Goal: Task Accomplishment & Management: Complete application form

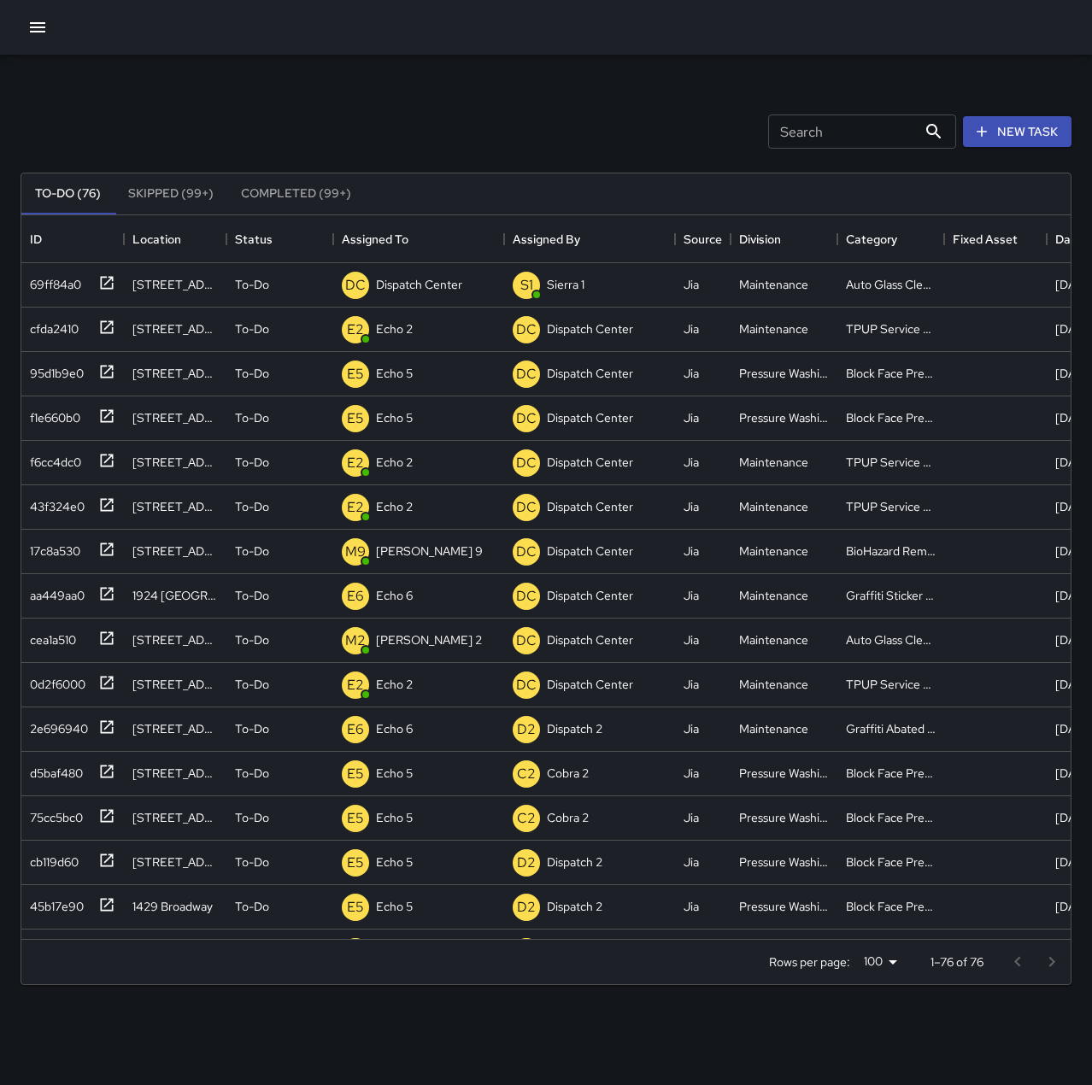
scroll to position [711, 1037]
click at [34, 272] on div "69ff84a0" at bounding box center [52, 281] width 58 height 24
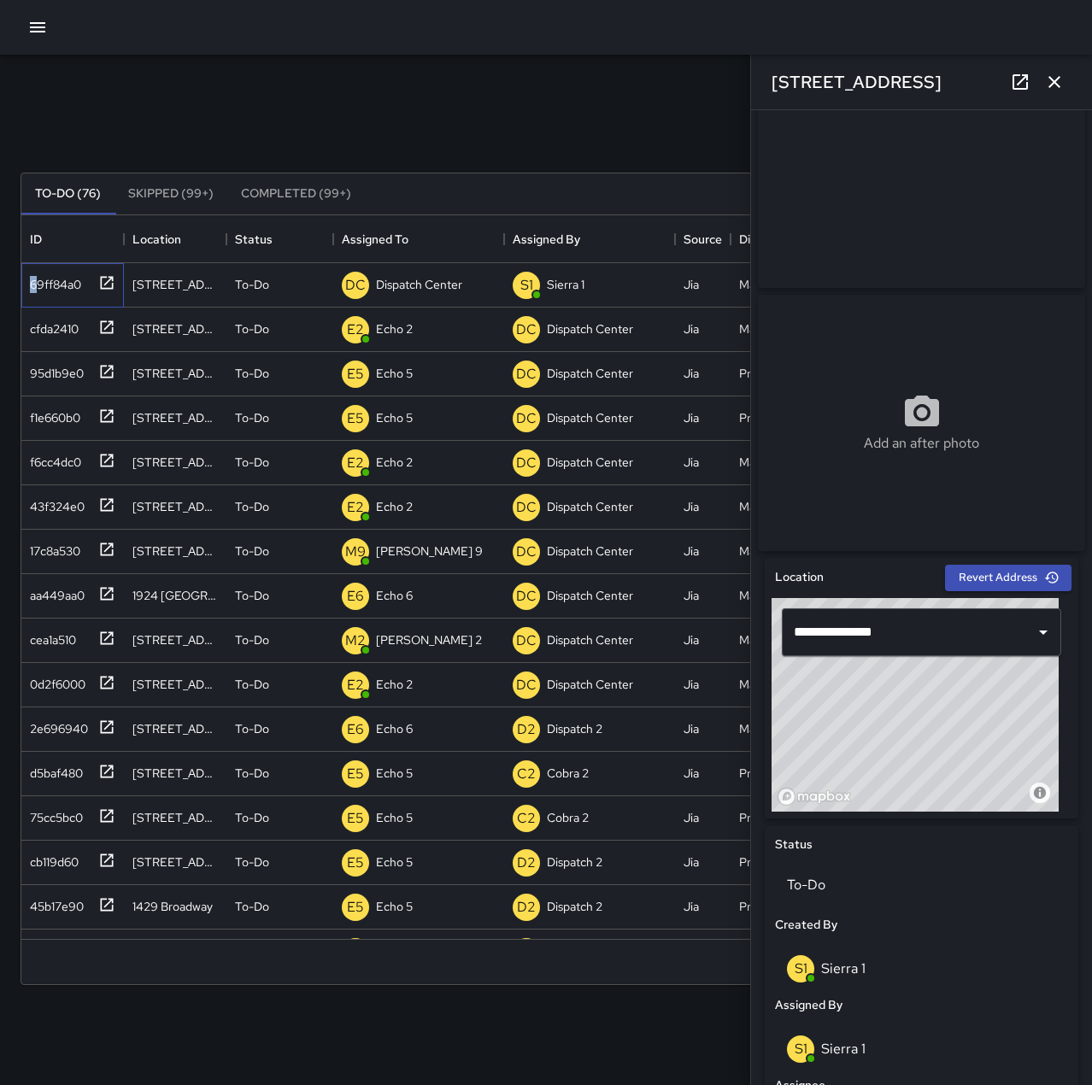
scroll to position [256, 0]
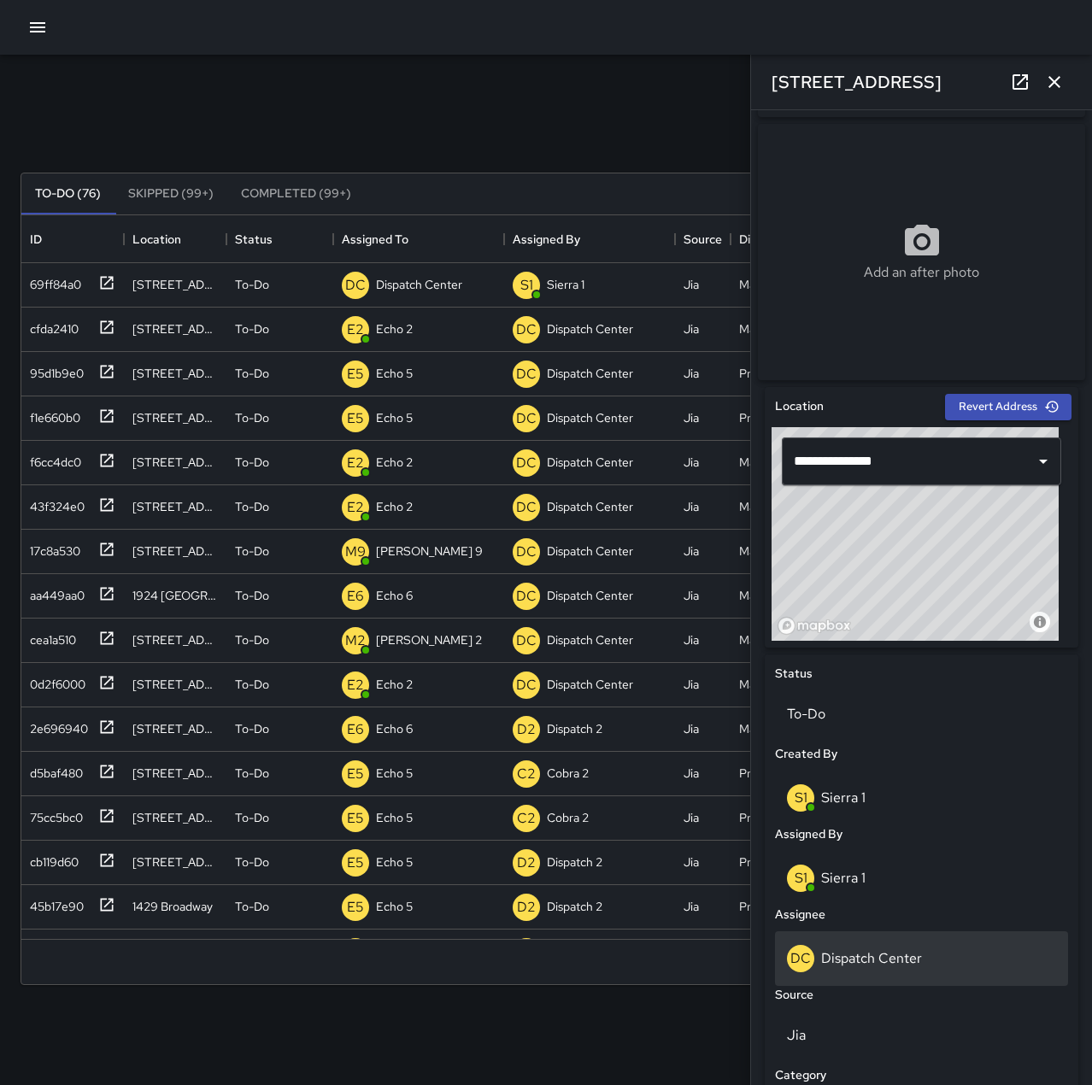
click at [897, 983] on div "DC Dispatch Center" at bounding box center [921, 958] width 293 height 55
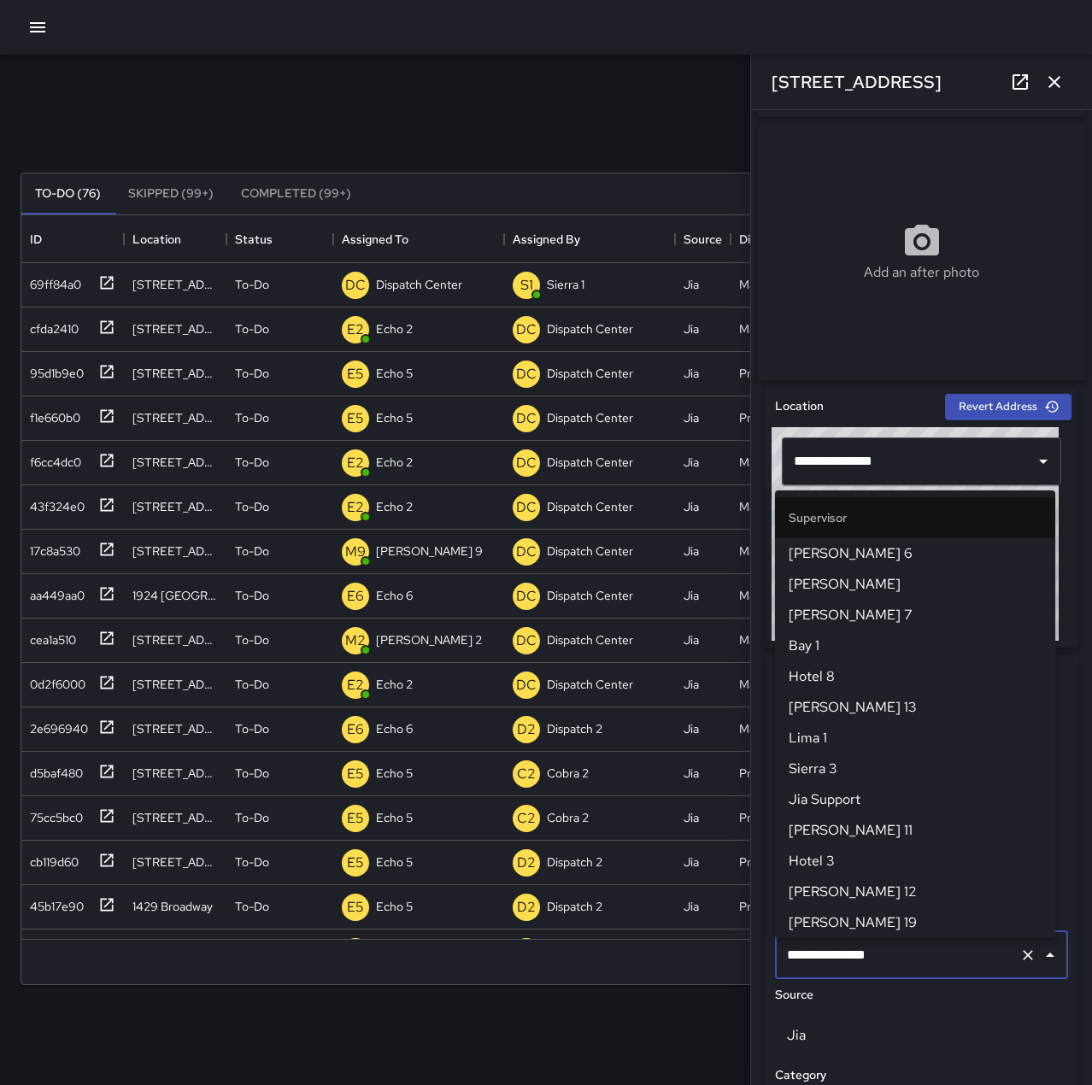
scroll to position [1630, 0]
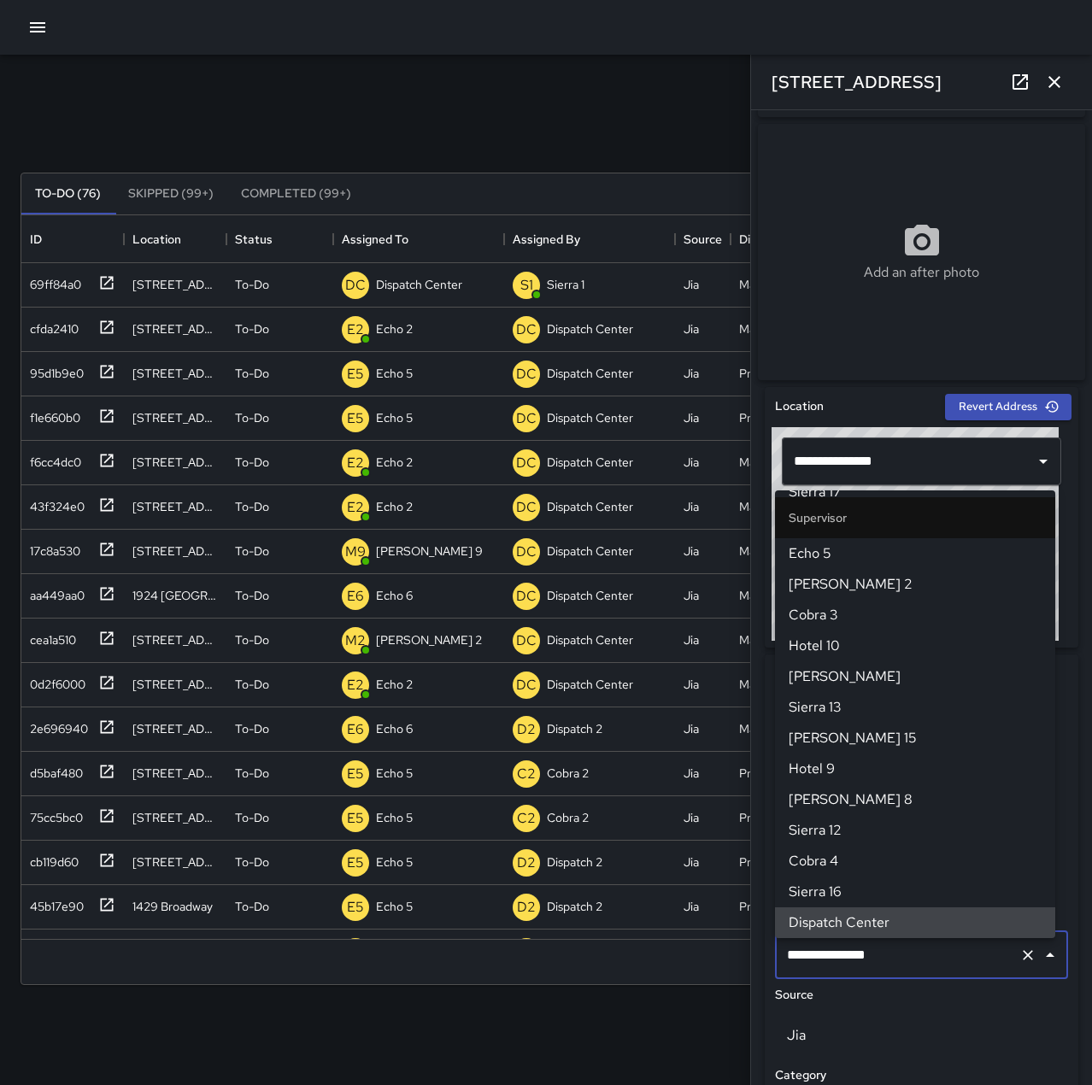
click at [1019, 964] on icon "Clear" at bounding box center [1027, 955] width 17 height 17
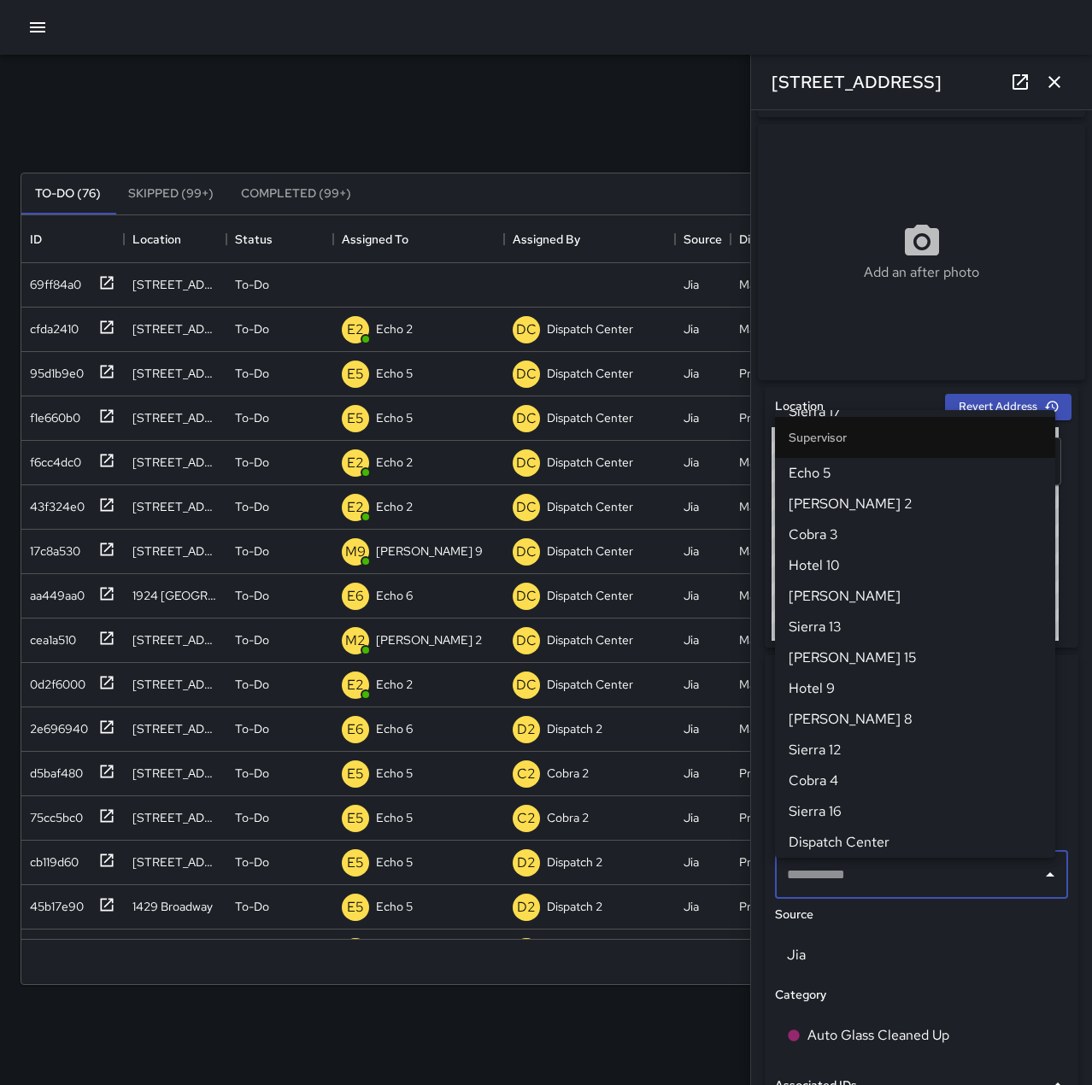
scroll to position [0, 0]
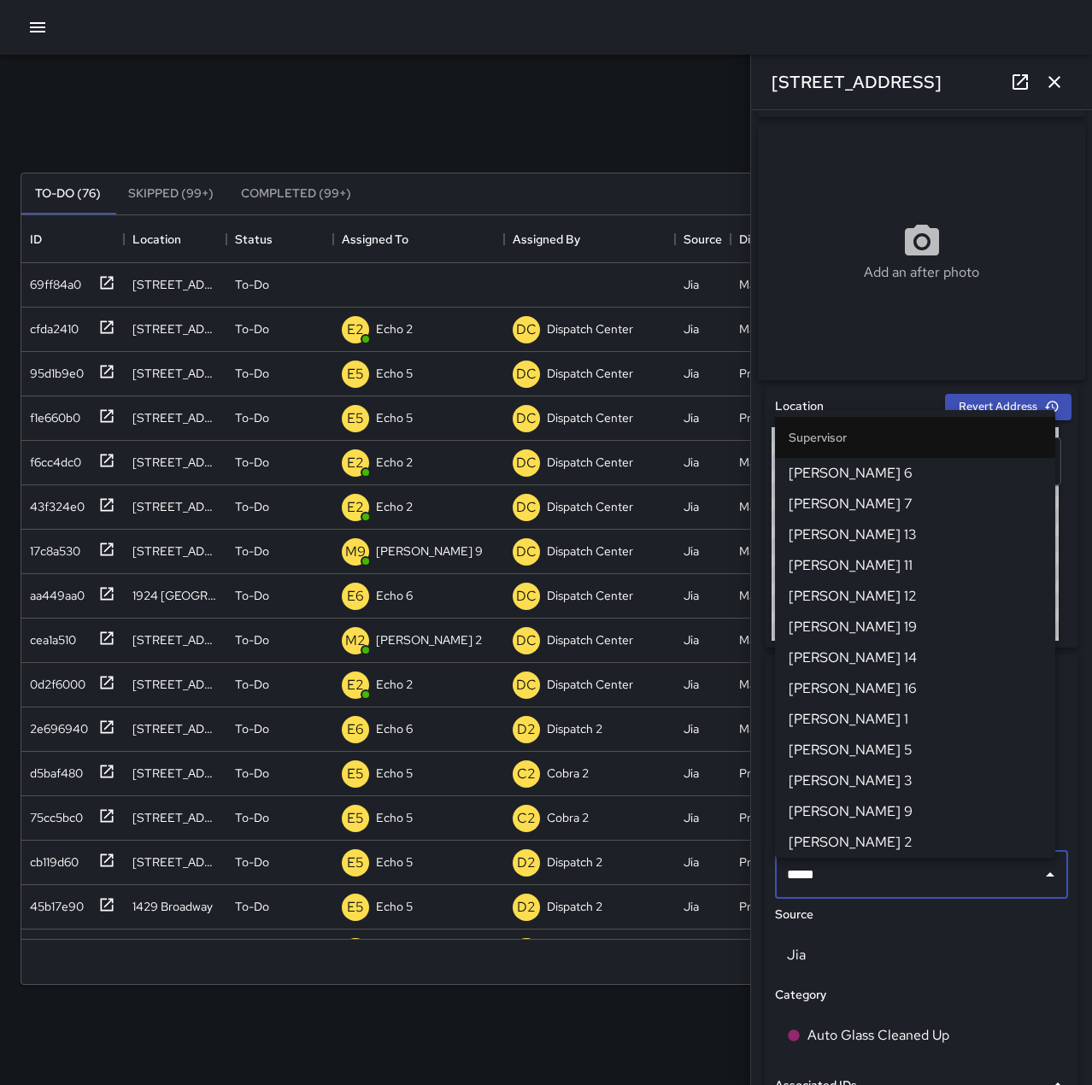
type input "******"
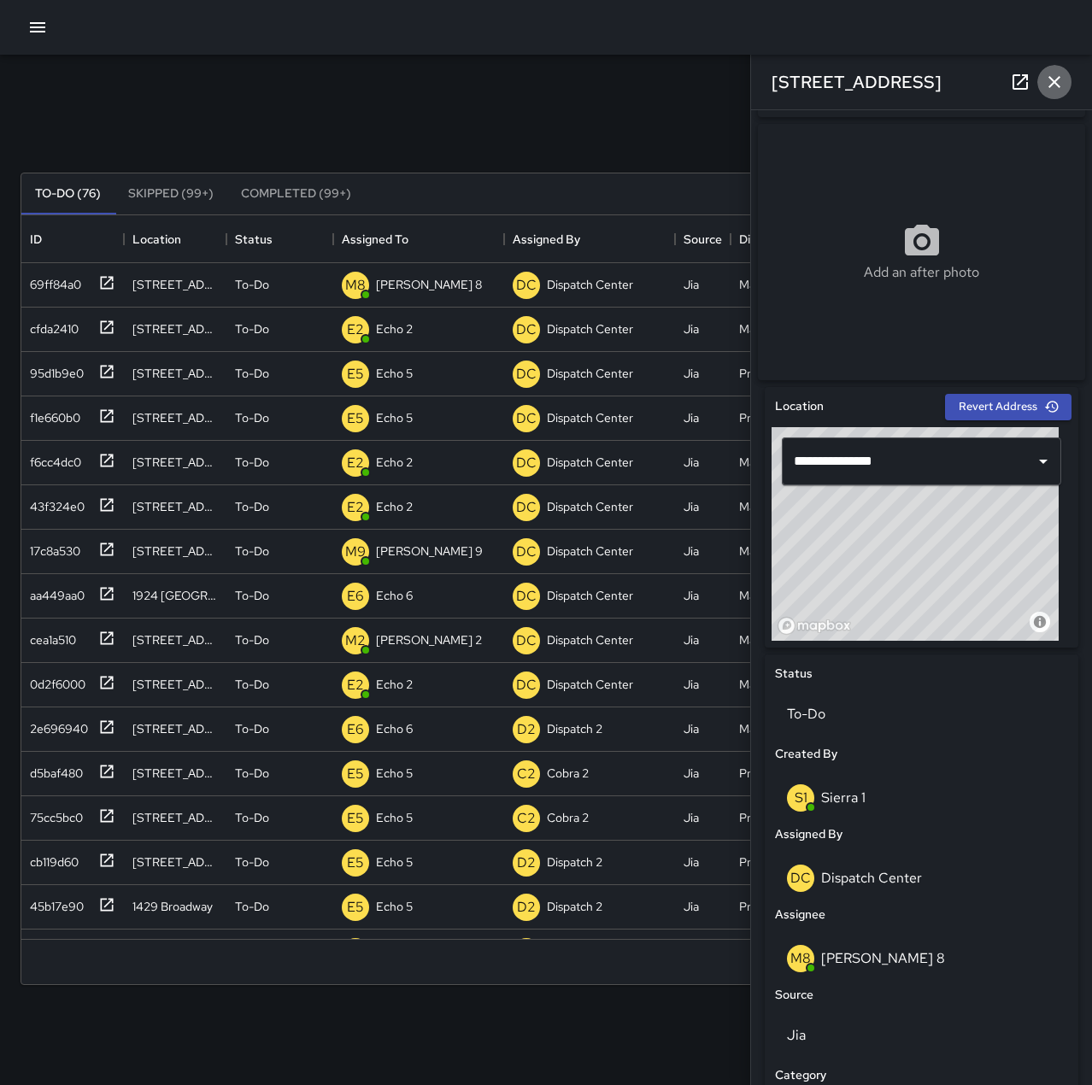
click at [1051, 85] on icon "button" at bounding box center [1054, 82] width 12 height 12
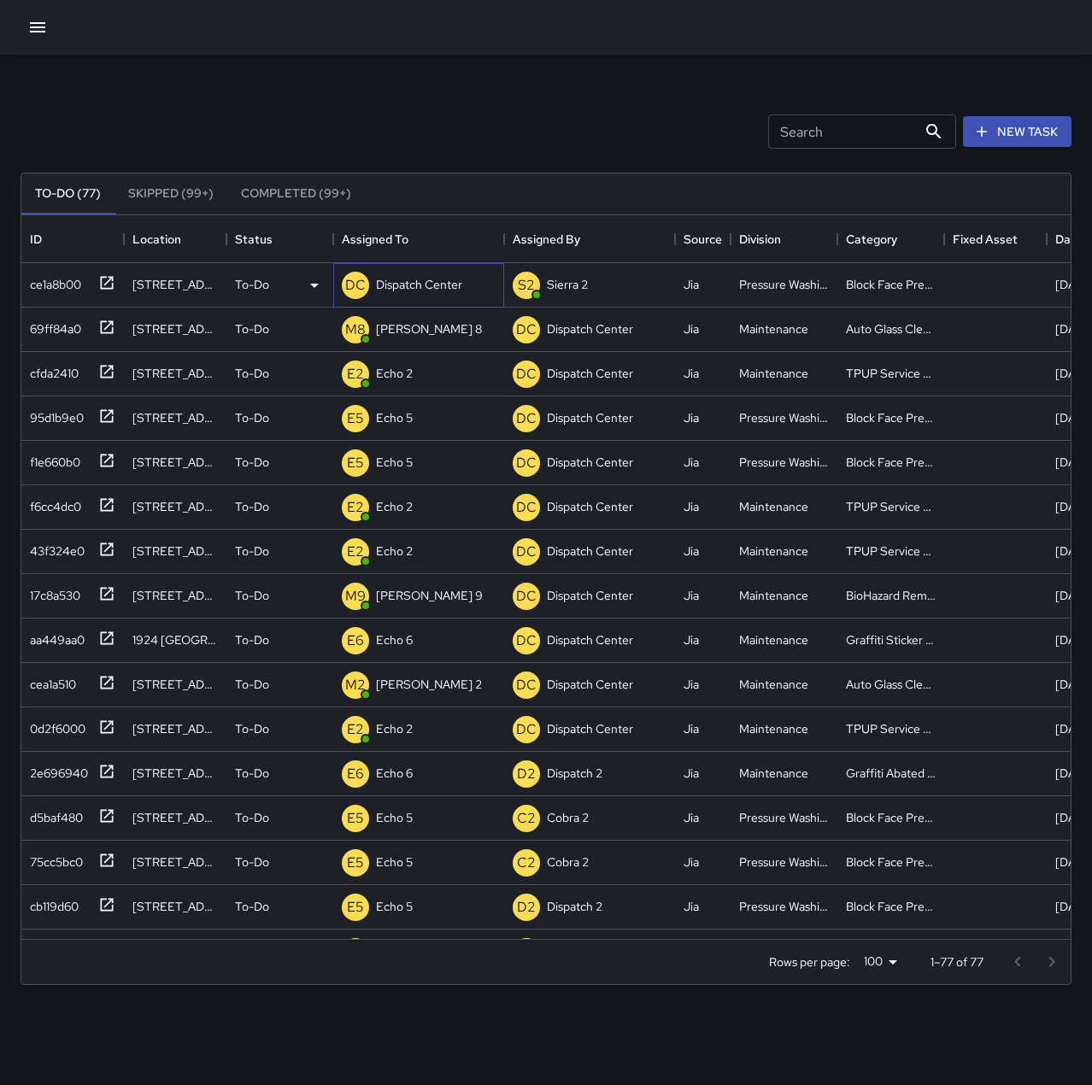
click at [436, 279] on p "Dispatch Center" at bounding box center [419, 284] width 86 height 17
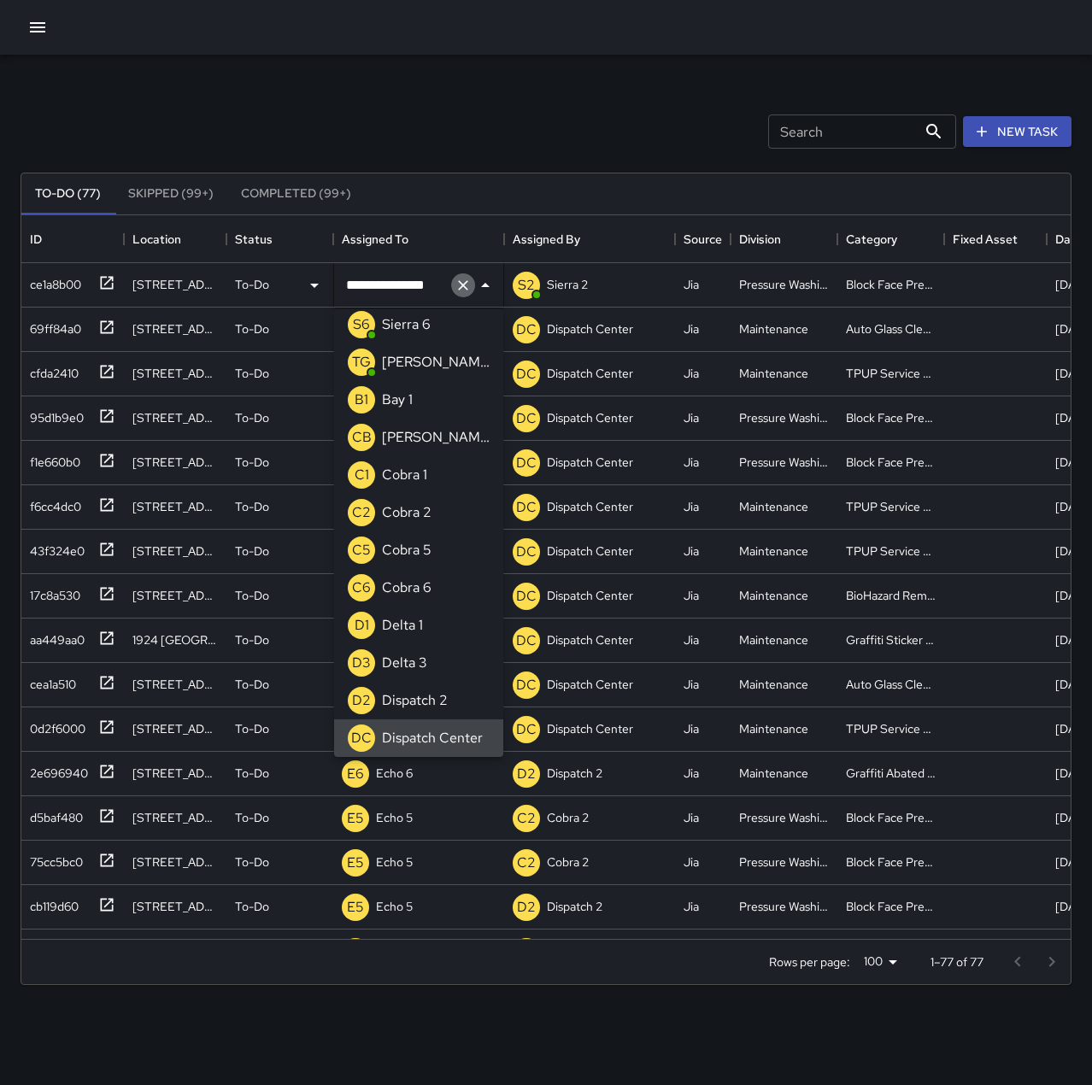
click at [463, 284] on icon "Clear" at bounding box center [463, 285] width 17 height 17
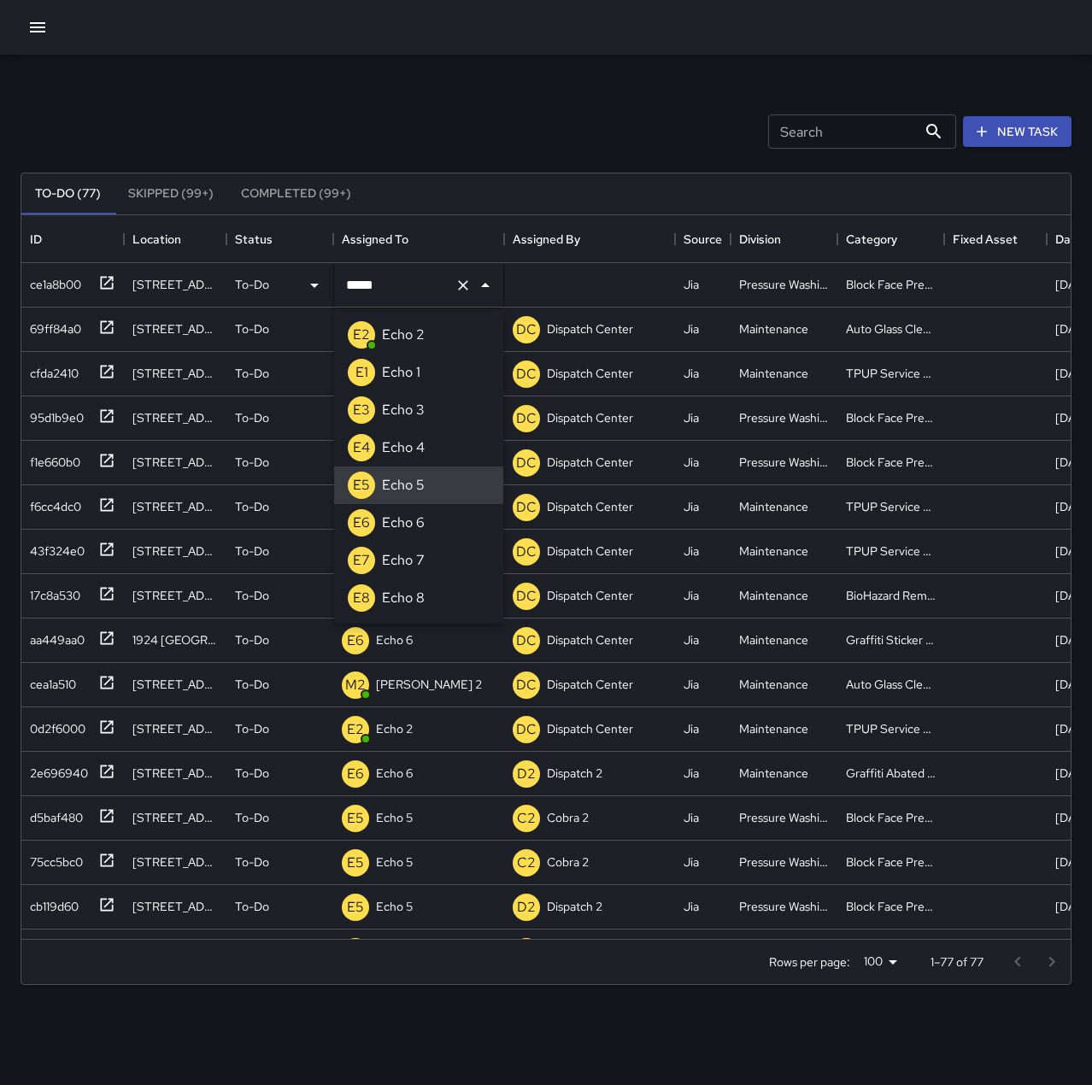
type input "******"
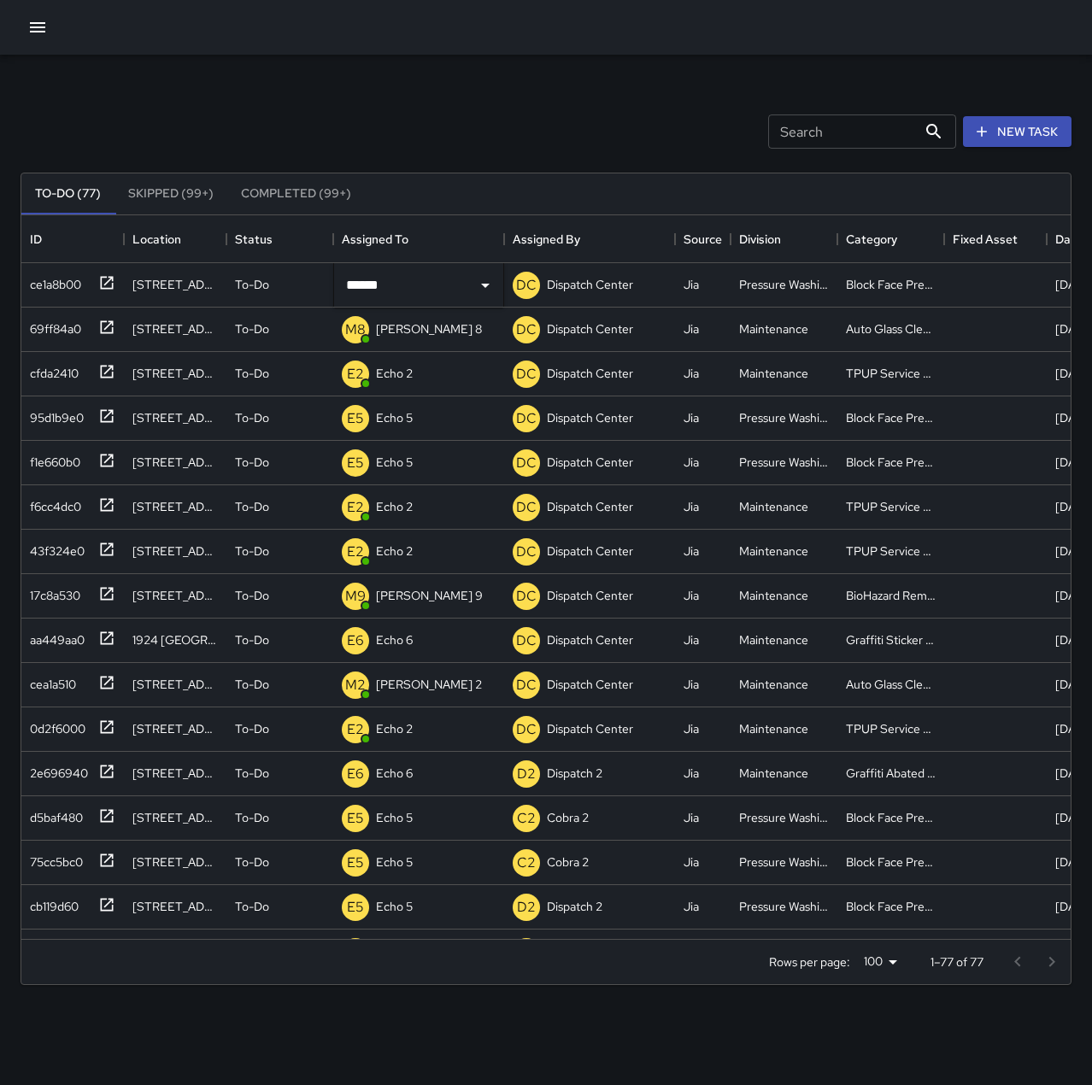
click at [384, 122] on div "Search Search New Task" at bounding box center [546, 131] width 1058 height 89
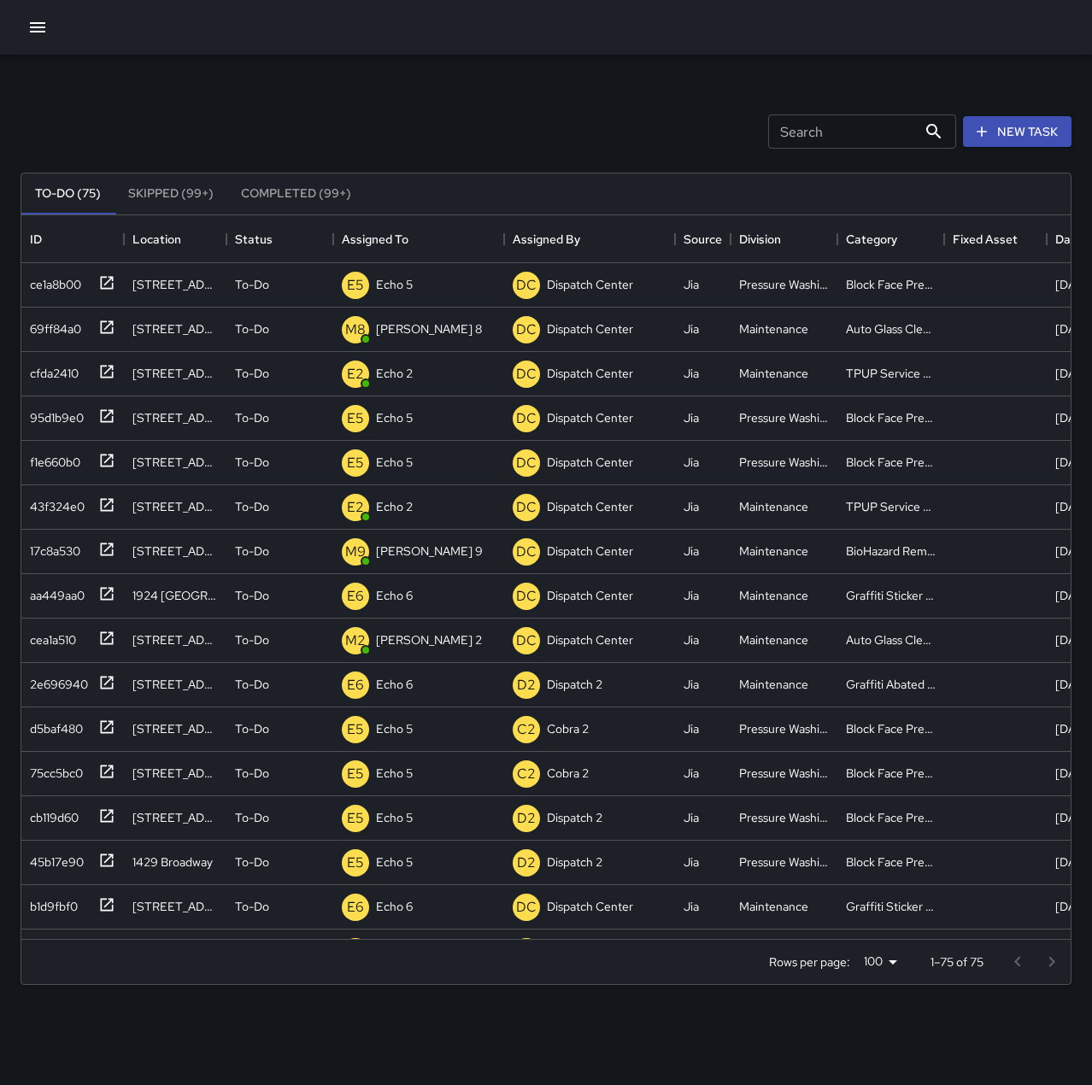
click at [44, 30] on icon "button" at bounding box center [37, 27] width 21 height 21
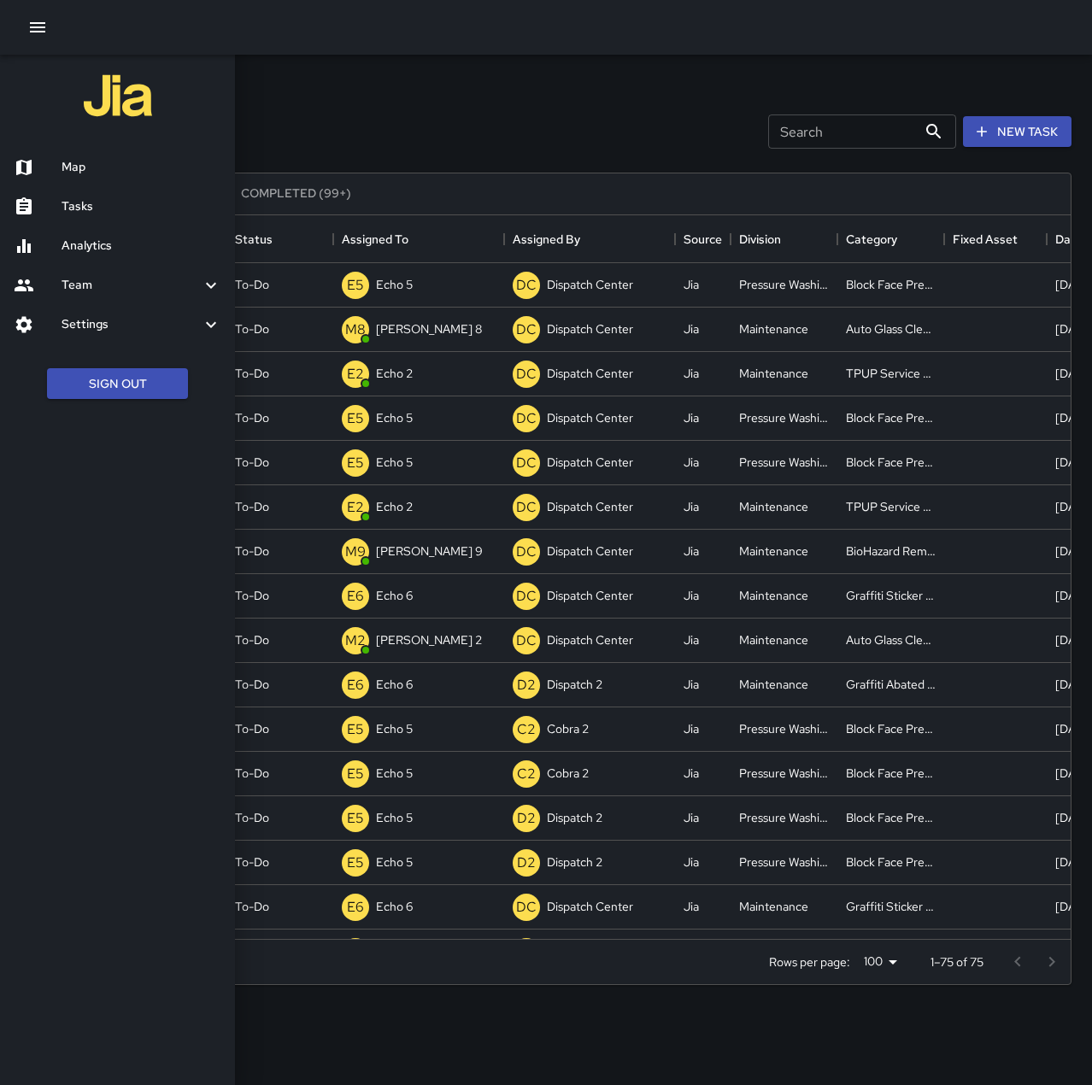
click at [88, 167] on h6 "Map" at bounding box center [142, 167] width 160 height 19
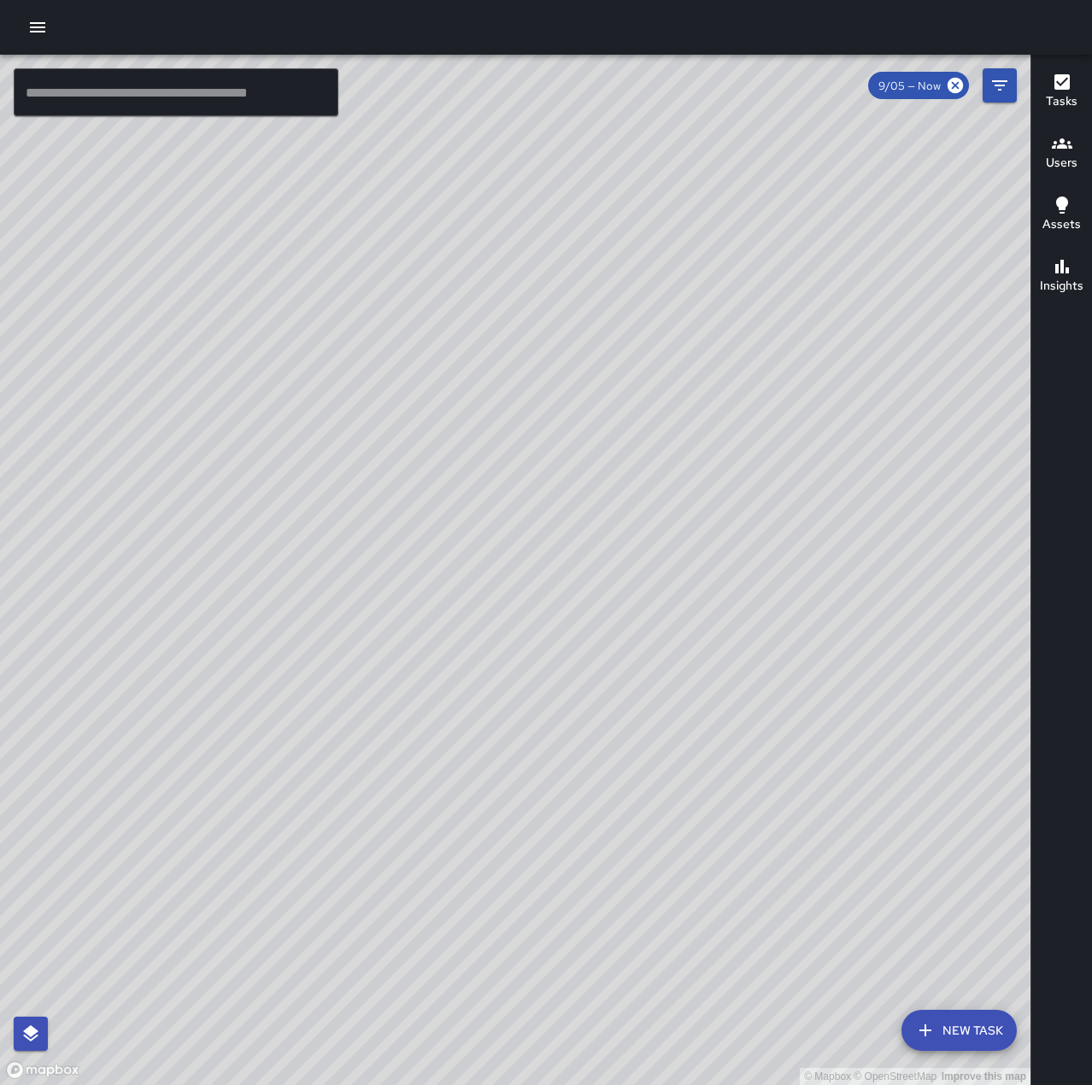
drag, startPoint x: 667, startPoint y: 875, endPoint x: 825, endPoint y: 598, distance: 318.8
click at [825, 598] on div "© Mapbox © OpenStreetMap Improve this map" at bounding box center [515, 570] width 1031 height 1031
drag, startPoint x: 956, startPoint y: 699, endPoint x: 635, endPoint y: 802, distance: 337.3
click at [637, 803] on div "© Mapbox © OpenStreetMap Improve this map" at bounding box center [515, 570] width 1031 height 1031
drag, startPoint x: 743, startPoint y: 750, endPoint x: 710, endPoint y: 751, distance: 33.3
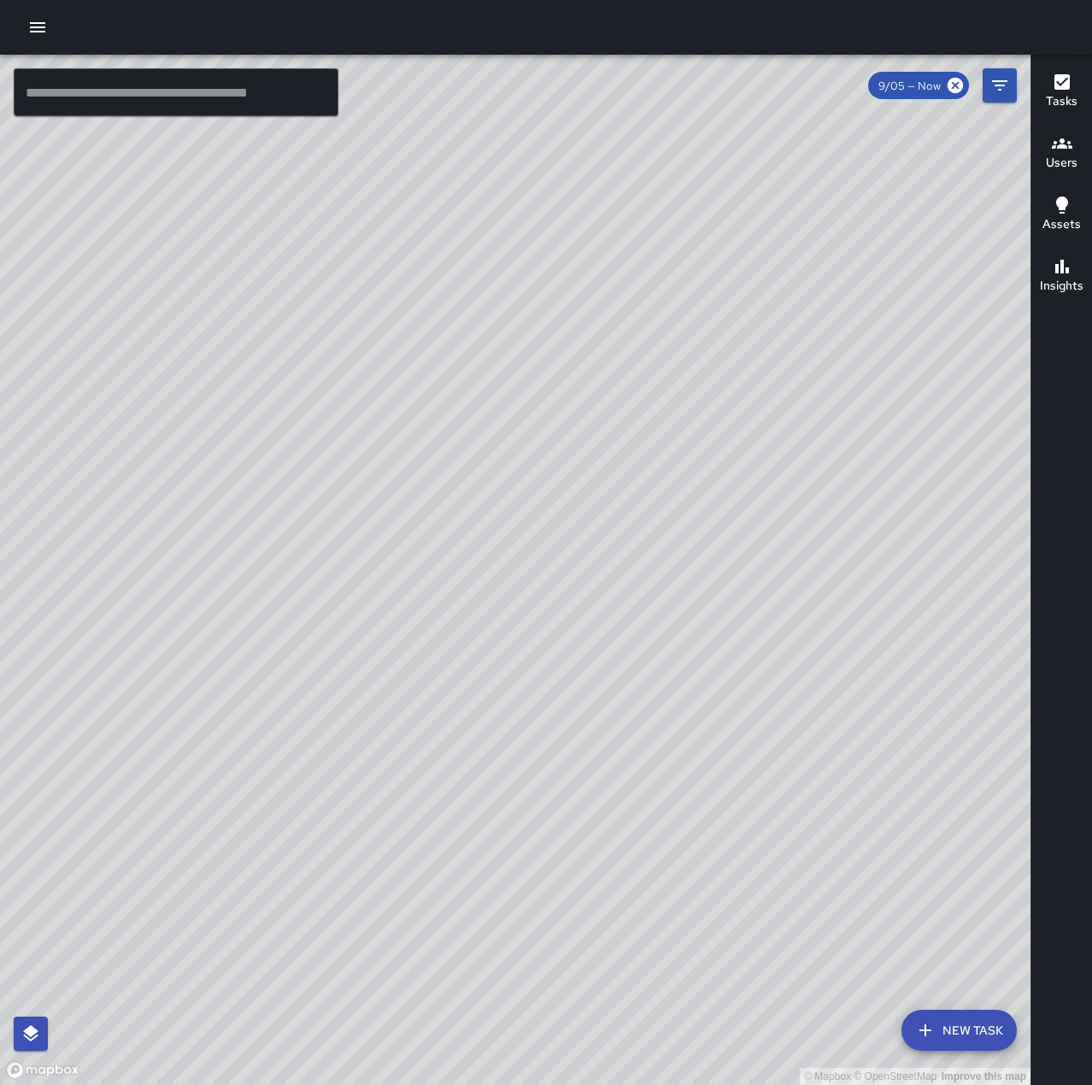
click at [710, 751] on div "© Mapbox © OpenStreetMap Improve this map" at bounding box center [515, 570] width 1031 height 1031
drag, startPoint x: 925, startPoint y: 626, endPoint x: 884, endPoint y: 676, distance: 65.0
click at [884, 676] on div "© Mapbox © OpenStreetMap Improve this map" at bounding box center [515, 570] width 1031 height 1031
click at [26, 24] on button "button" at bounding box center [38, 27] width 34 height 34
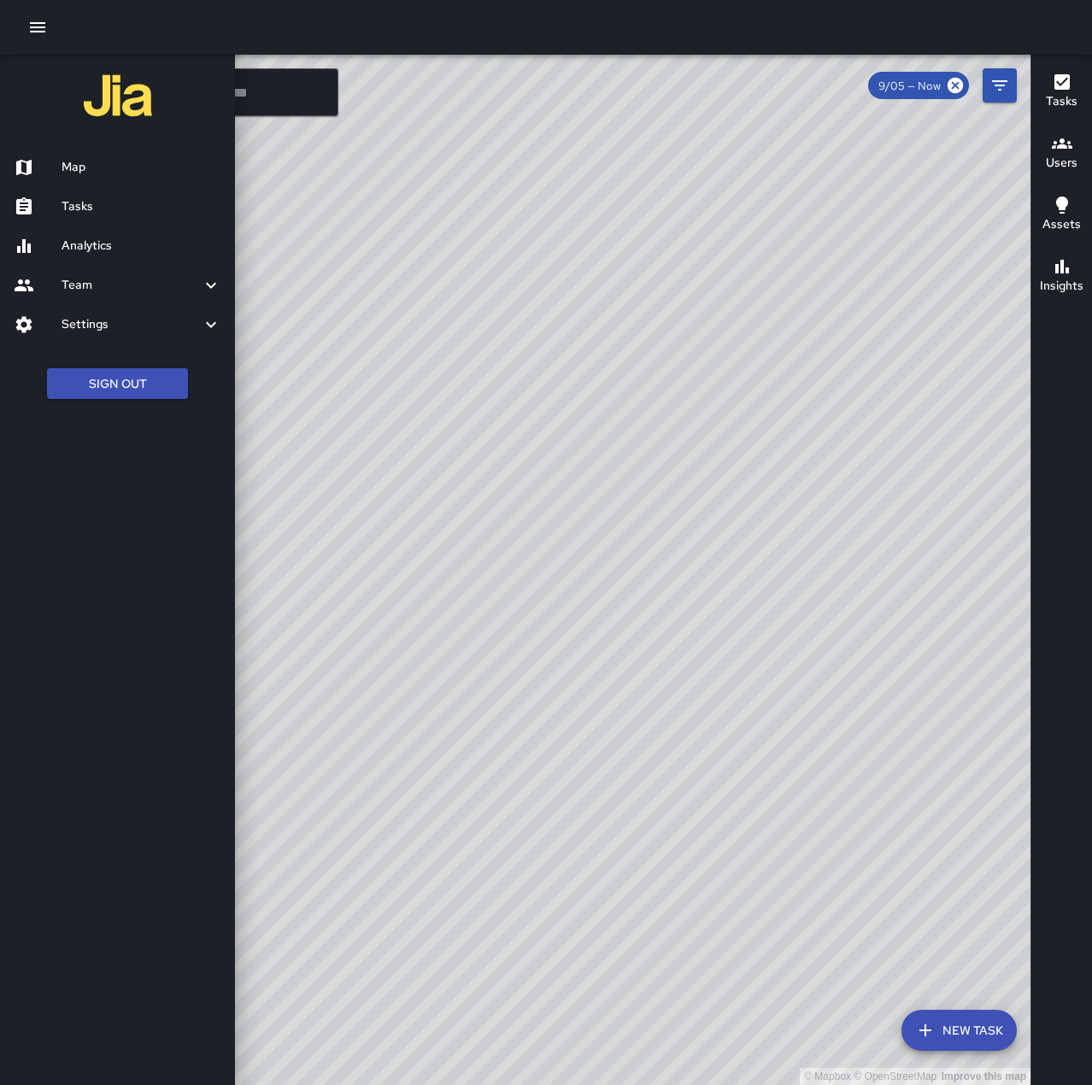
click at [108, 197] on h6 "Tasks" at bounding box center [142, 206] width 160 height 19
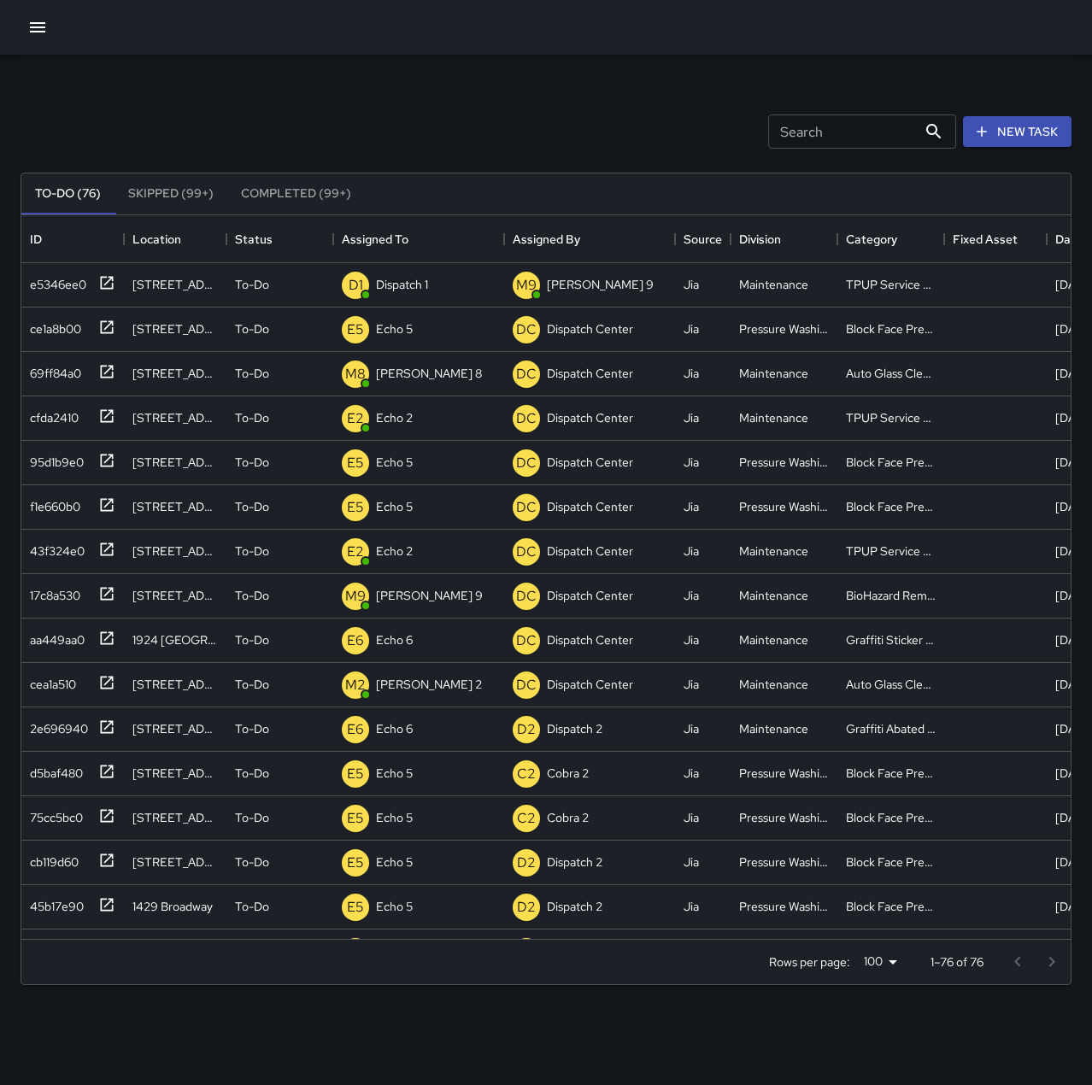
scroll to position [711, 1037]
click at [401, 287] on p "Dispatch 1" at bounding box center [402, 284] width 52 height 17
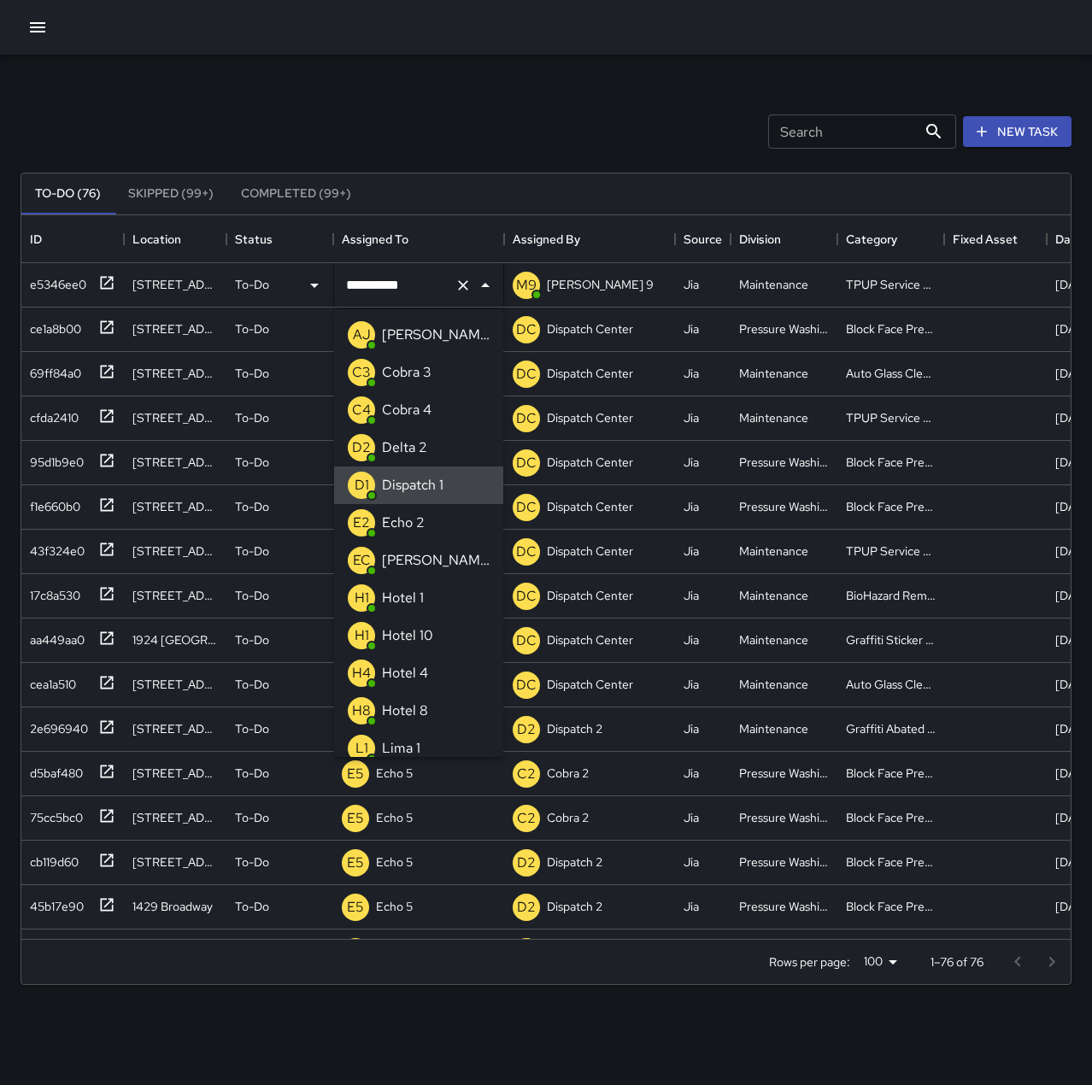
click at [467, 285] on icon "Clear" at bounding box center [463, 285] width 17 height 17
click at [416, 512] on div "Echo 2" at bounding box center [404, 522] width 50 height 27
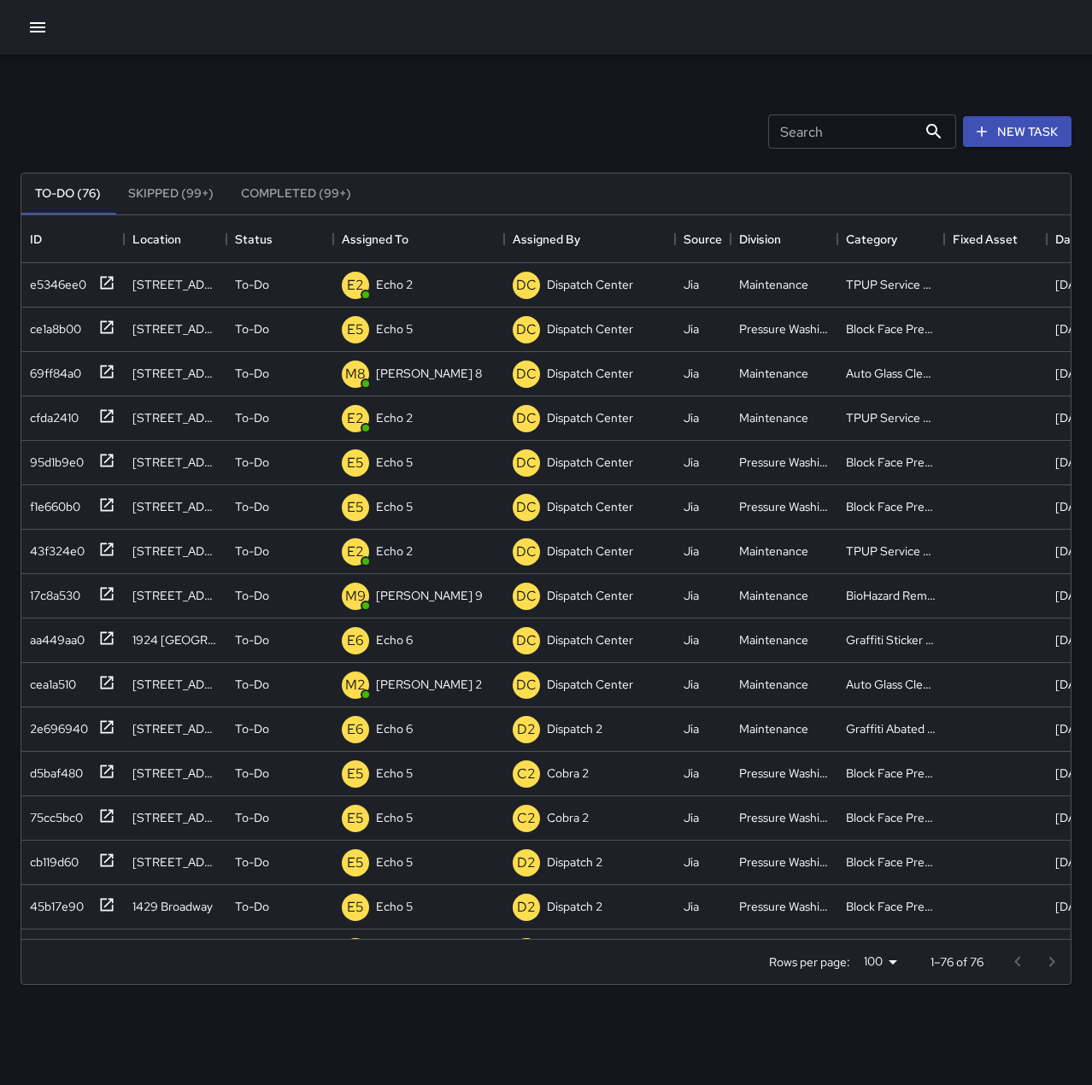
click at [417, 96] on div "Search Search New Task" at bounding box center [546, 131] width 1058 height 89
click at [399, 326] on p "Dispatch Center" at bounding box center [419, 328] width 86 height 17
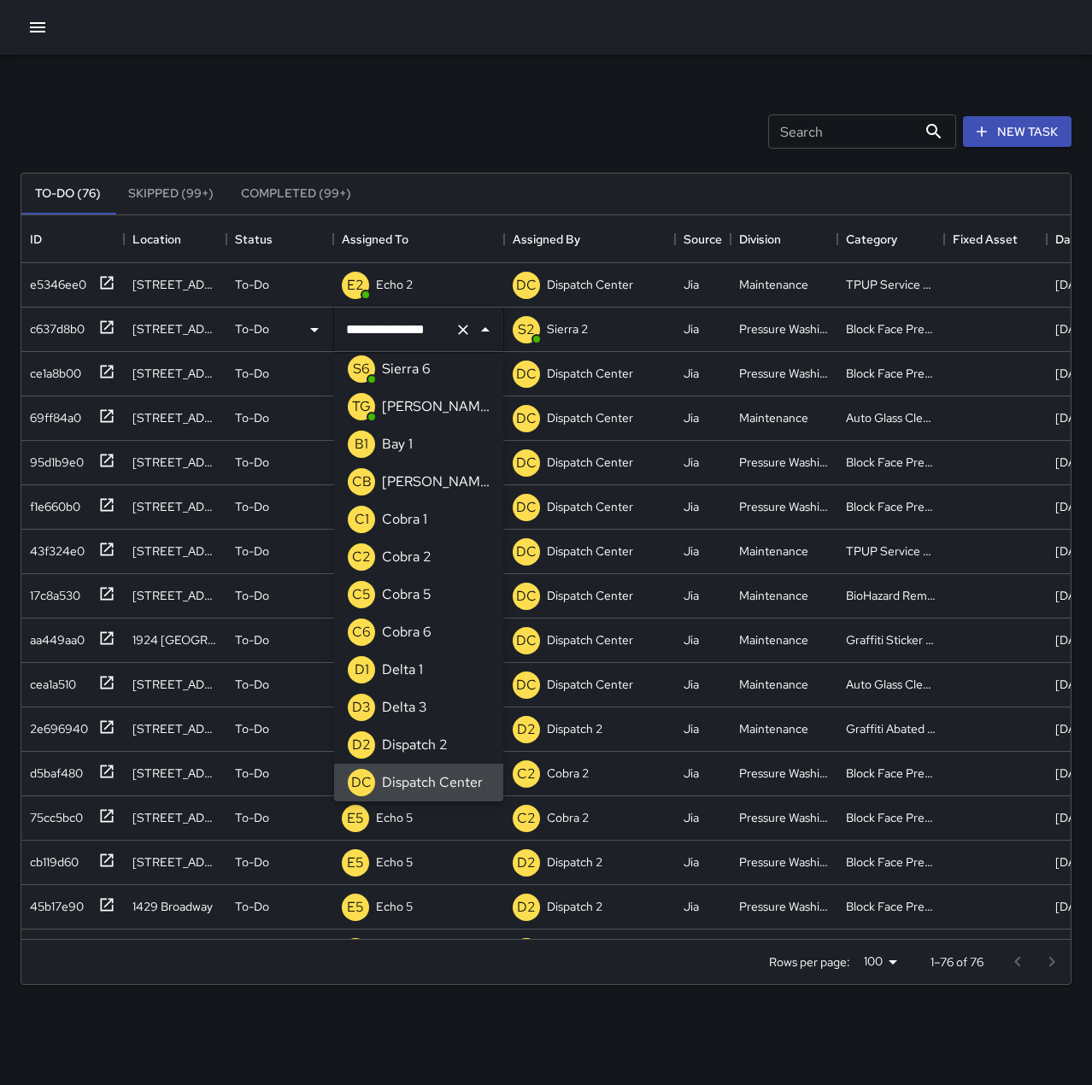
click at [457, 327] on icon "Clear" at bounding box center [463, 329] width 17 height 17
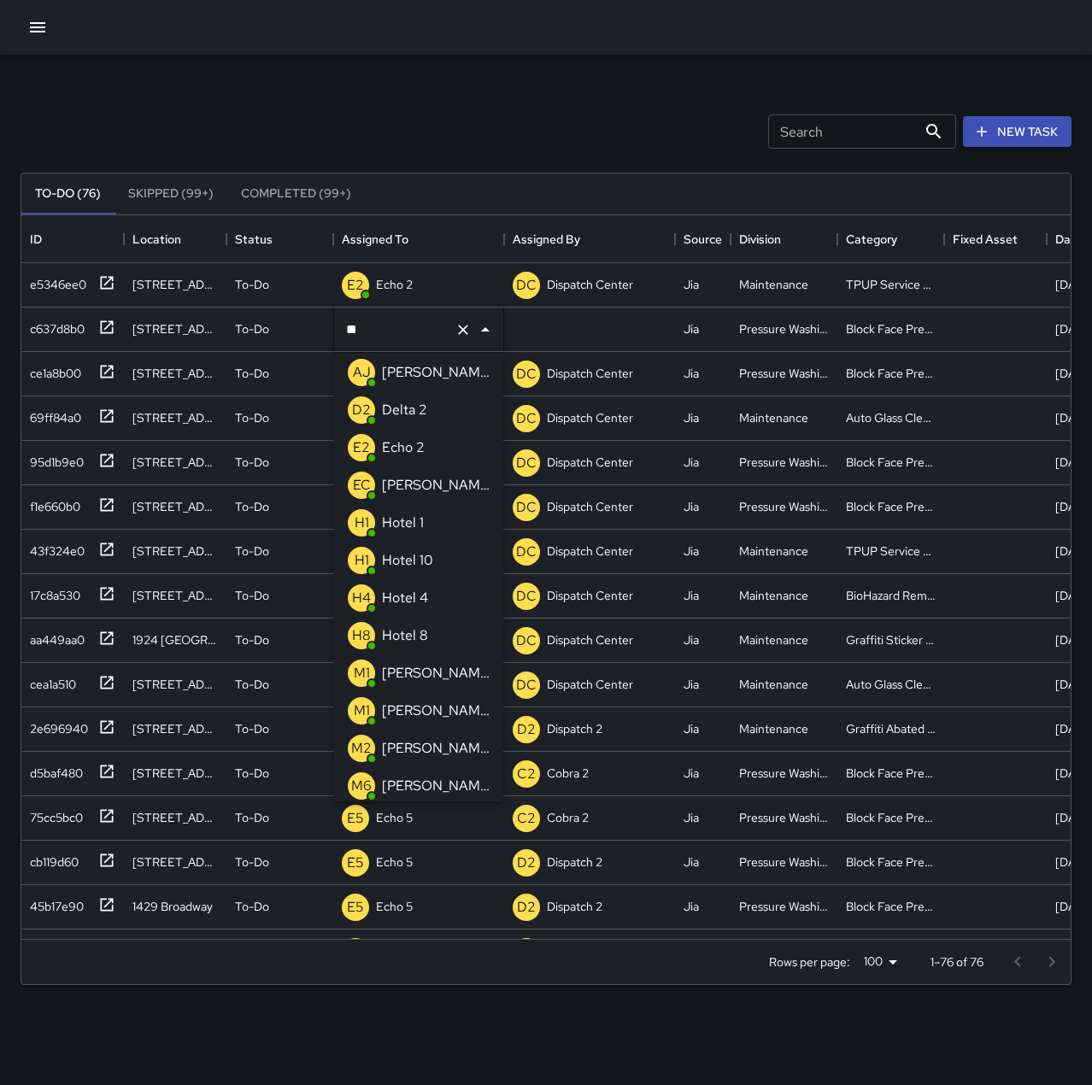
scroll to position [0, 0]
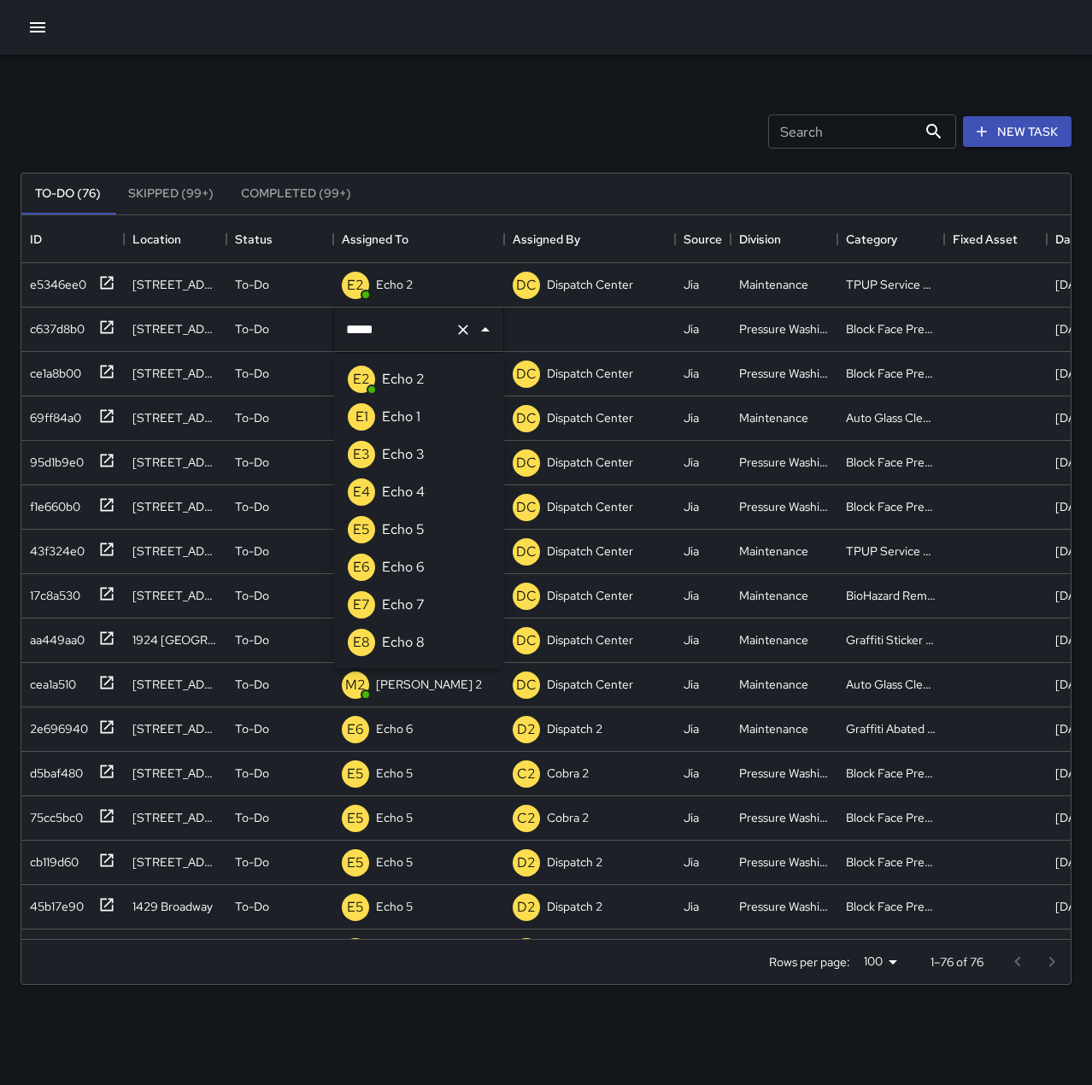
type input "******"
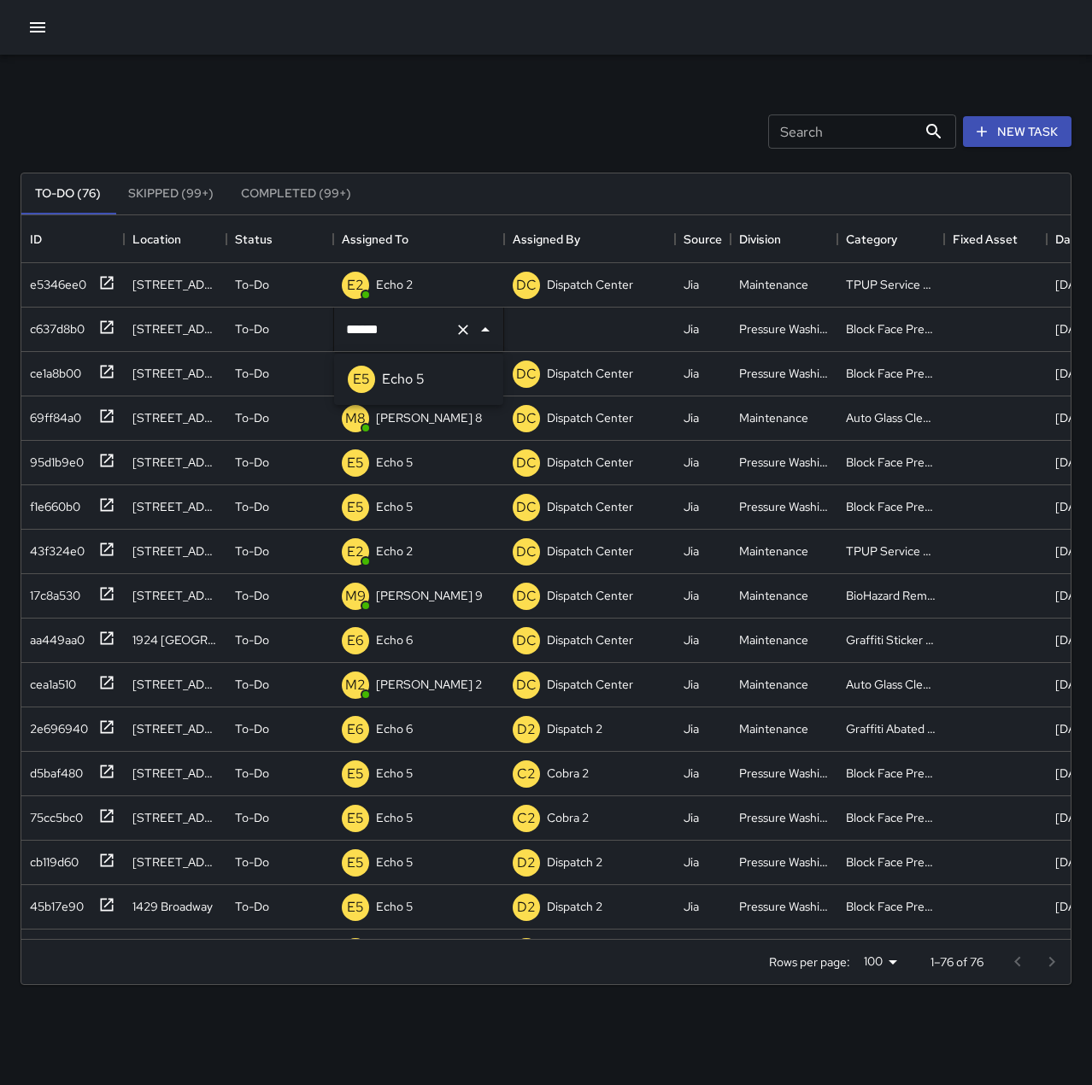
click at [414, 381] on p "Echo 5" at bounding box center [403, 379] width 43 height 21
click at [361, 103] on div "Search Search New Task" at bounding box center [546, 131] width 1058 height 89
click at [48, 21] on button "button" at bounding box center [38, 27] width 34 height 34
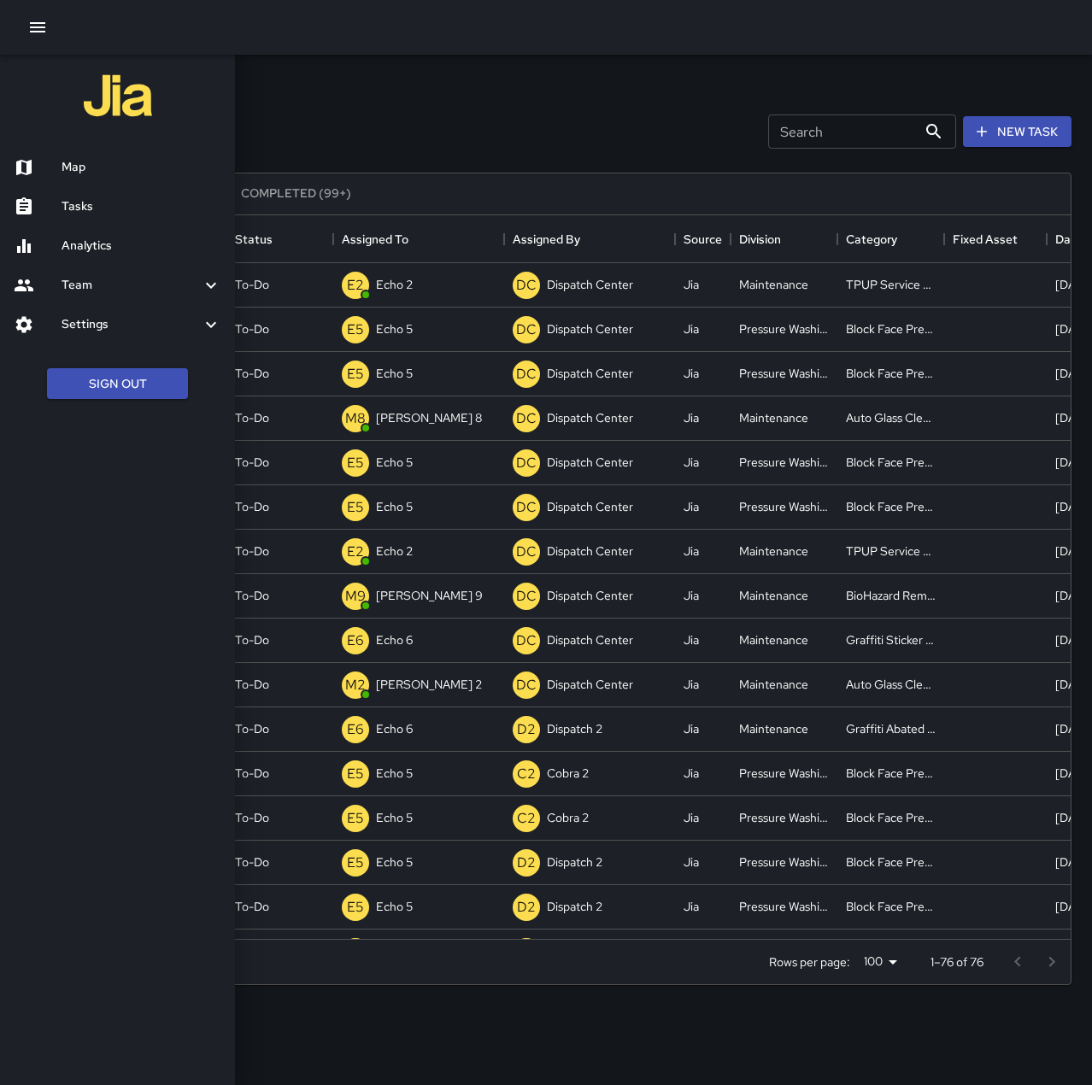
click at [82, 160] on h6 "Map" at bounding box center [142, 167] width 160 height 19
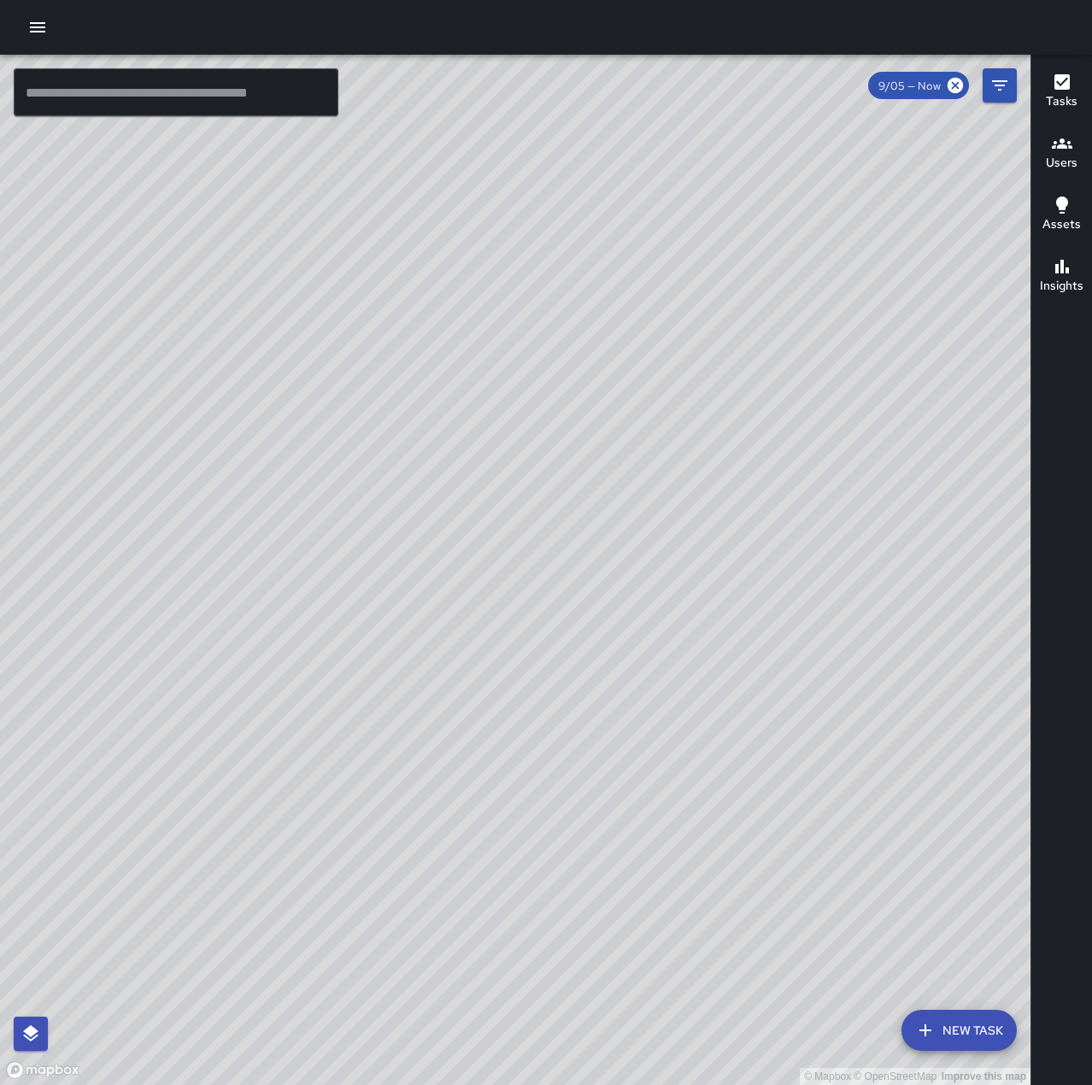
drag, startPoint x: 626, startPoint y: 888, endPoint x: 675, endPoint y: 659, distance: 234.3
click at [675, 659] on div "© Mapbox © OpenStreetMap Improve this map" at bounding box center [515, 570] width 1031 height 1031
click at [41, 26] on icon "button" at bounding box center [37, 27] width 21 height 21
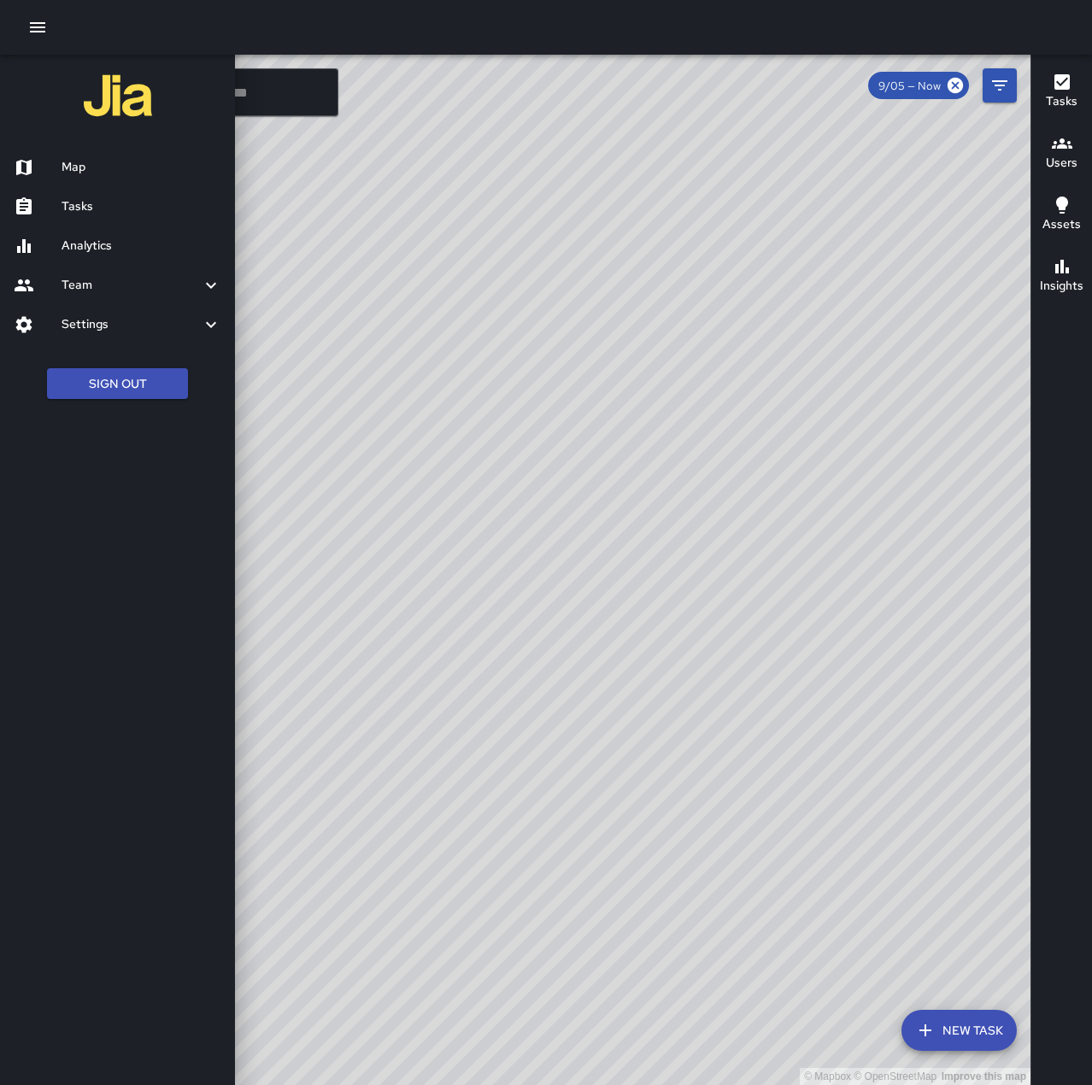
click at [102, 203] on h6 "Tasks" at bounding box center [142, 206] width 160 height 19
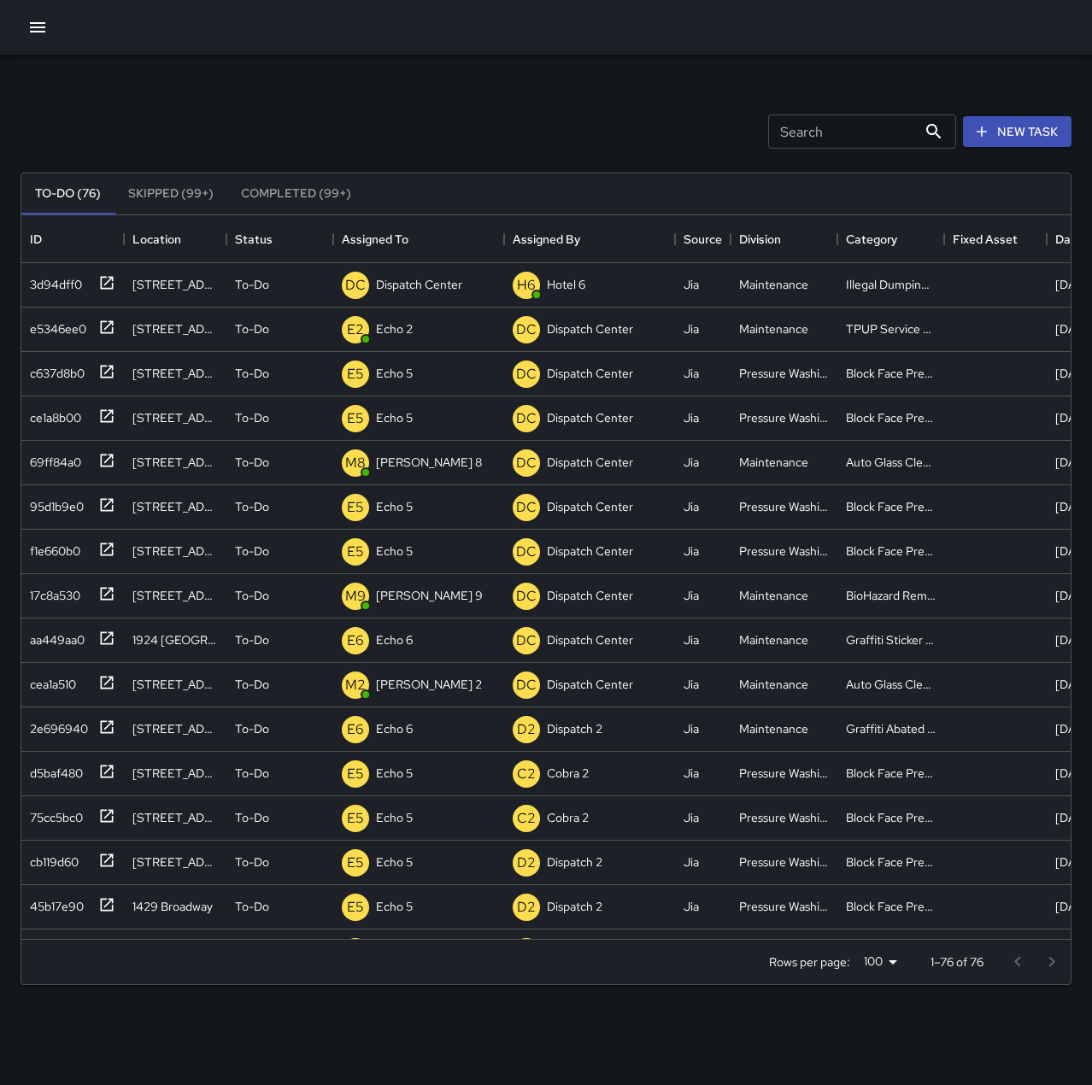
scroll to position [14, 14]
click at [65, 279] on div "3d94dff0" at bounding box center [52, 281] width 59 height 24
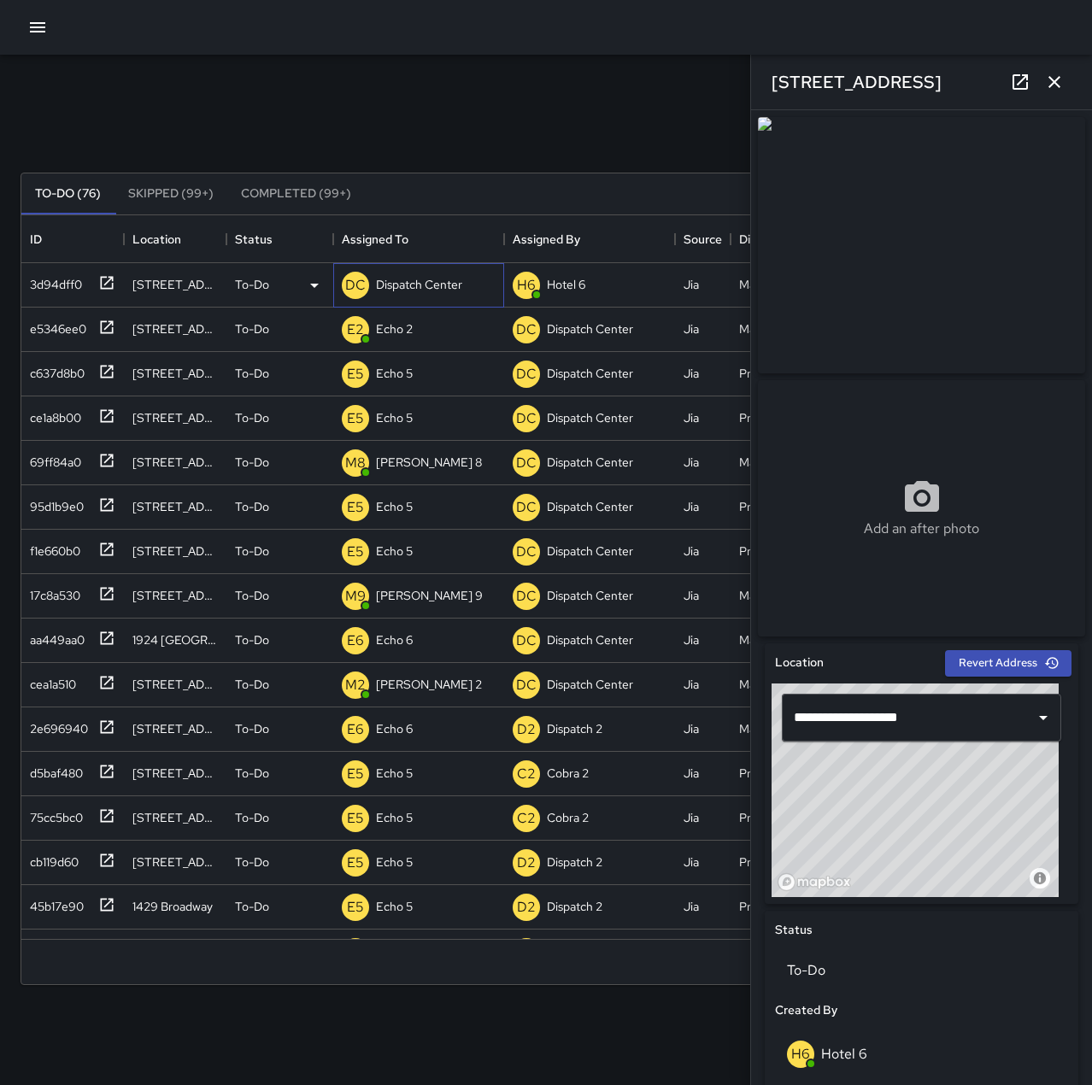
click at [417, 278] on p "Dispatch Center" at bounding box center [419, 284] width 86 height 17
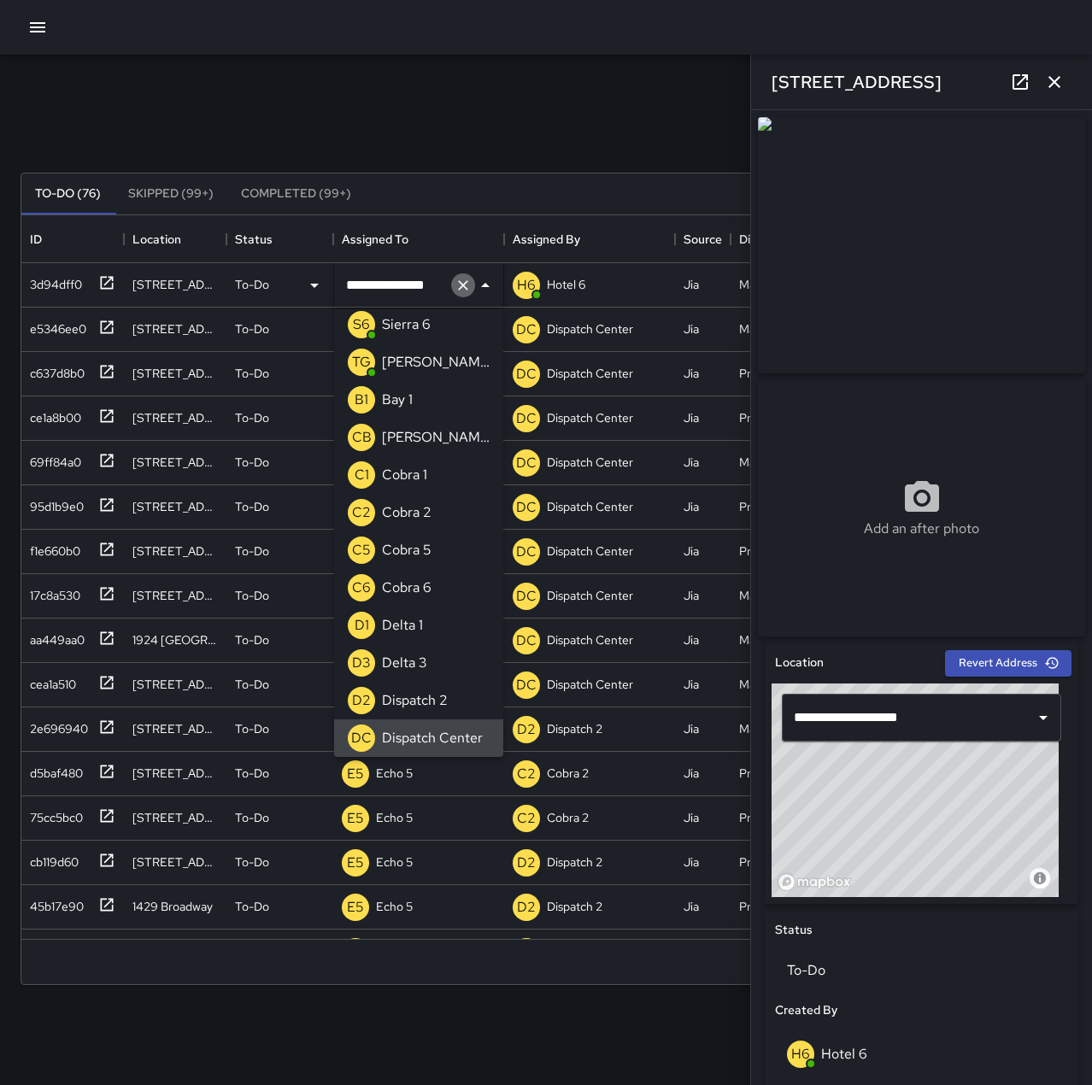
click at [459, 291] on icon "Clear" at bounding box center [463, 285] width 17 height 17
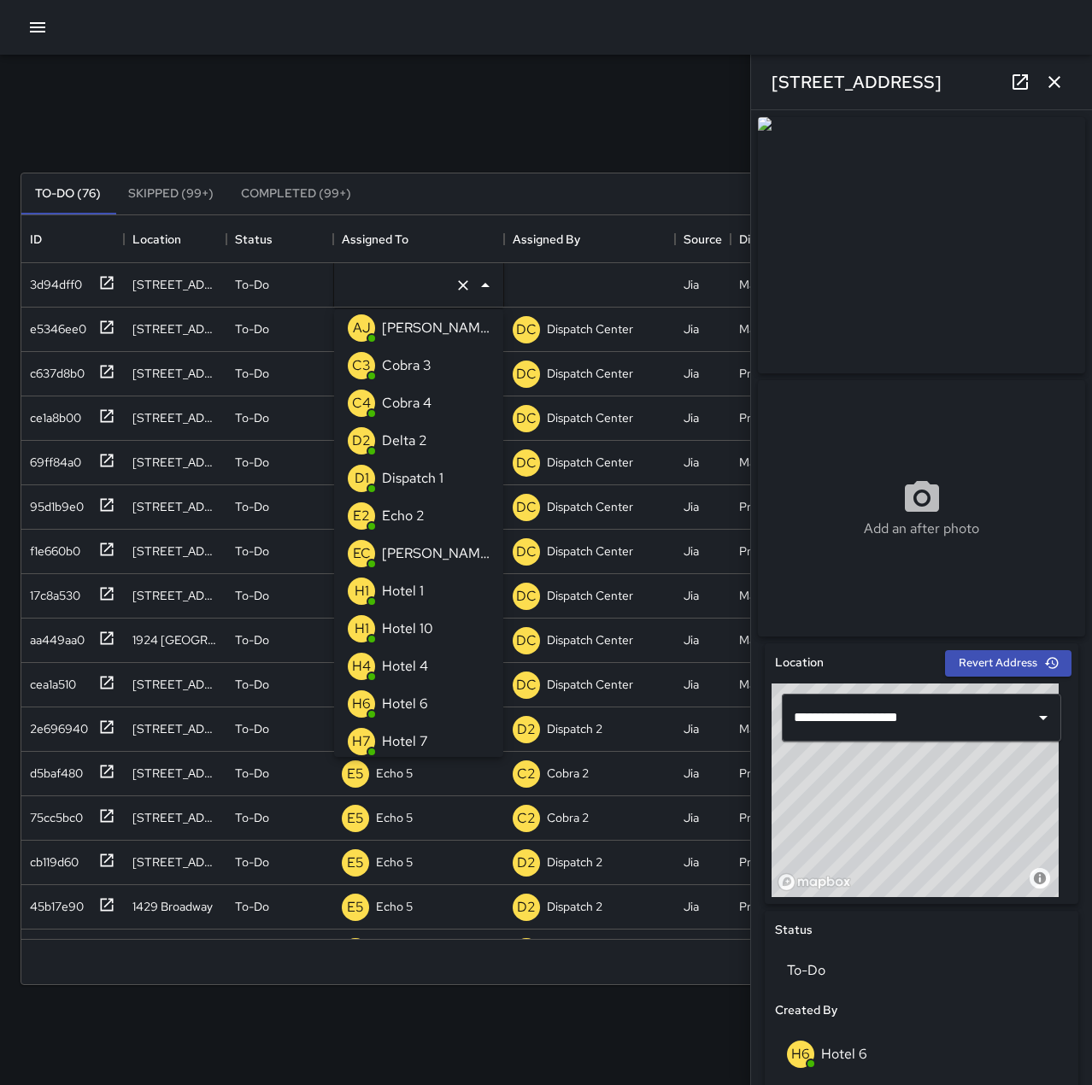
click at [427, 524] on div "Echo 2" at bounding box center [404, 515] width 50 height 27
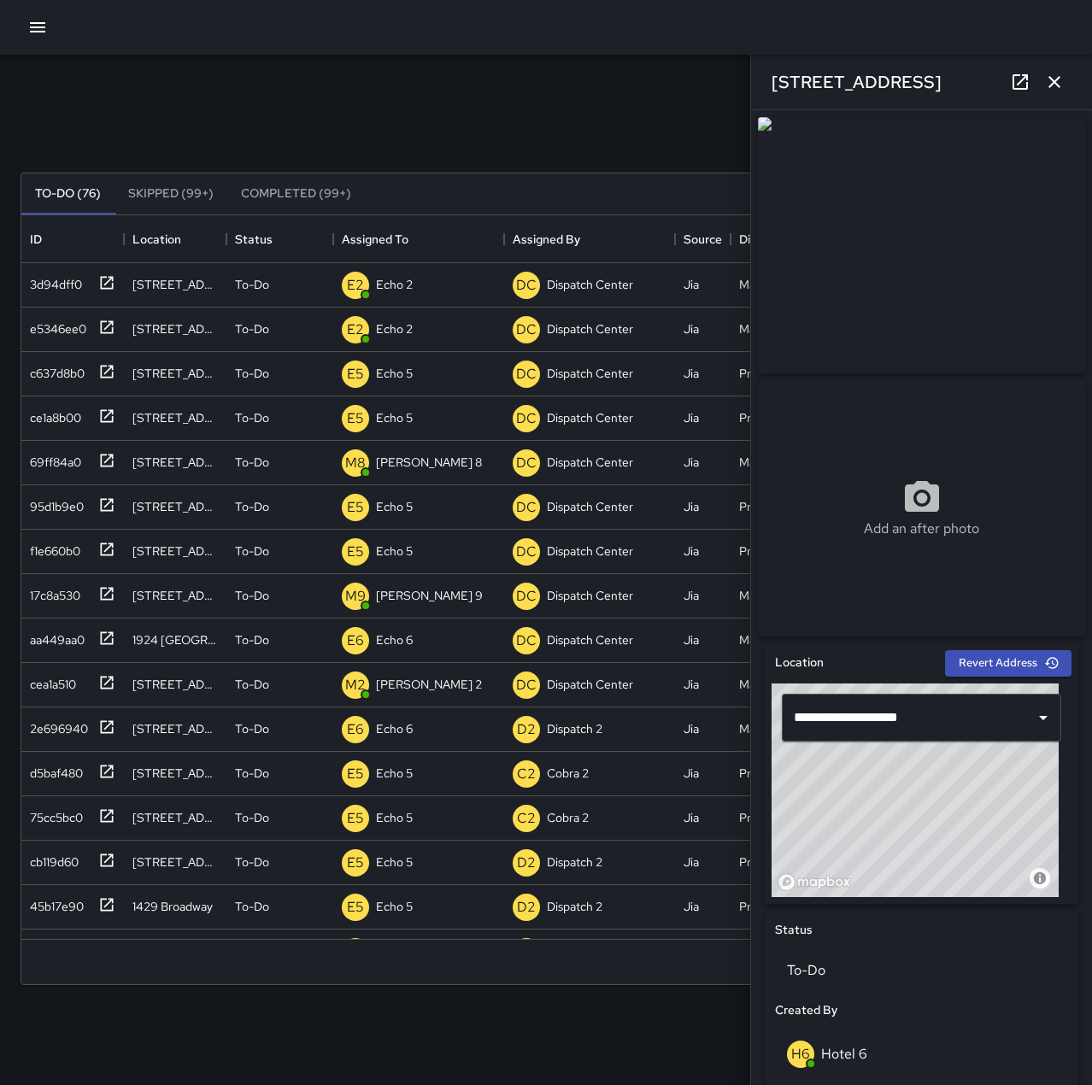
click at [514, 98] on div "Search Search New Task" at bounding box center [546, 131] width 1058 height 89
click at [1059, 83] on icon "button" at bounding box center [1054, 82] width 21 height 21
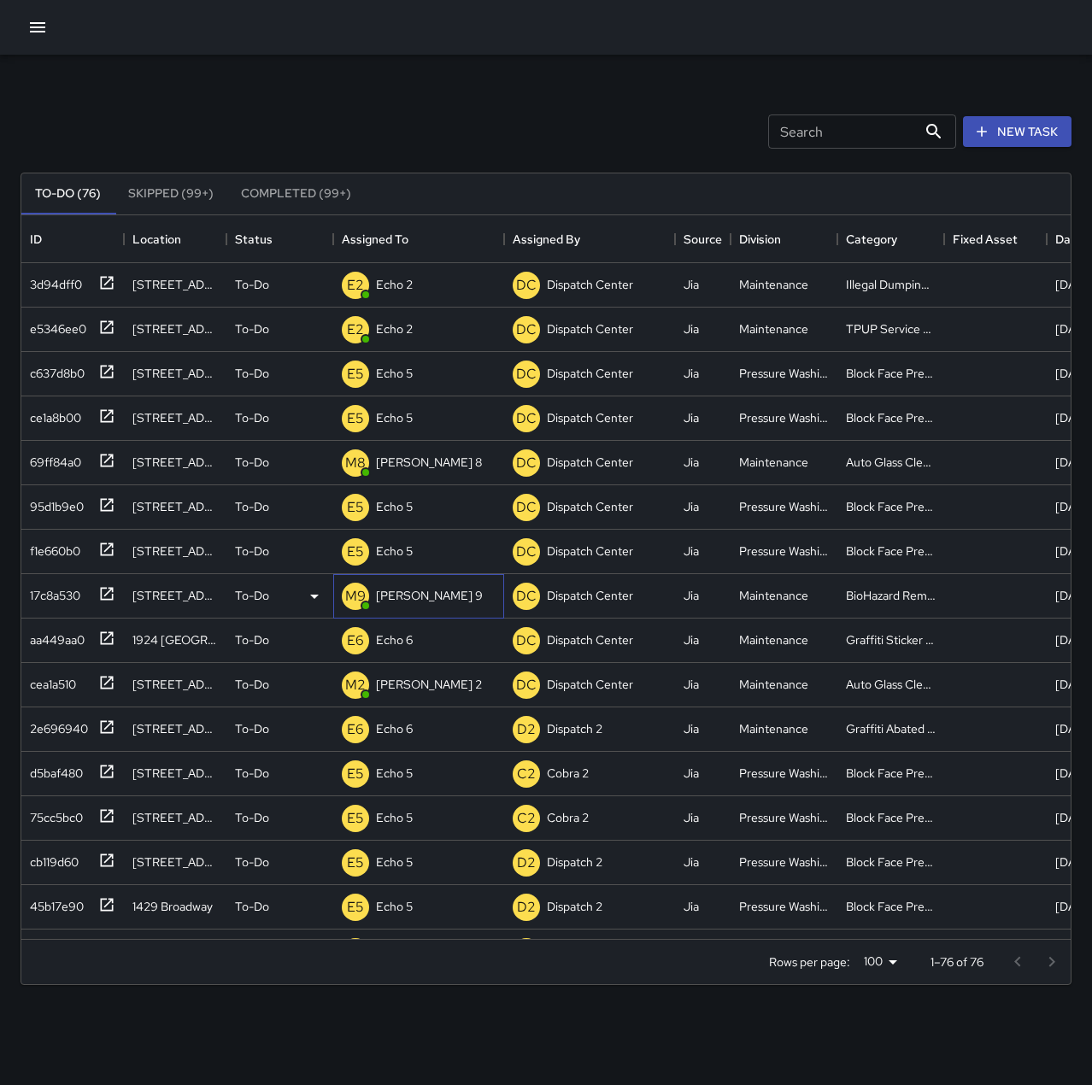
click at [393, 596] on p "[PERSON_NAME] 9" at bounding box center [429, 595] width 107 height 17
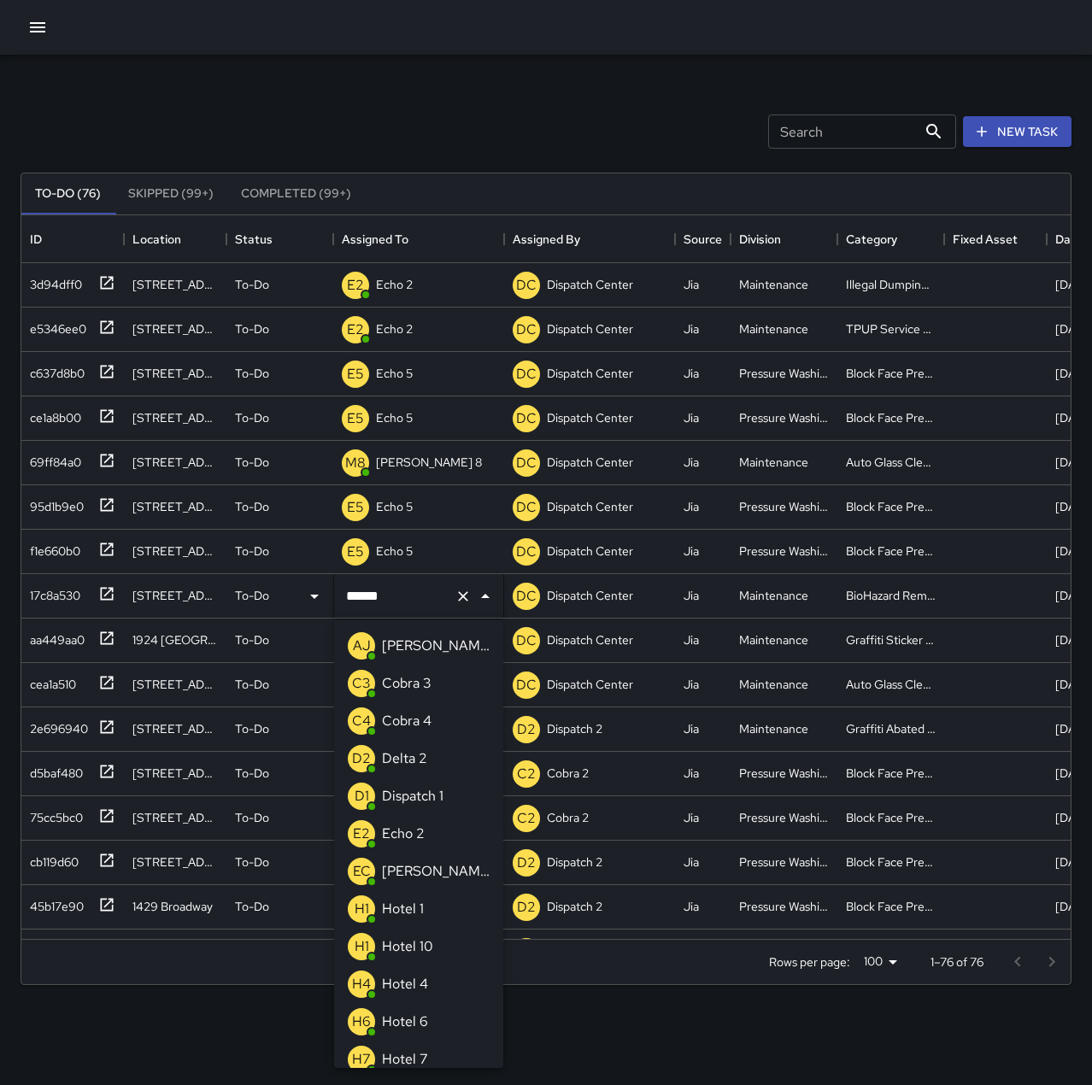
scroll to position [311, 0]
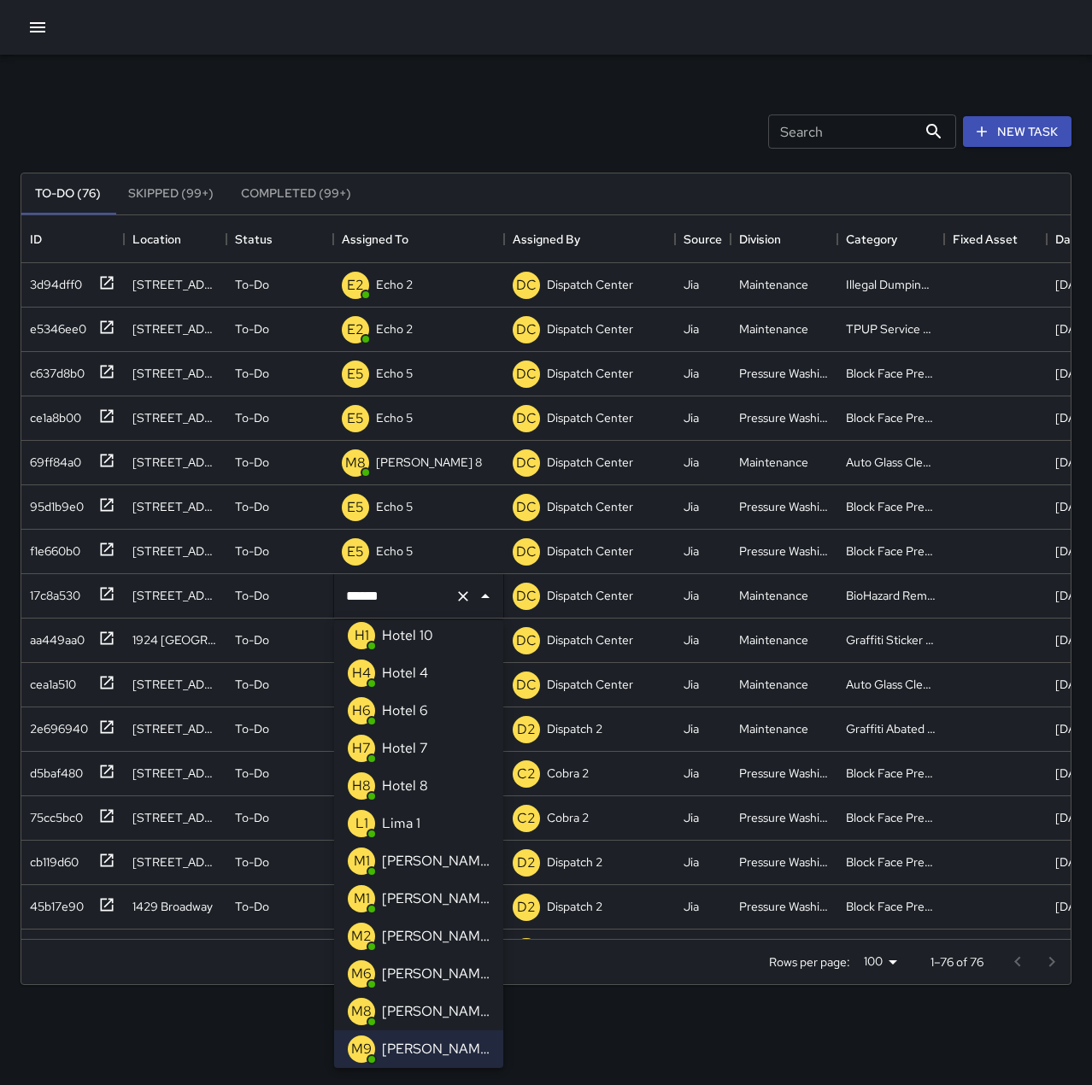
click at [453, 1016] on li "M8 [PERSON_NAME] 8" at bounding box center [418, 1012] width 169 height 38
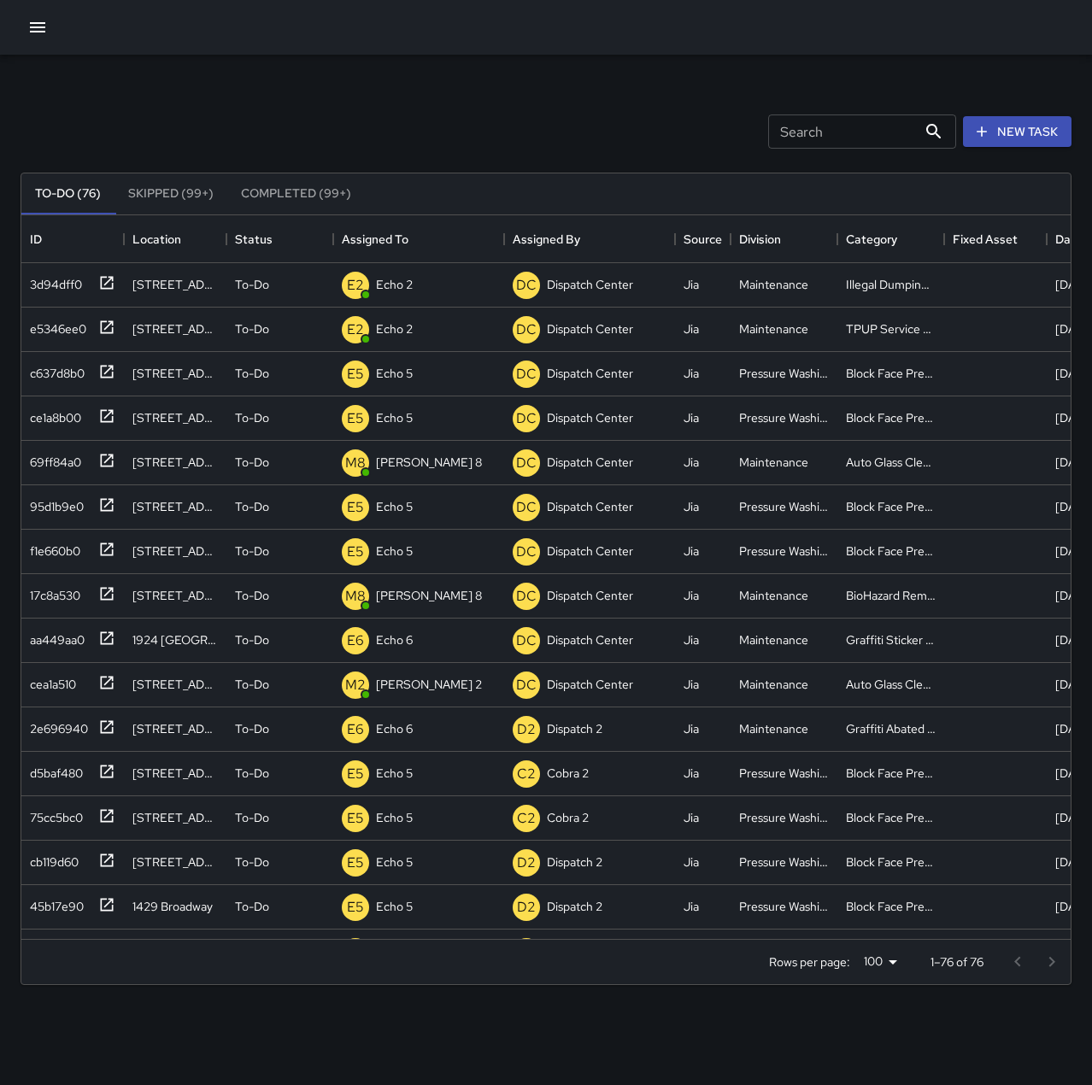
click at [421, 116] on div "Search Search New Task" at bounding box center [546, 131] width 1058 height 89
click at [1007, 123] on button "New Task" at bounding box center [1017, 132] width 109 height 32
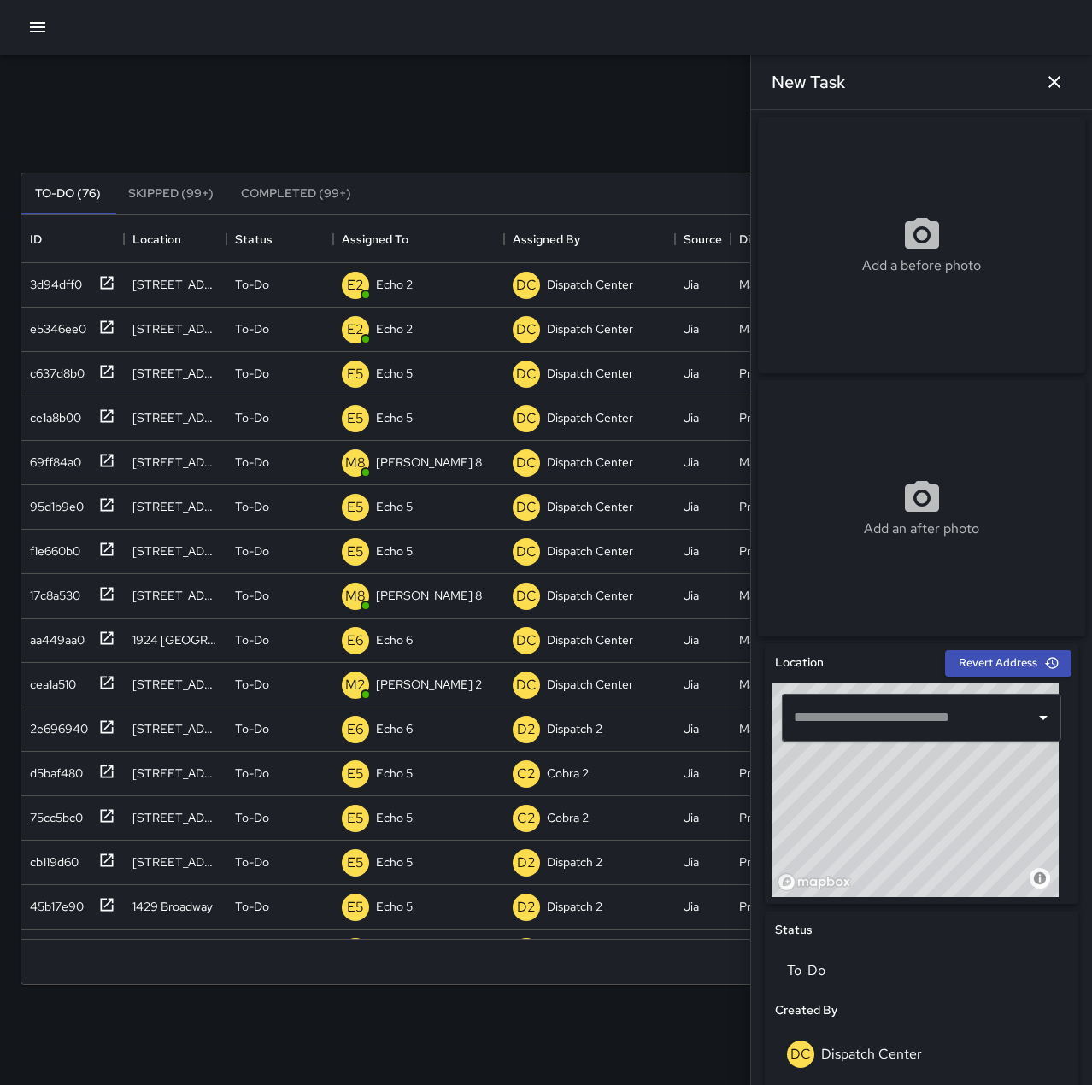
click at [888, 727] on input "text" at bounding box center [909, 718] width 238 height 32
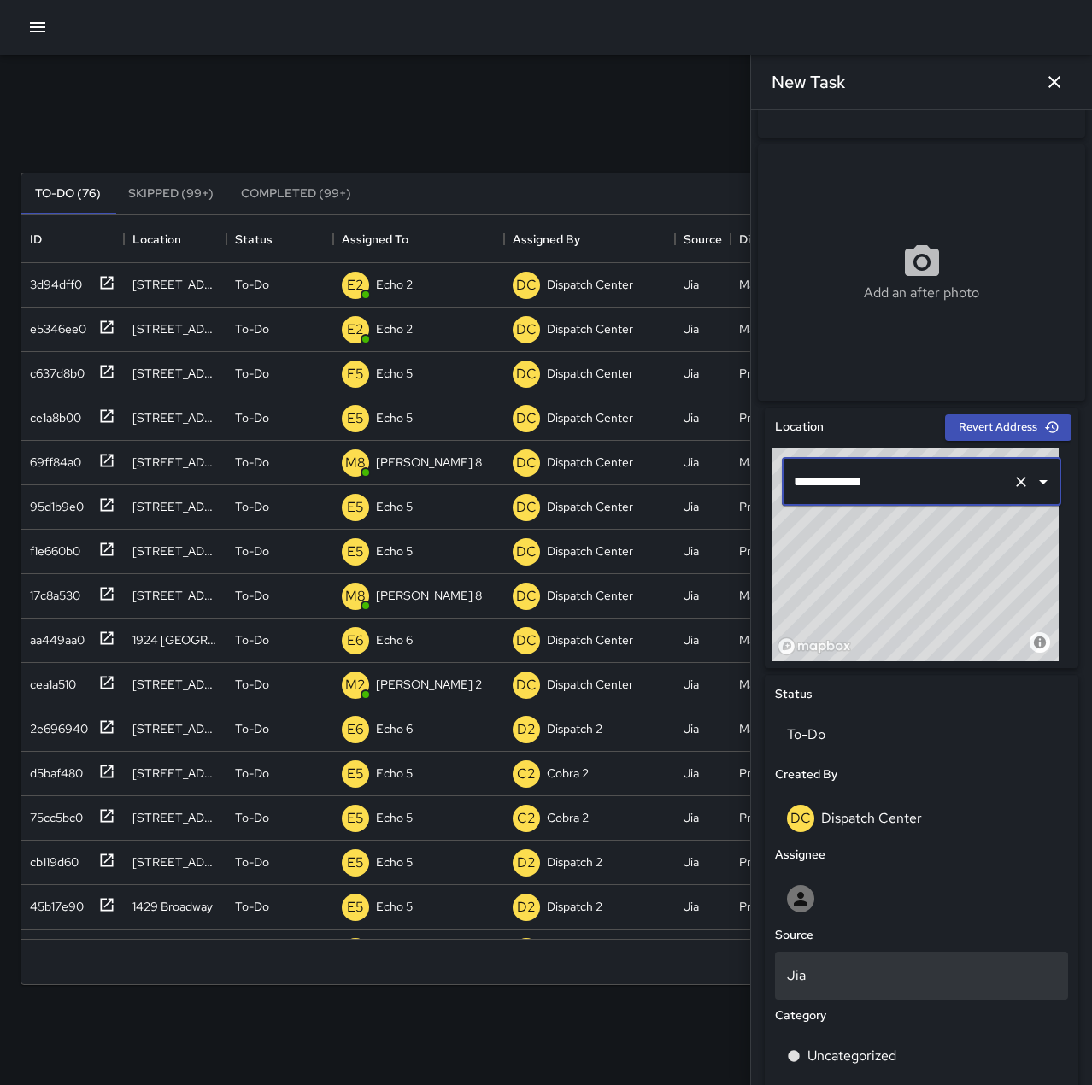
scroll to position [256, 0]
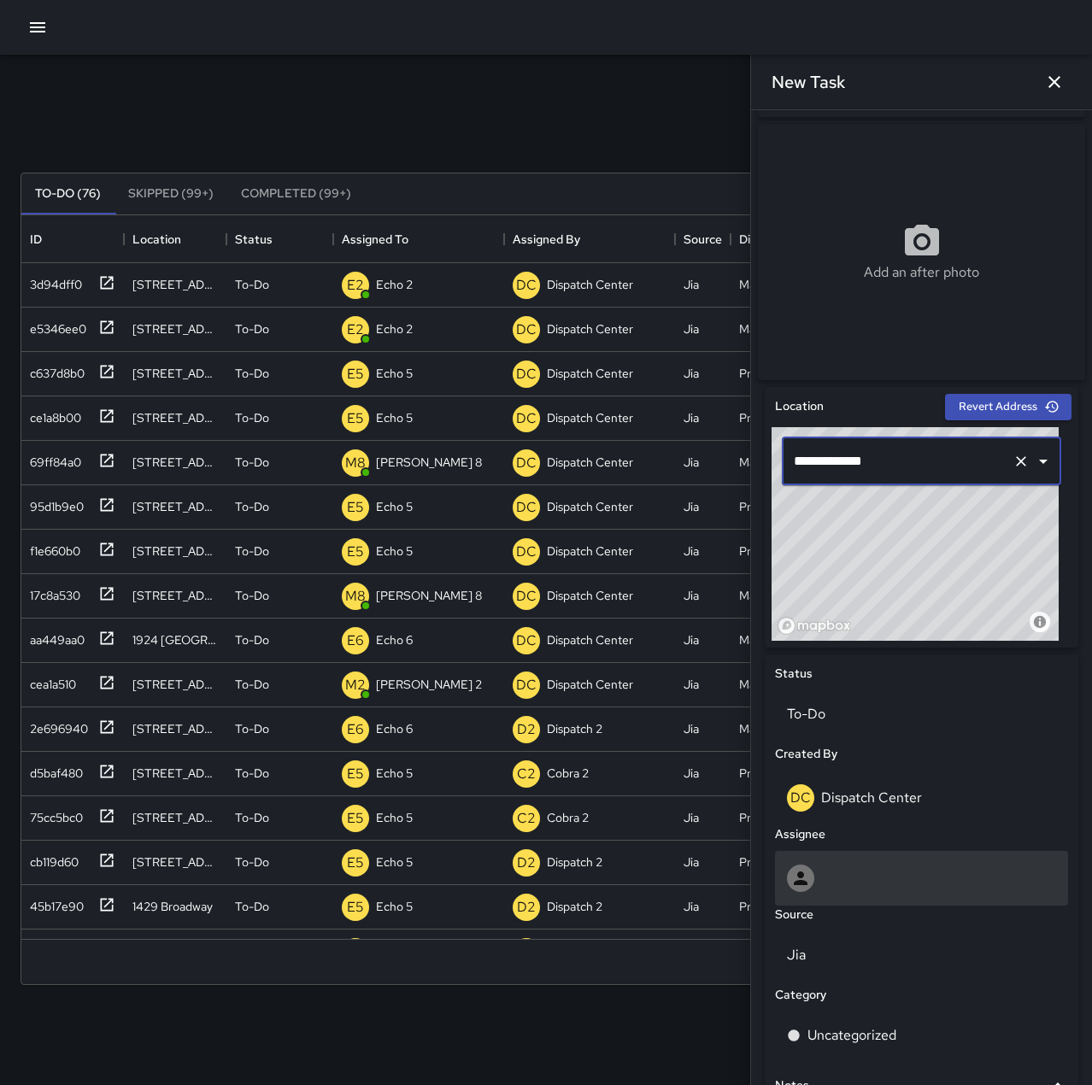
type input "**********"
click at [861, 879] on div at bounding box center [921, 878] width 269 height 27
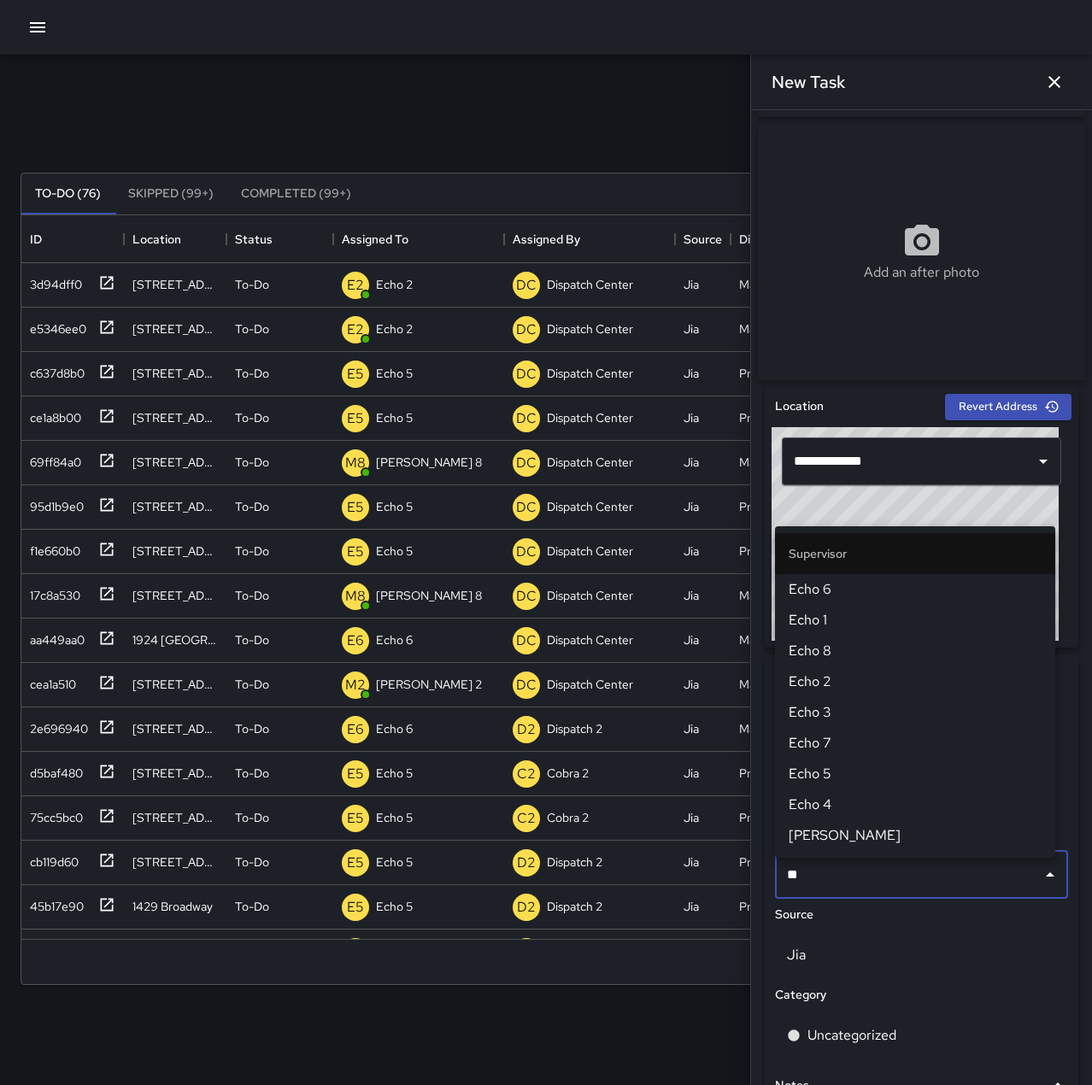
type input "*"
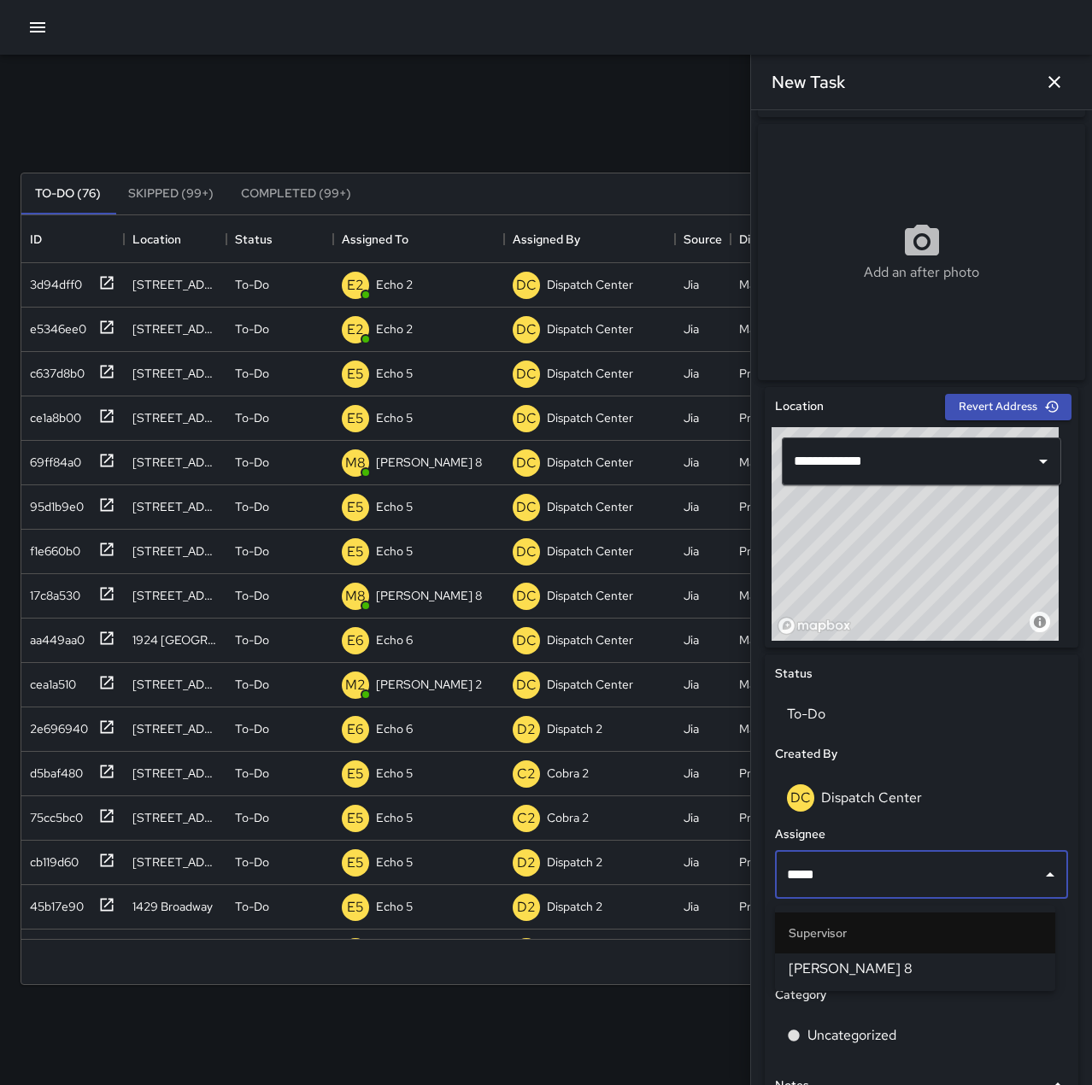
scroll to position [711, 1037]
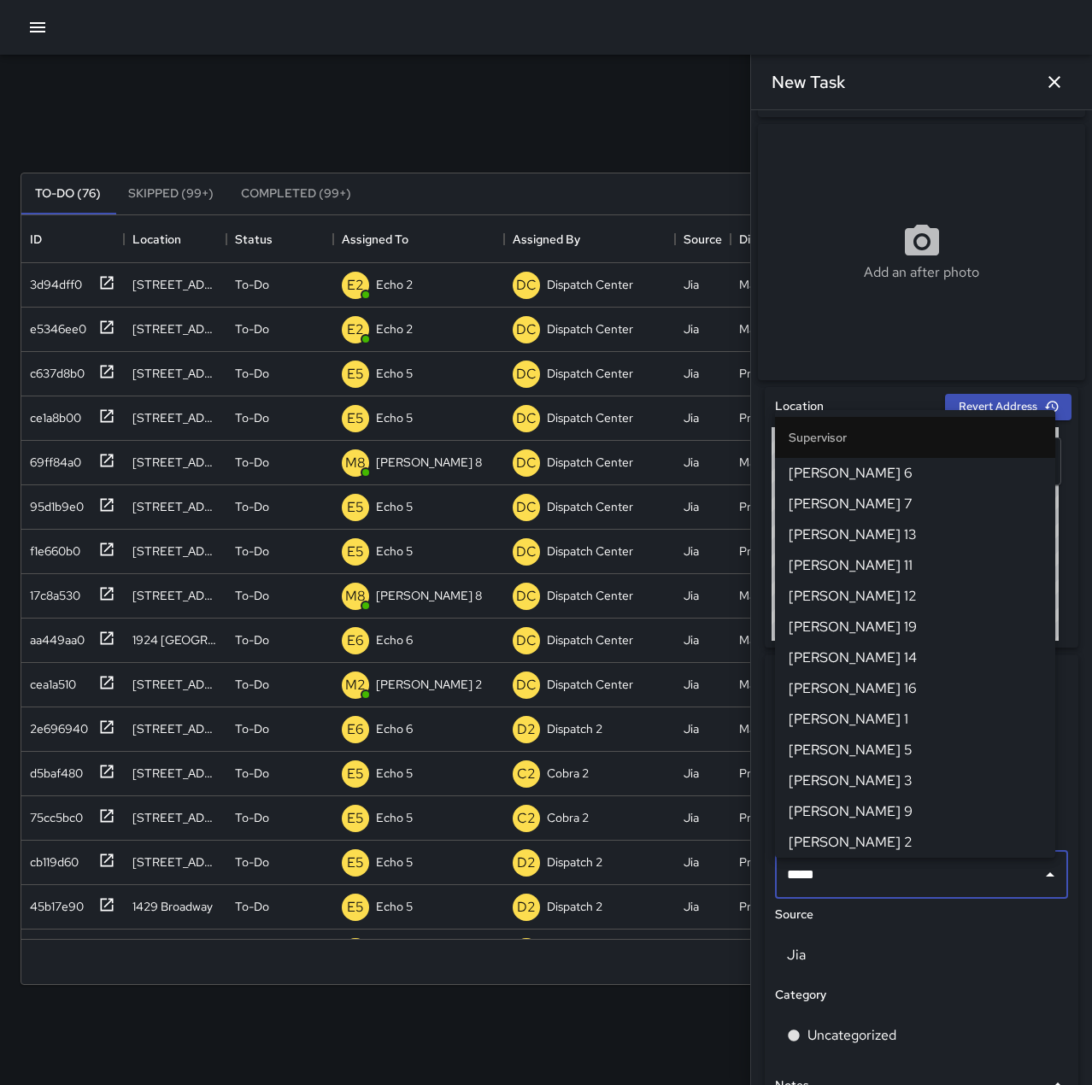
type input "******"
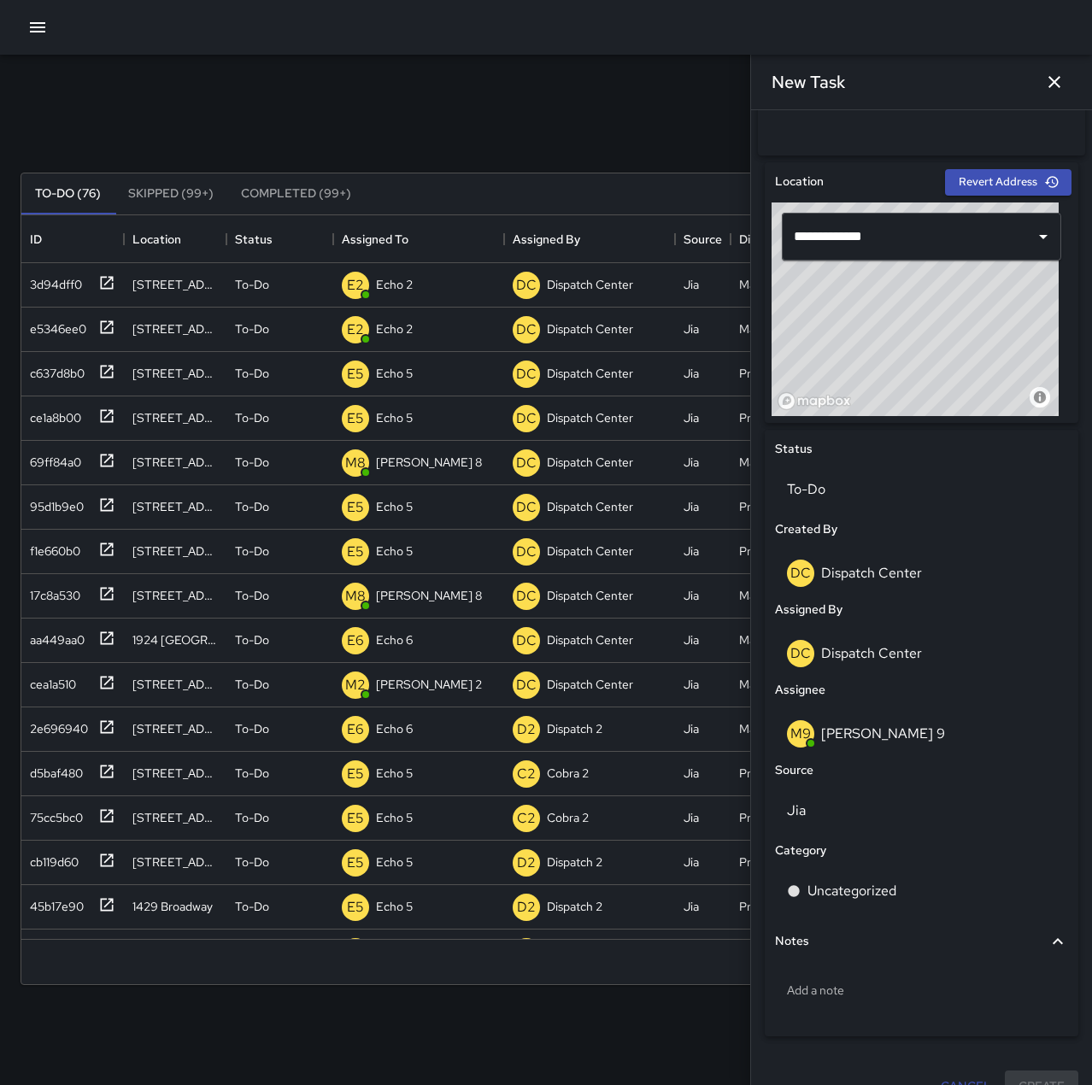
scroll to position [513, 0]
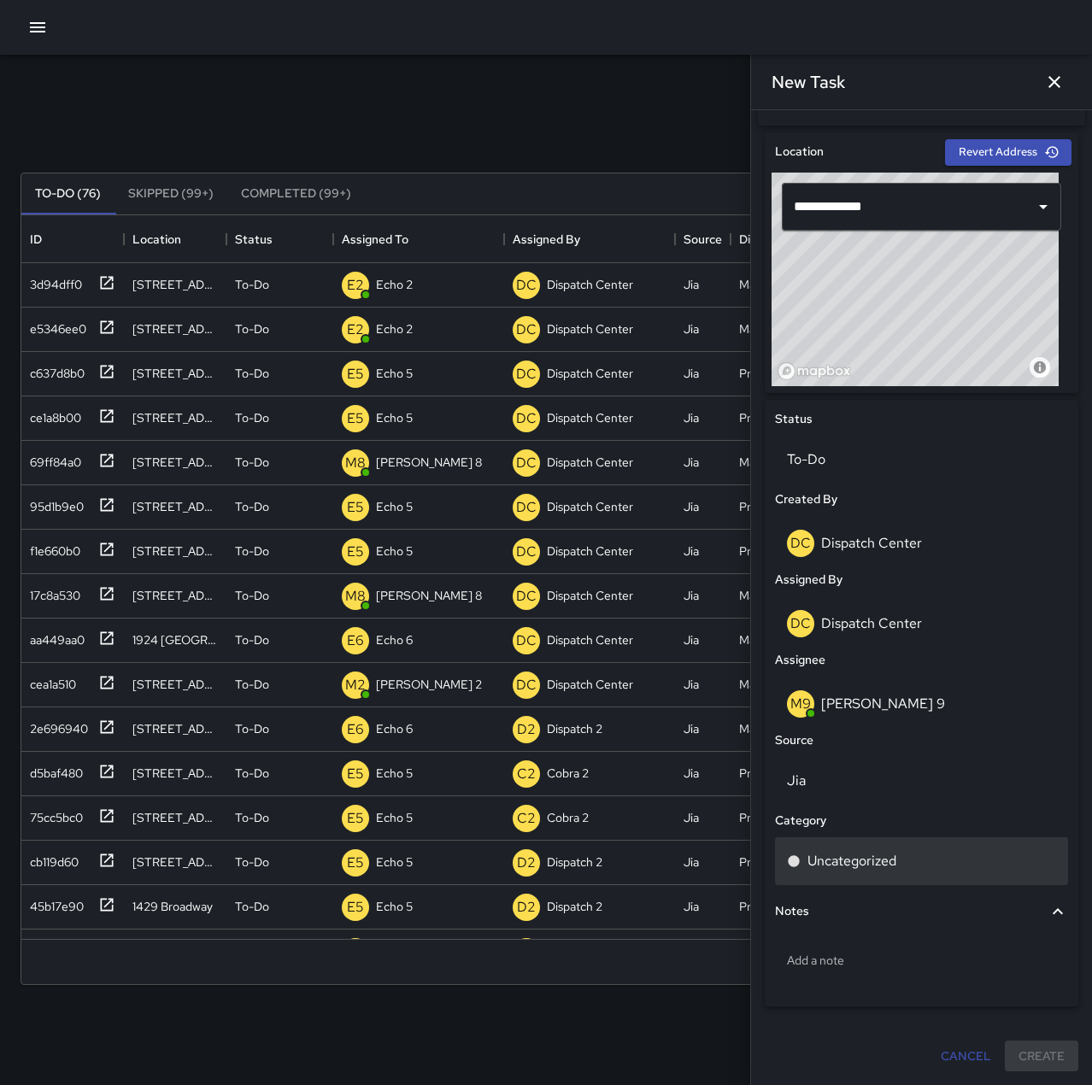
click at [850, 861] on p "Uncategorized" at bounding box center [852, 861] width 89 height 21
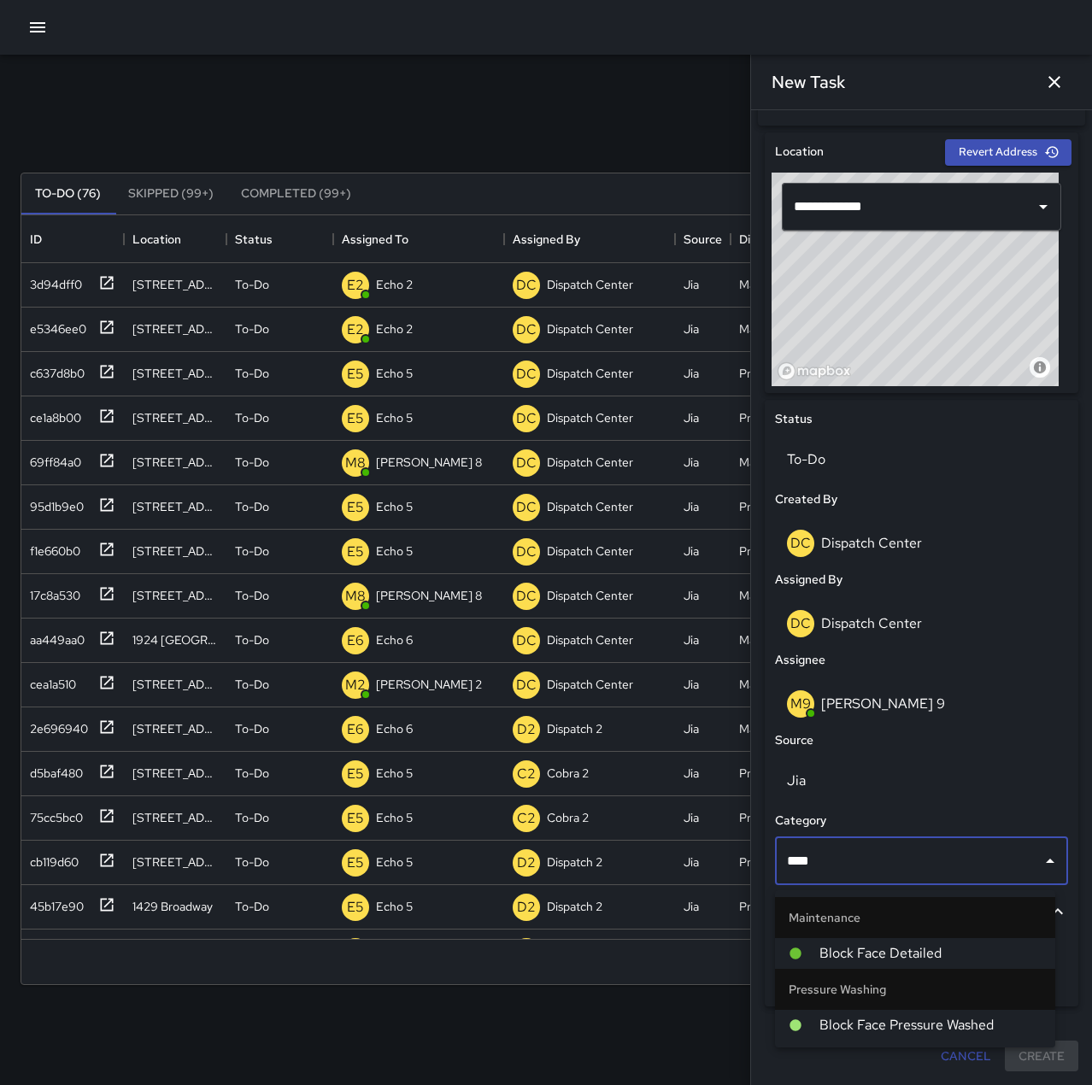
type input "*****"
click at [918, 951] on span "Block Face Detailed" at bounding box center [930, 953] width 222 height 21
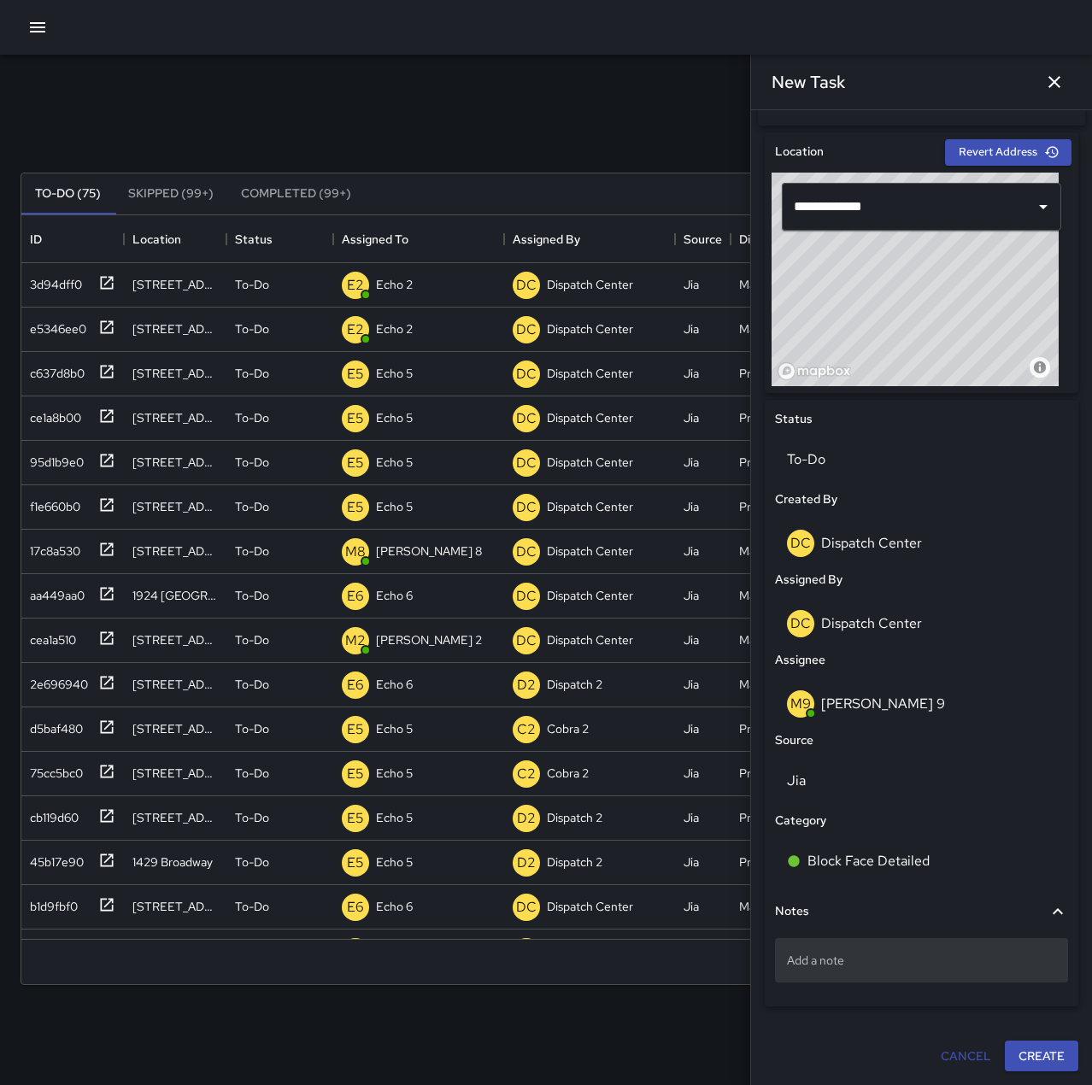
click at [826, 969] on p "Add a note" at bounding box center [921, 960] width 269 height 17
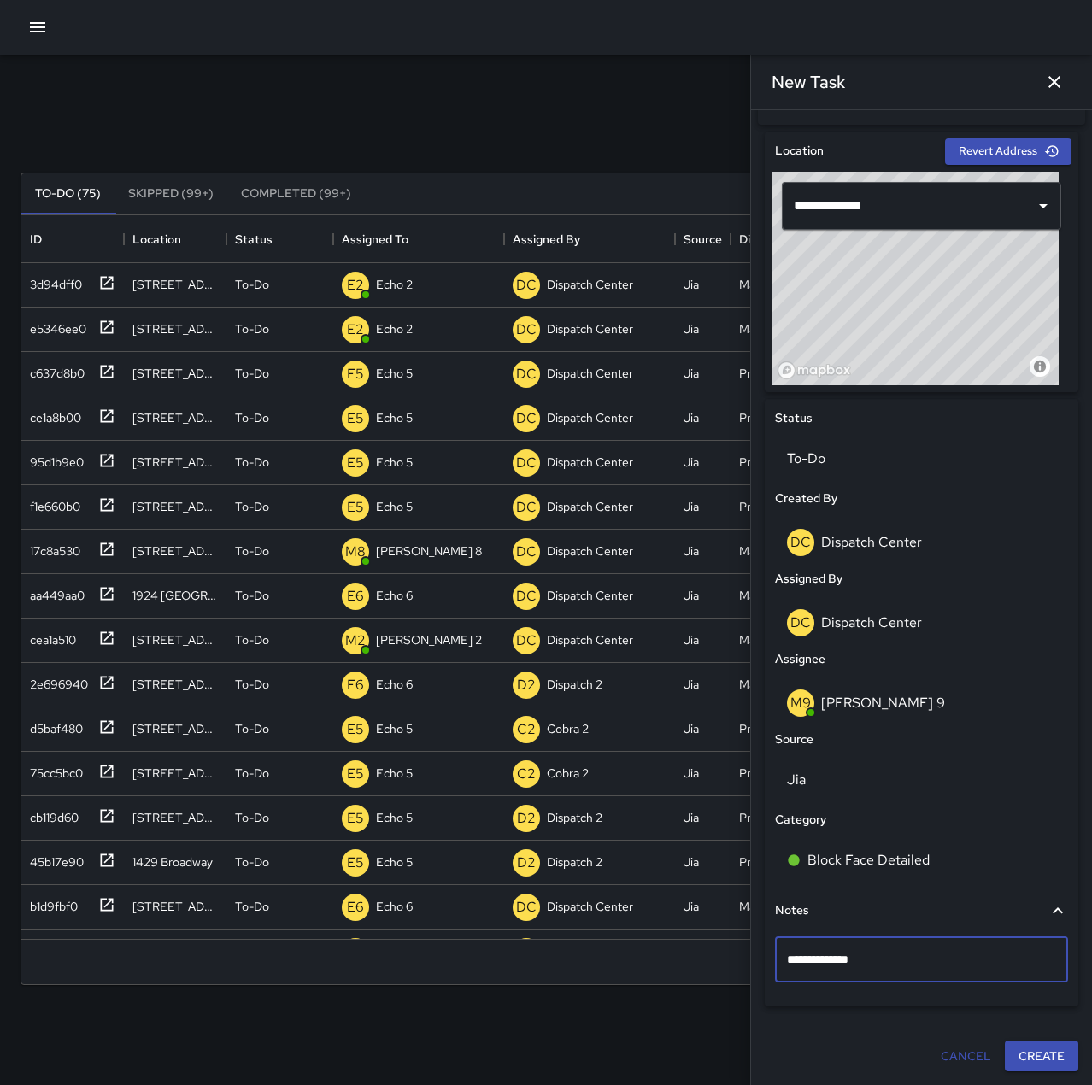
type textarea "**********"
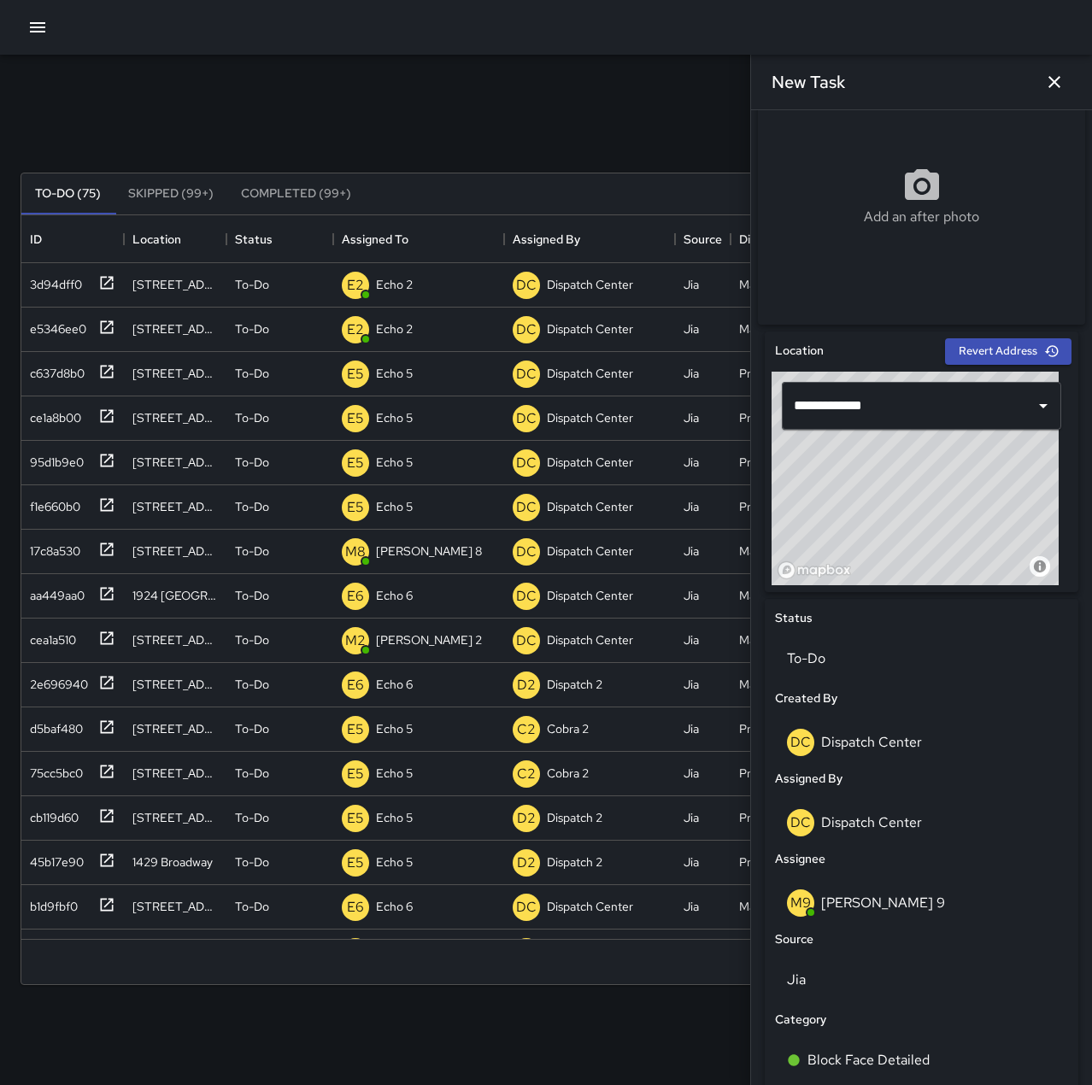
scroll to position [0, 0]
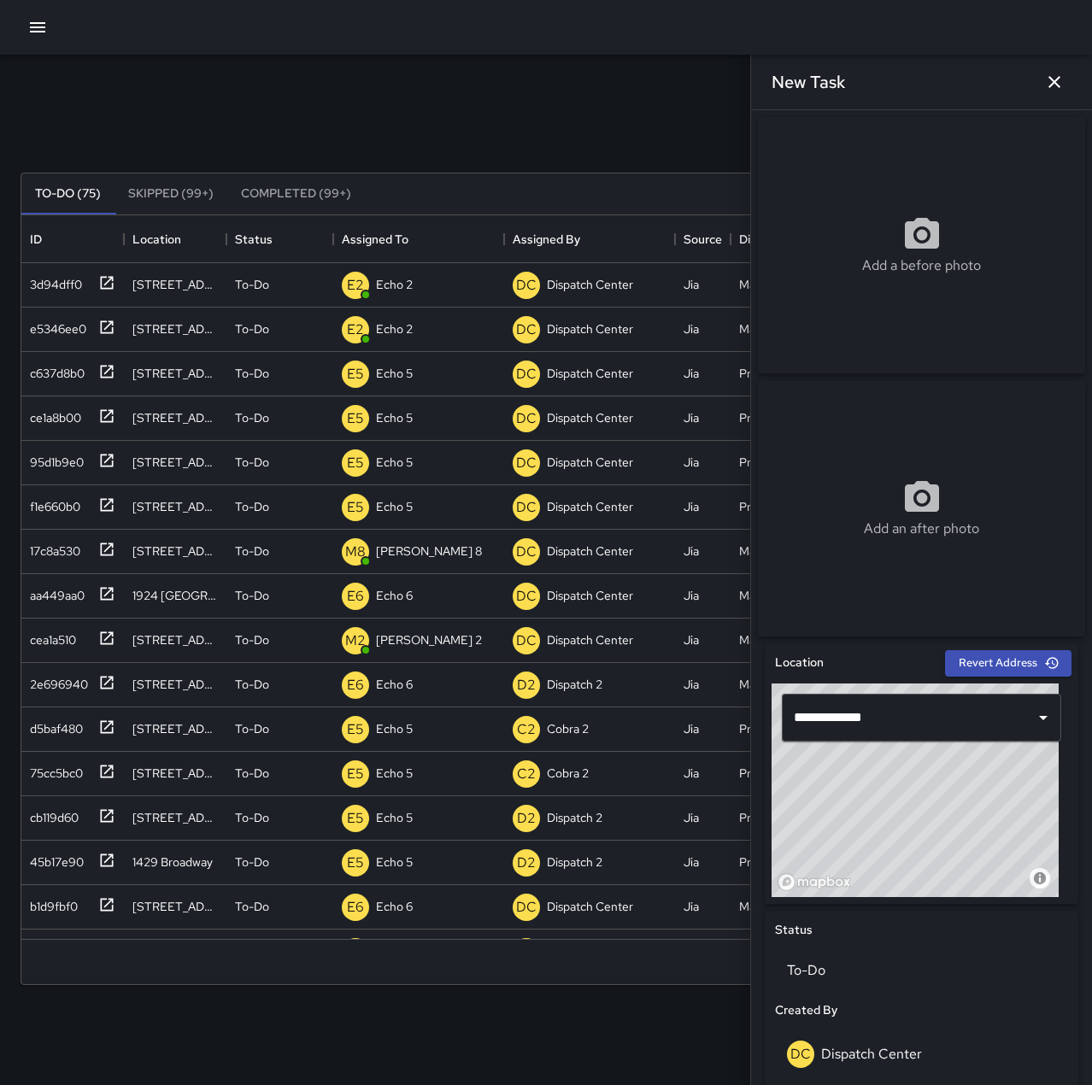
click at [928, 256] on icon at bounding box center [922, 234] width 41 height 41
type input "**********"
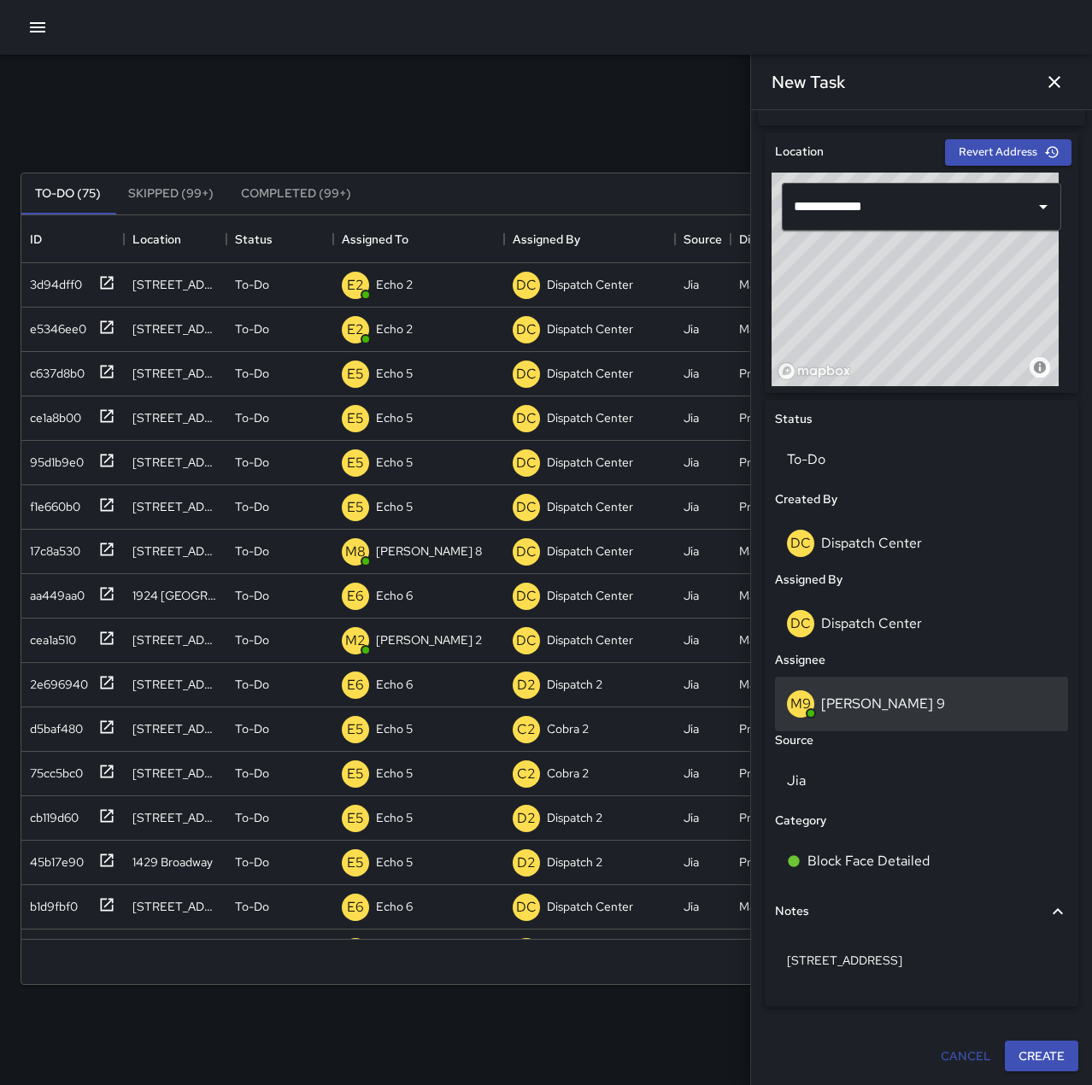
scroll to position [518, 0]
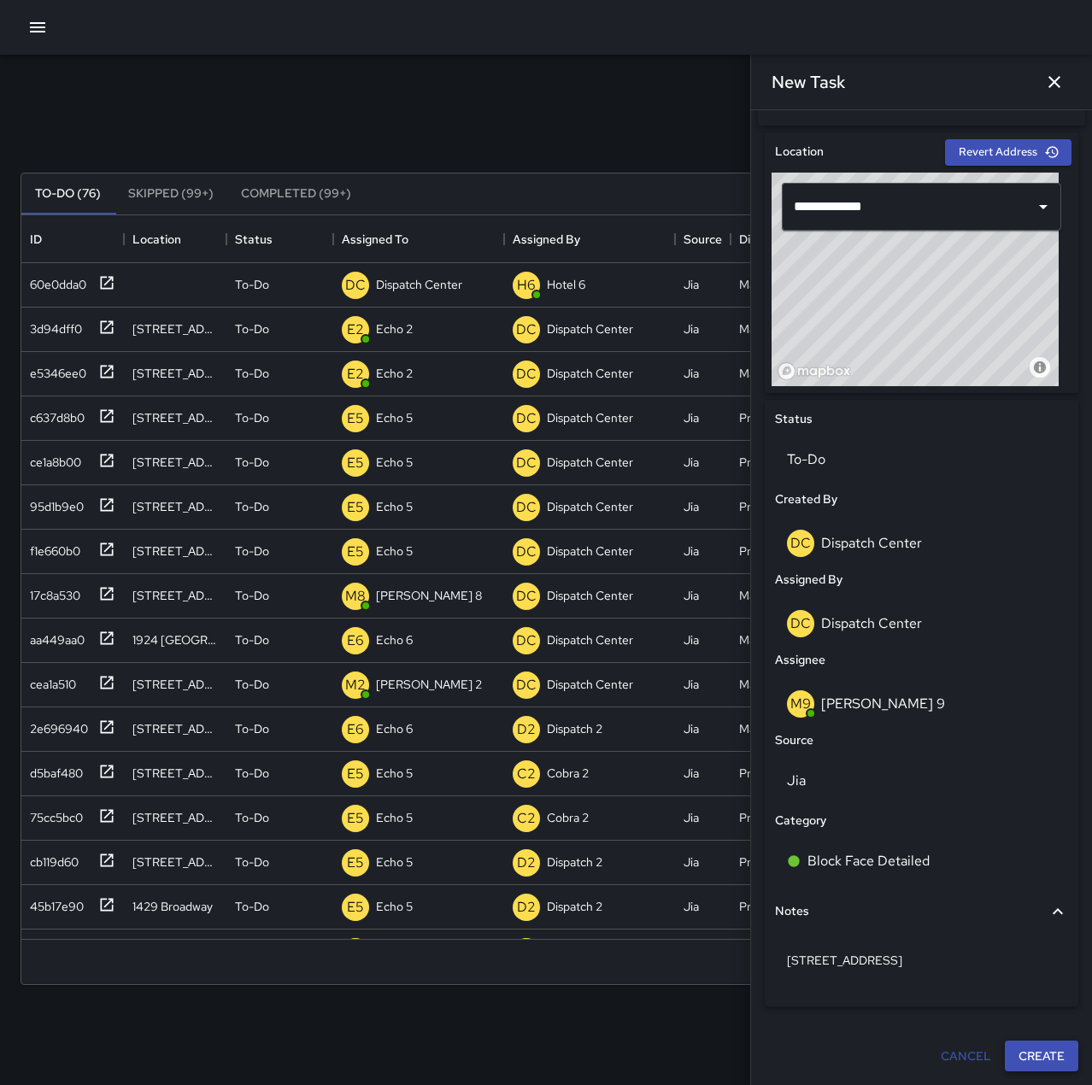
click at [1005, 1051] on button "Create" at bounding box center [1041, 1057] width 73 height 32
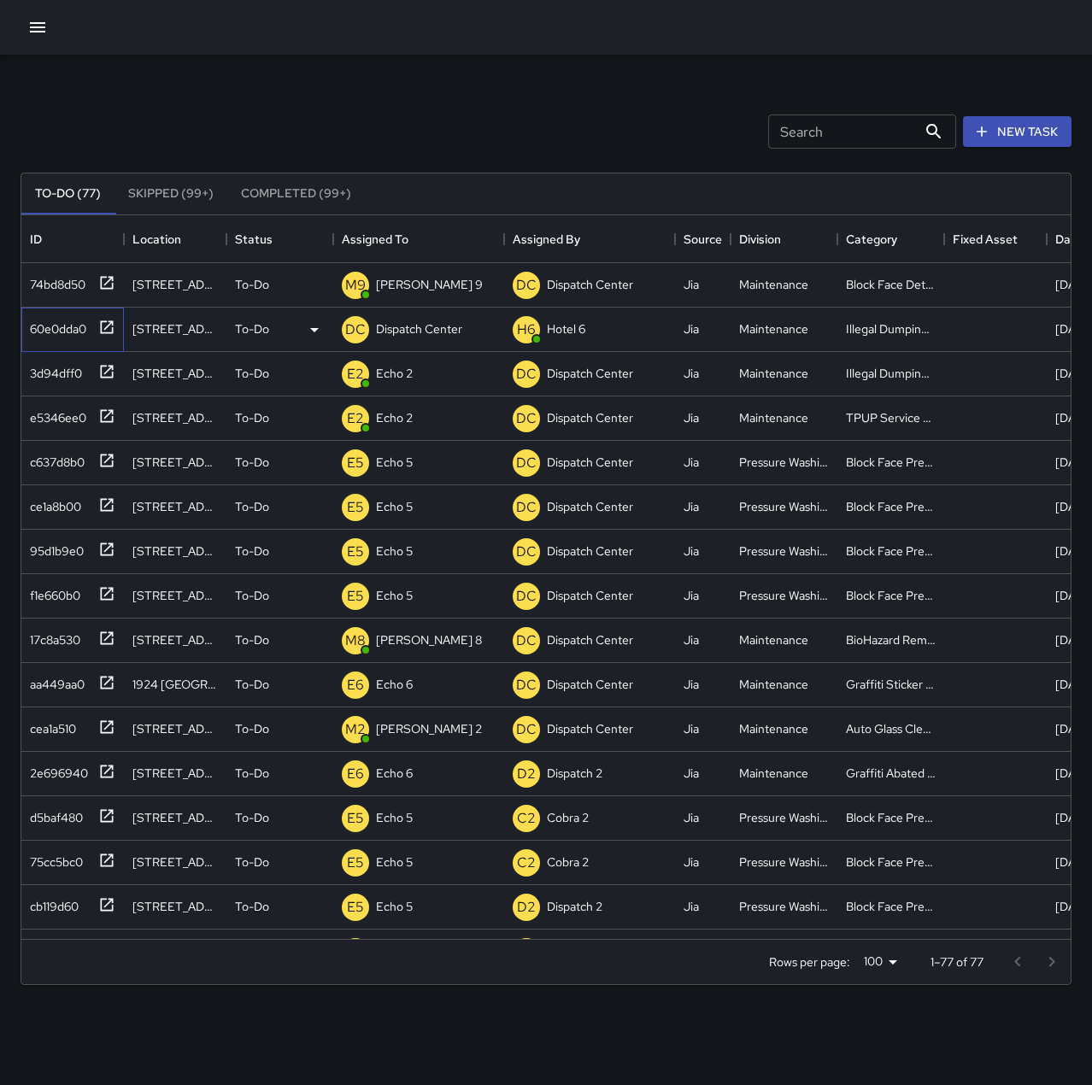
click at [71, 328] on div "60e0dda0" at bounding box center [54, 326] width 63 height 24
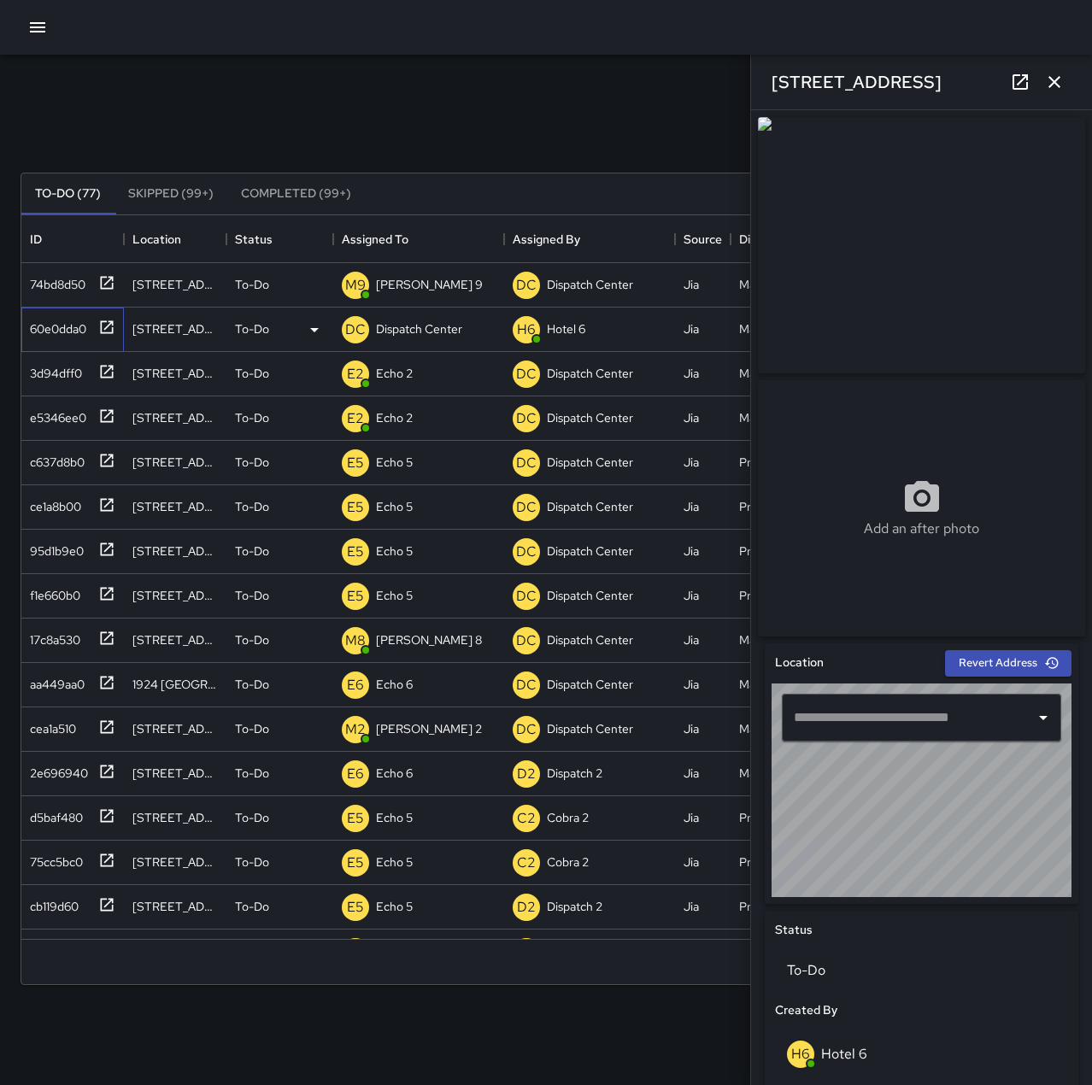
type input "**********"
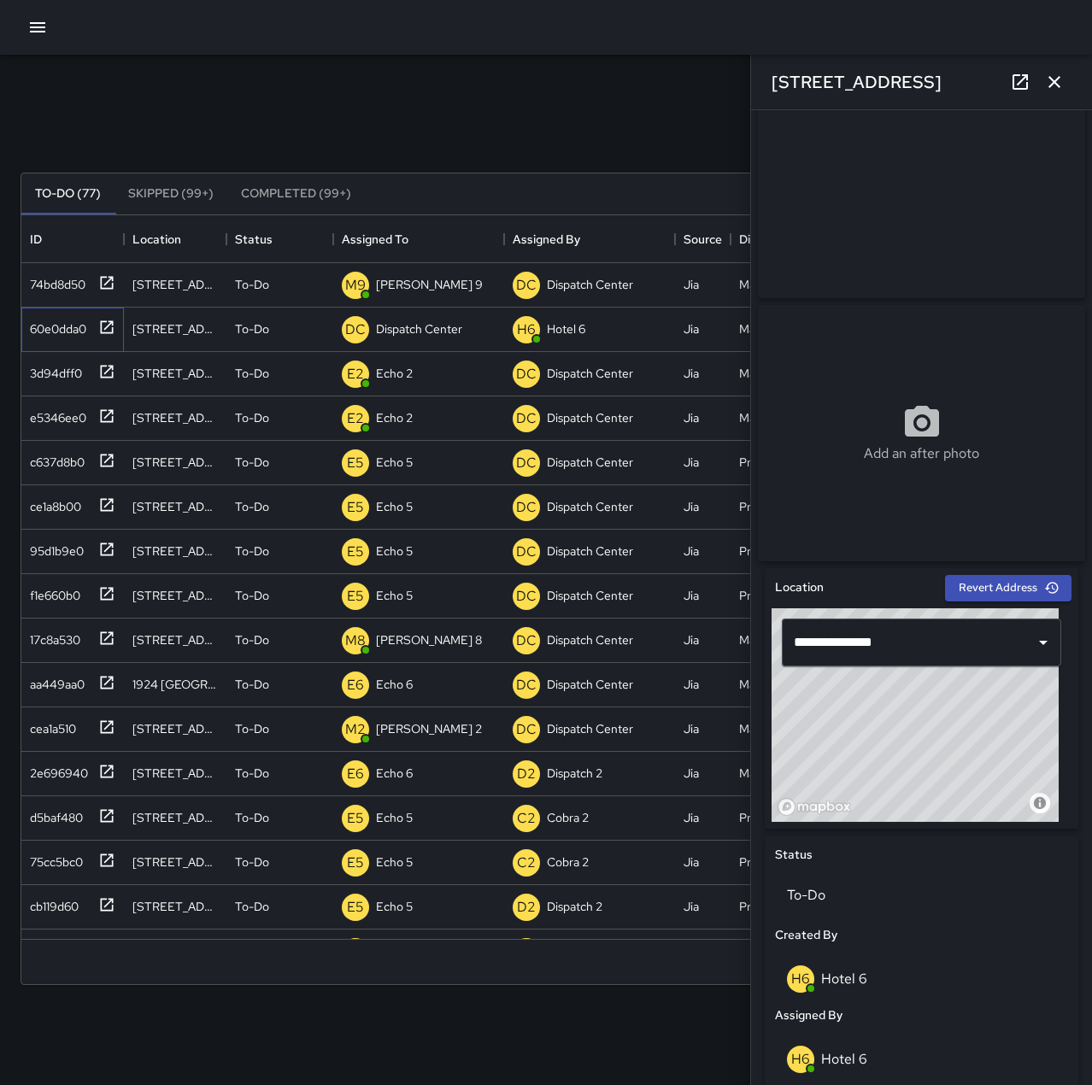
scroll to position [0, 0]
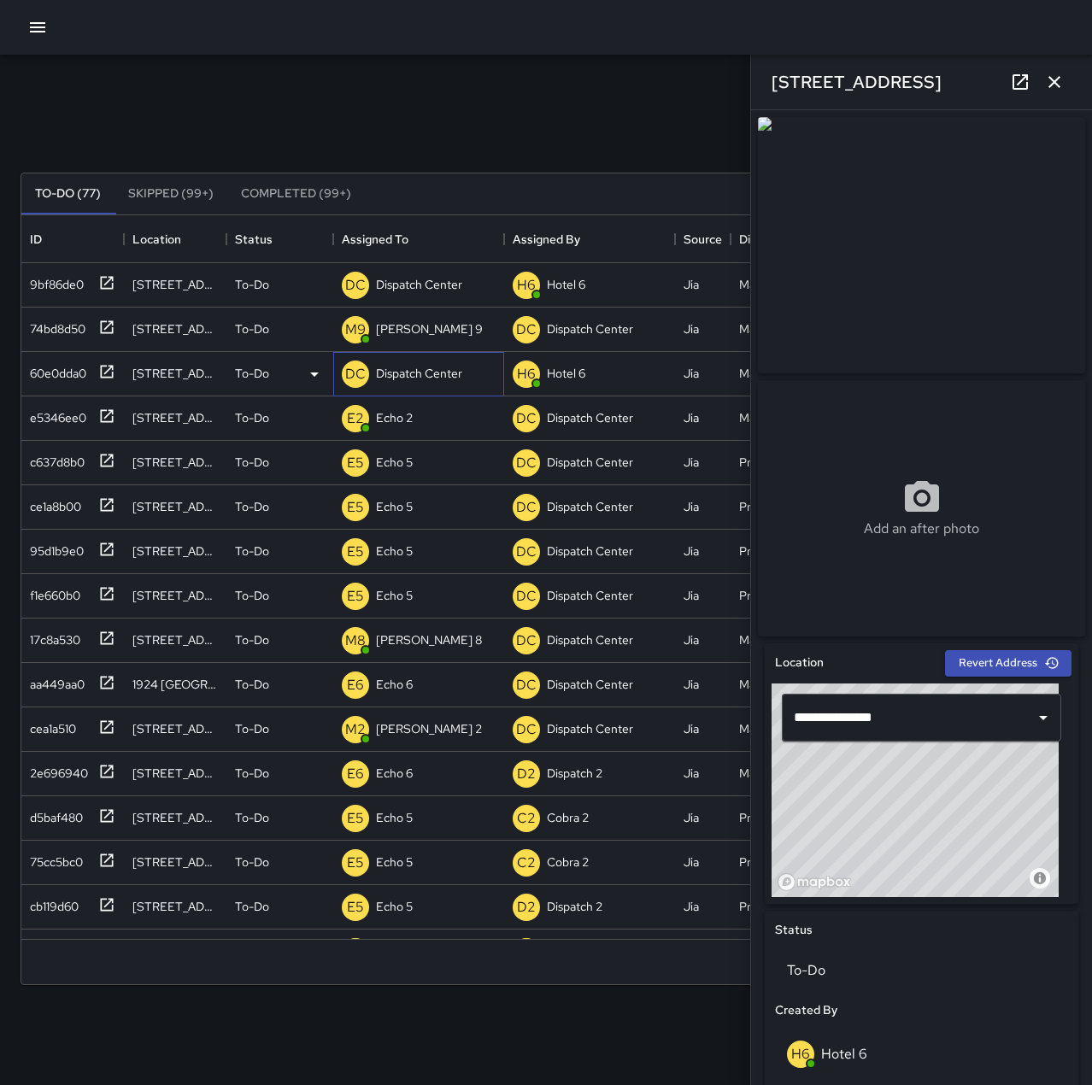
click at [427, 373] on p "Dispatch Center" at bounding box center [419, 373] width 86 height 17
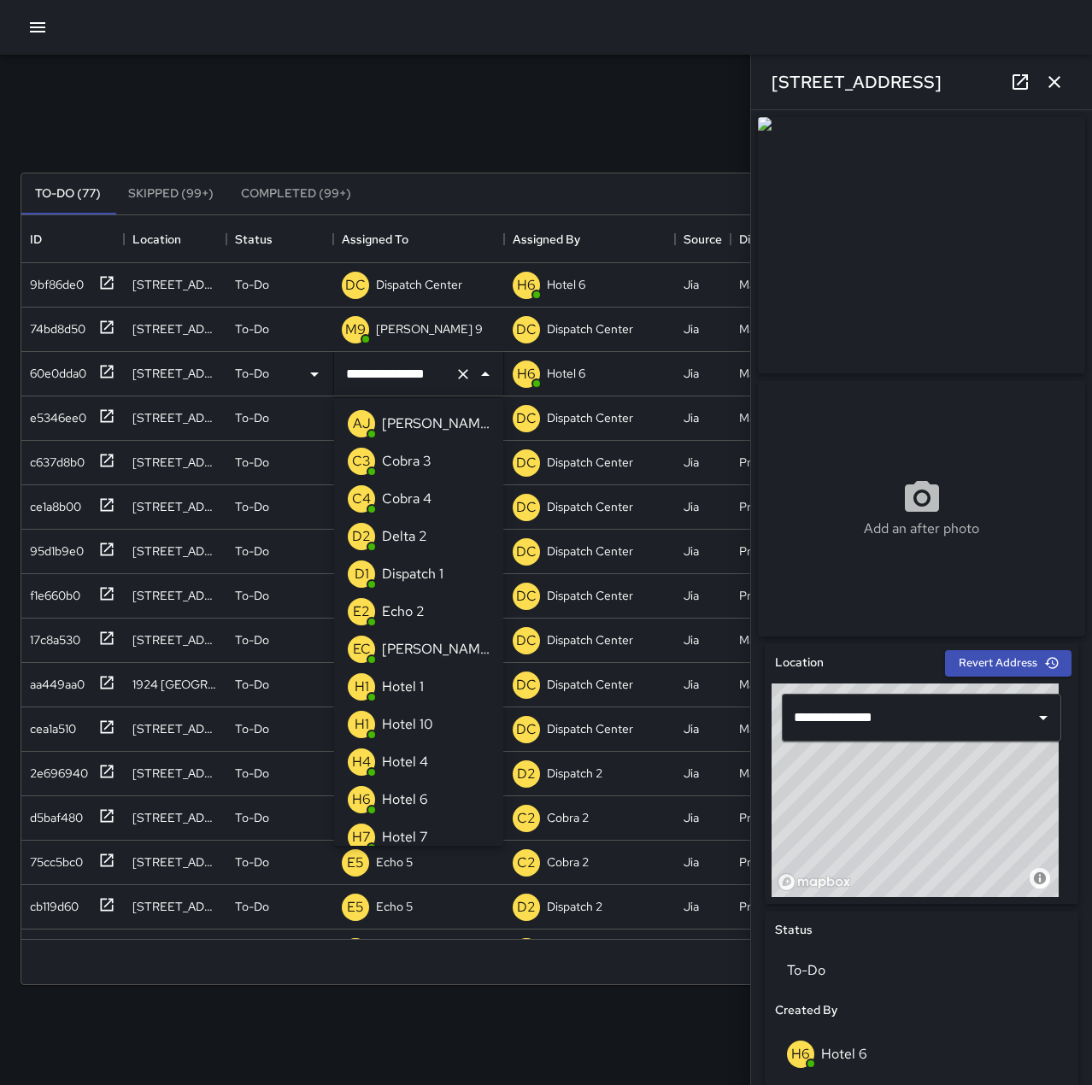
scroll to position [988, 0]
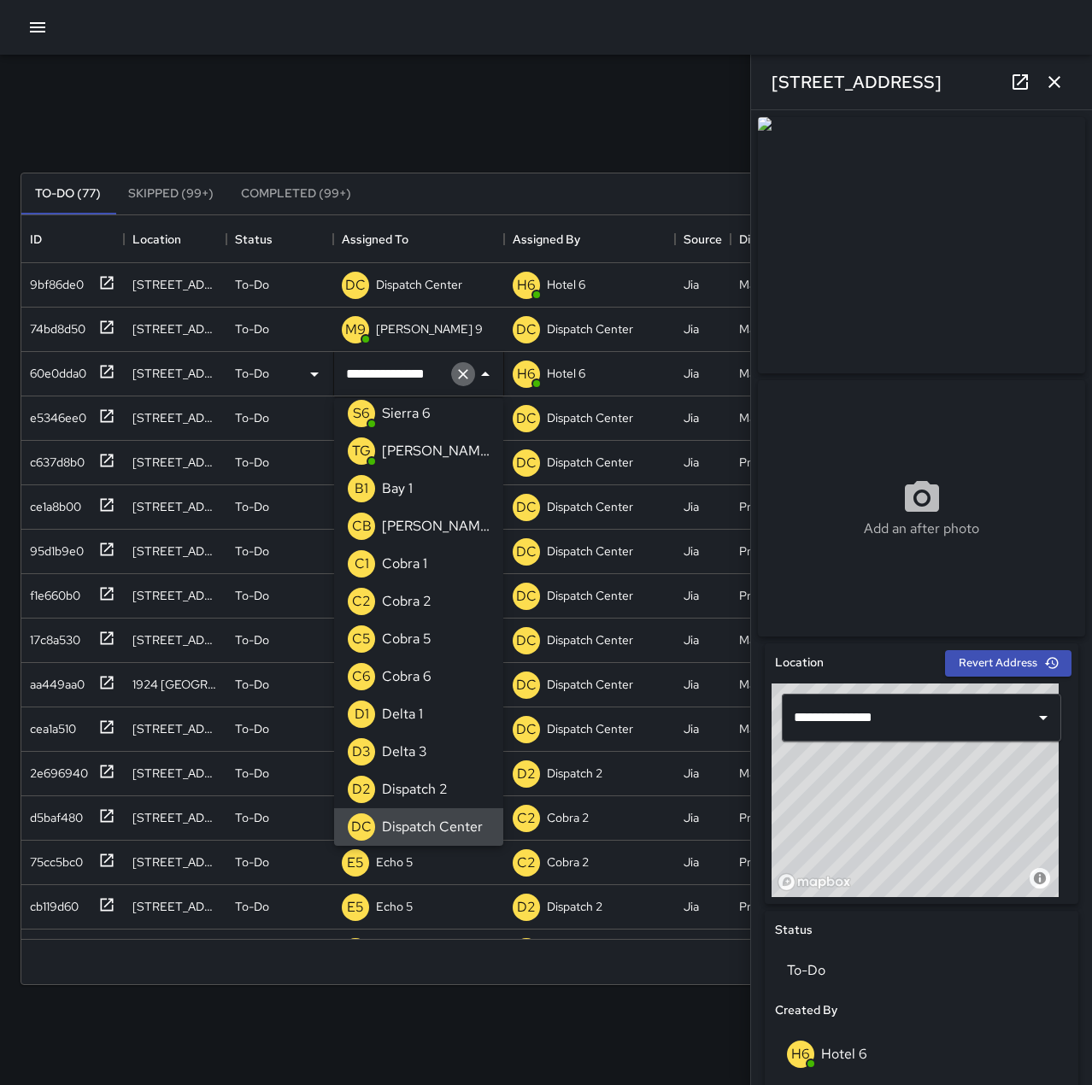
click at [463, 379] on icon "Clear" at bounding box center [463, 374] width 17 height 17
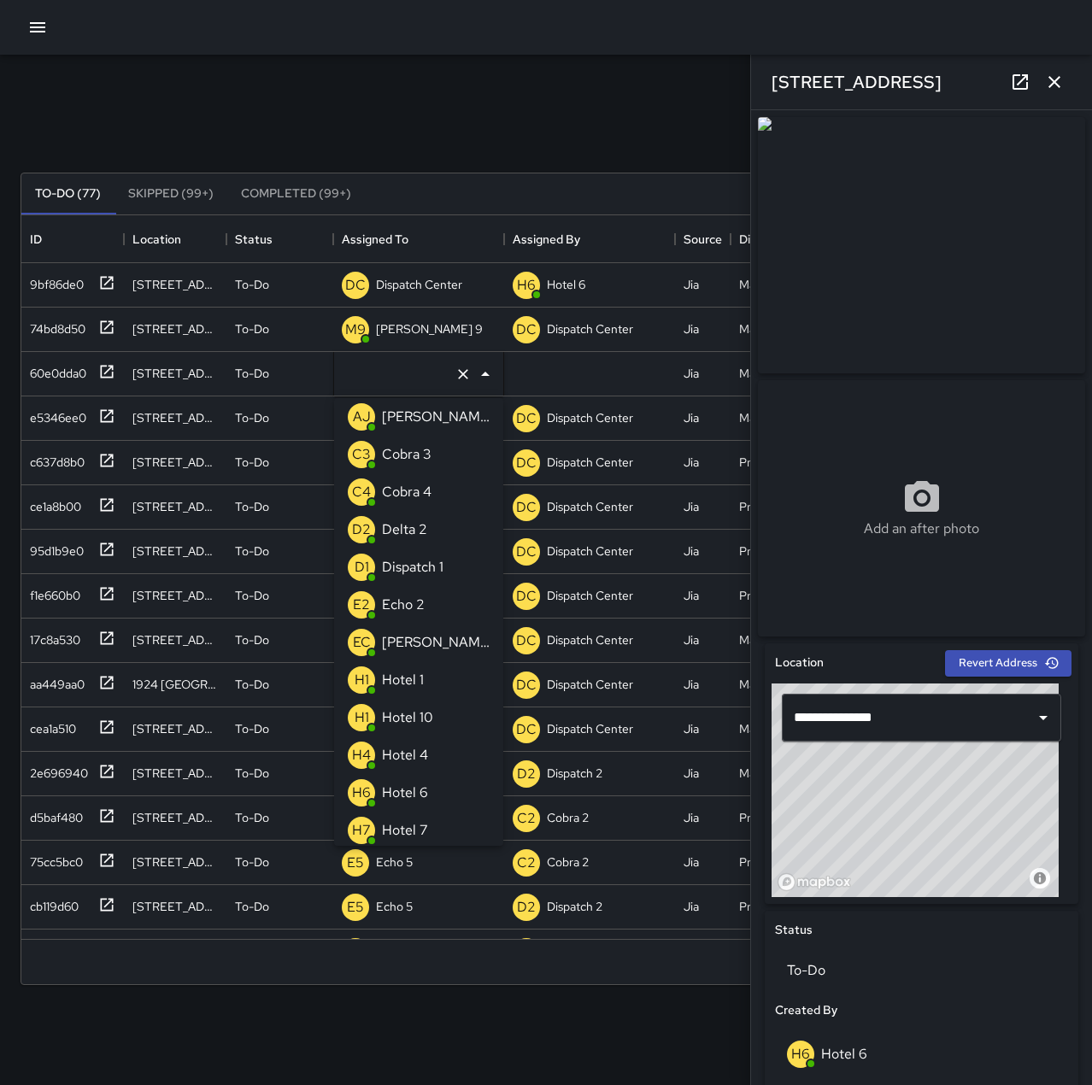
click at [430, 602] on li "E2 Echo 2" at bounding box center [418, 605] width 169 height 38
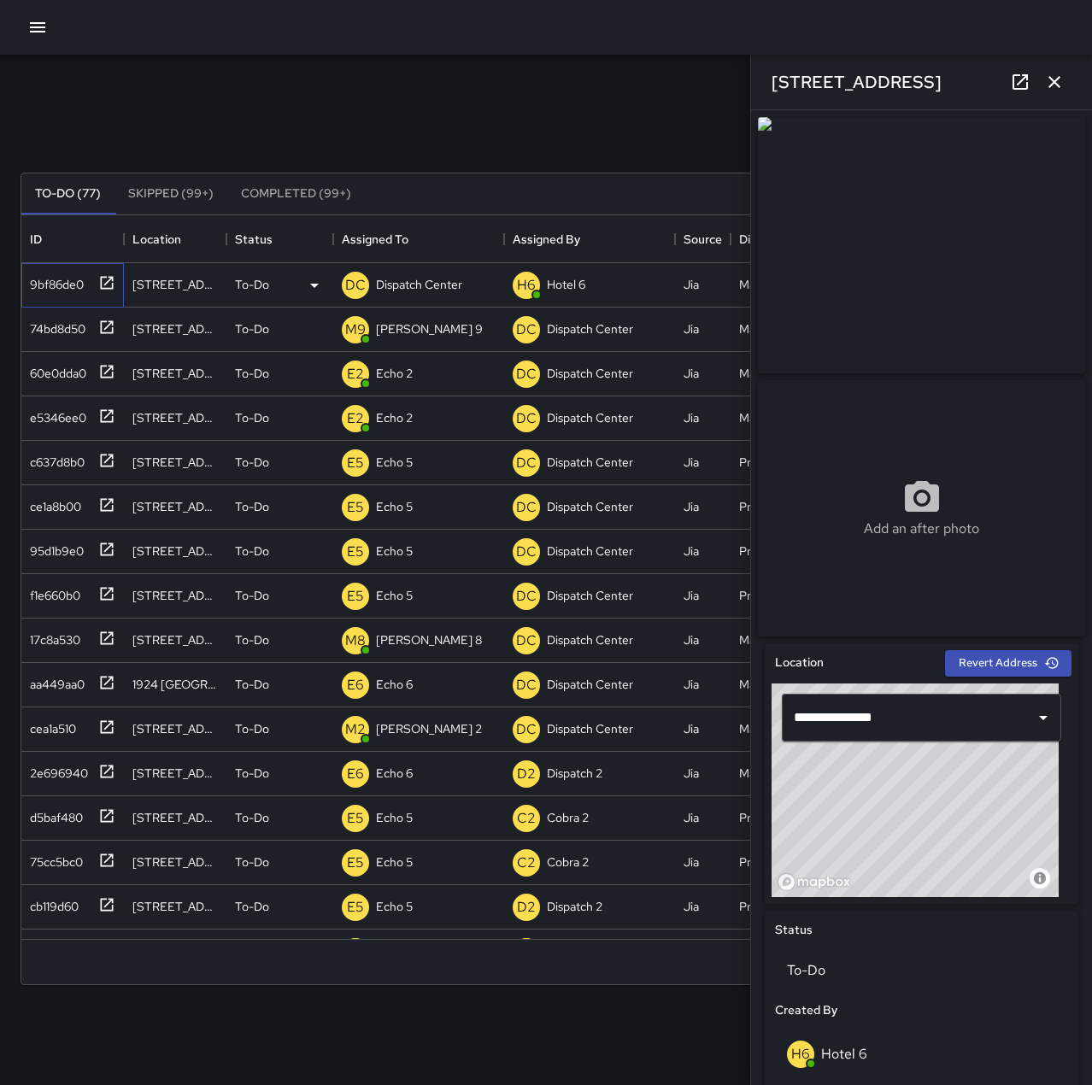
click at [68, 284] on div "9bf86de0" at bounding box center [53, 281] width 61 height 24
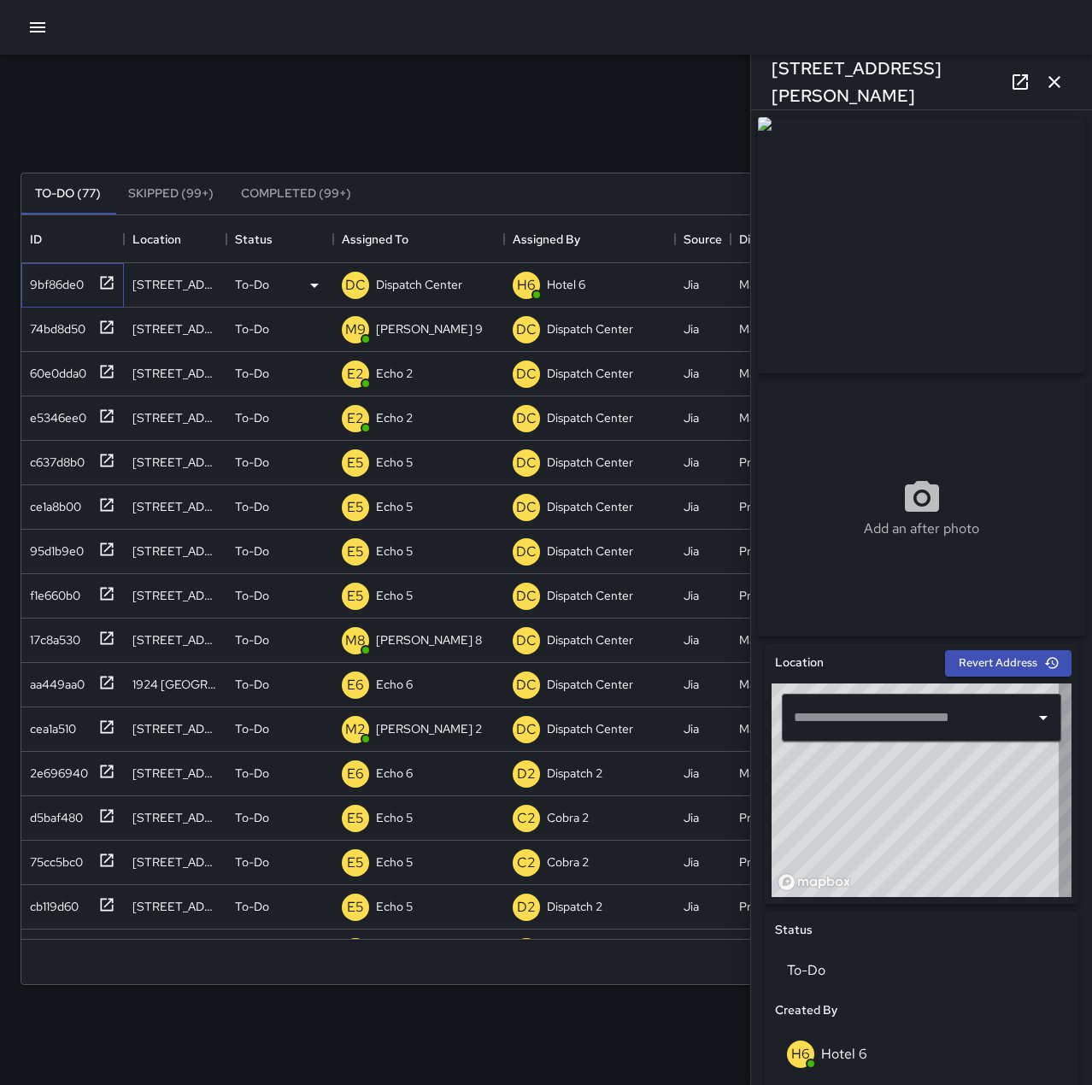
type input "**********"
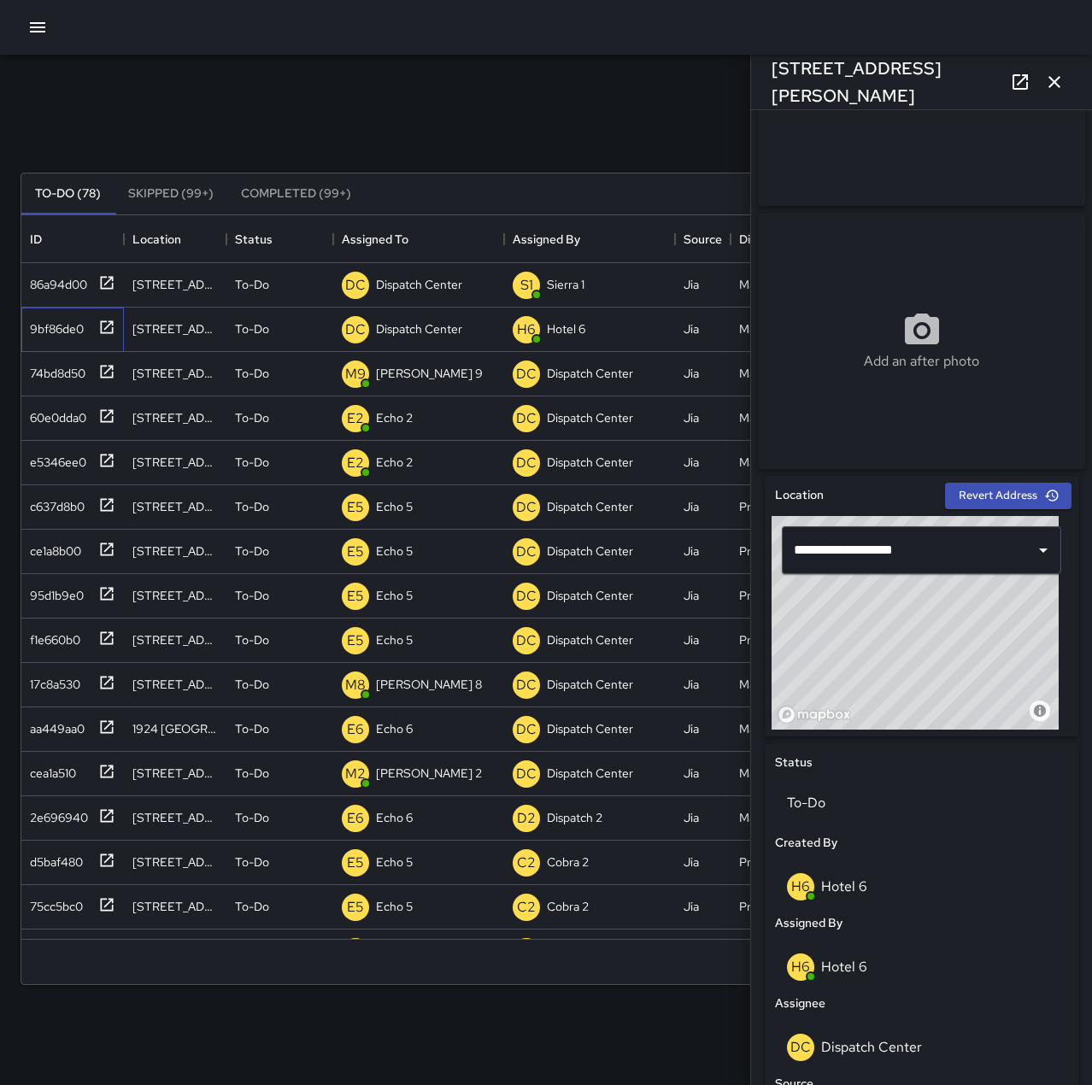
scroll to position [171, 0]
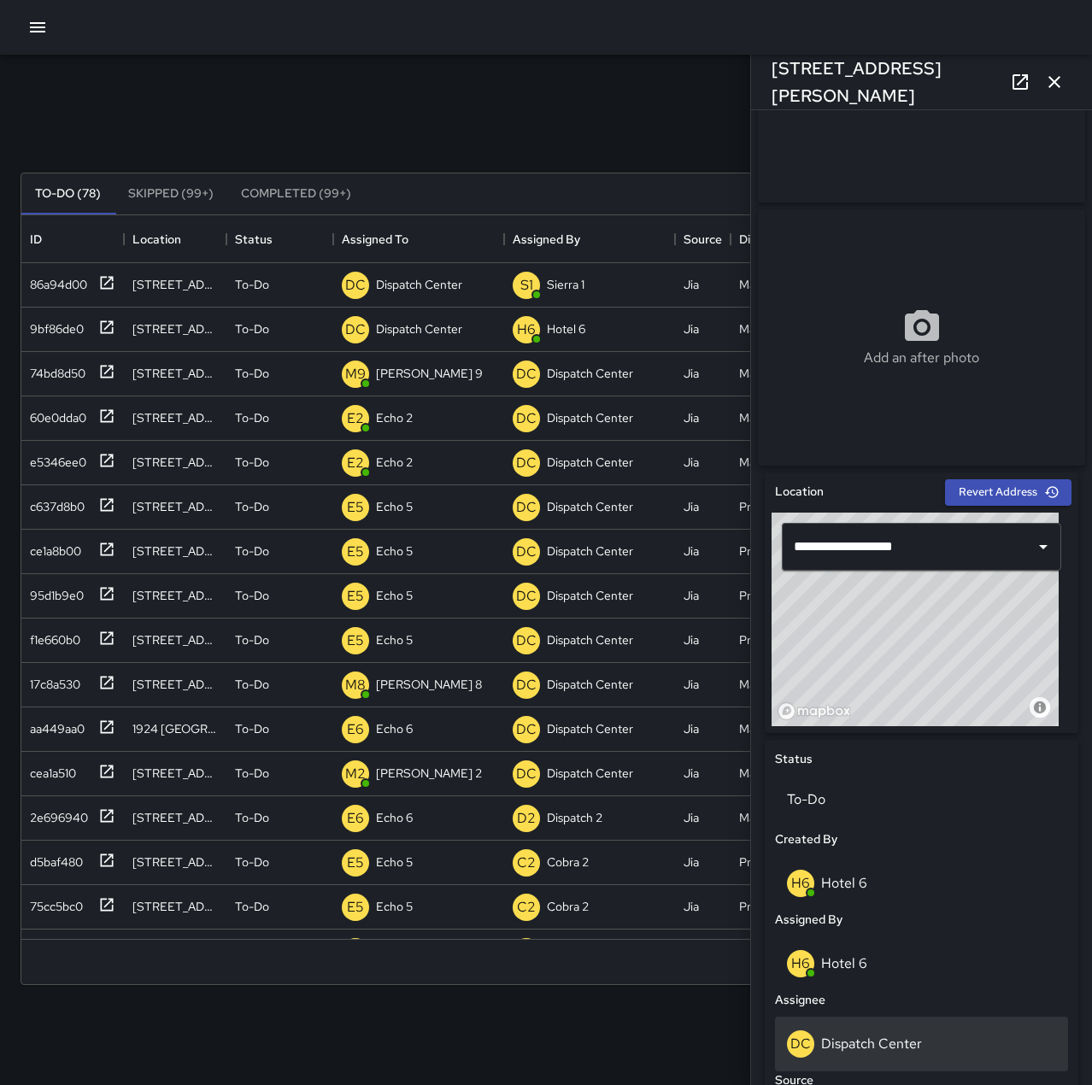
click at [908, 1043] on p "Dispatch Center" at bounding box center [871, 1044] width 101 height 18
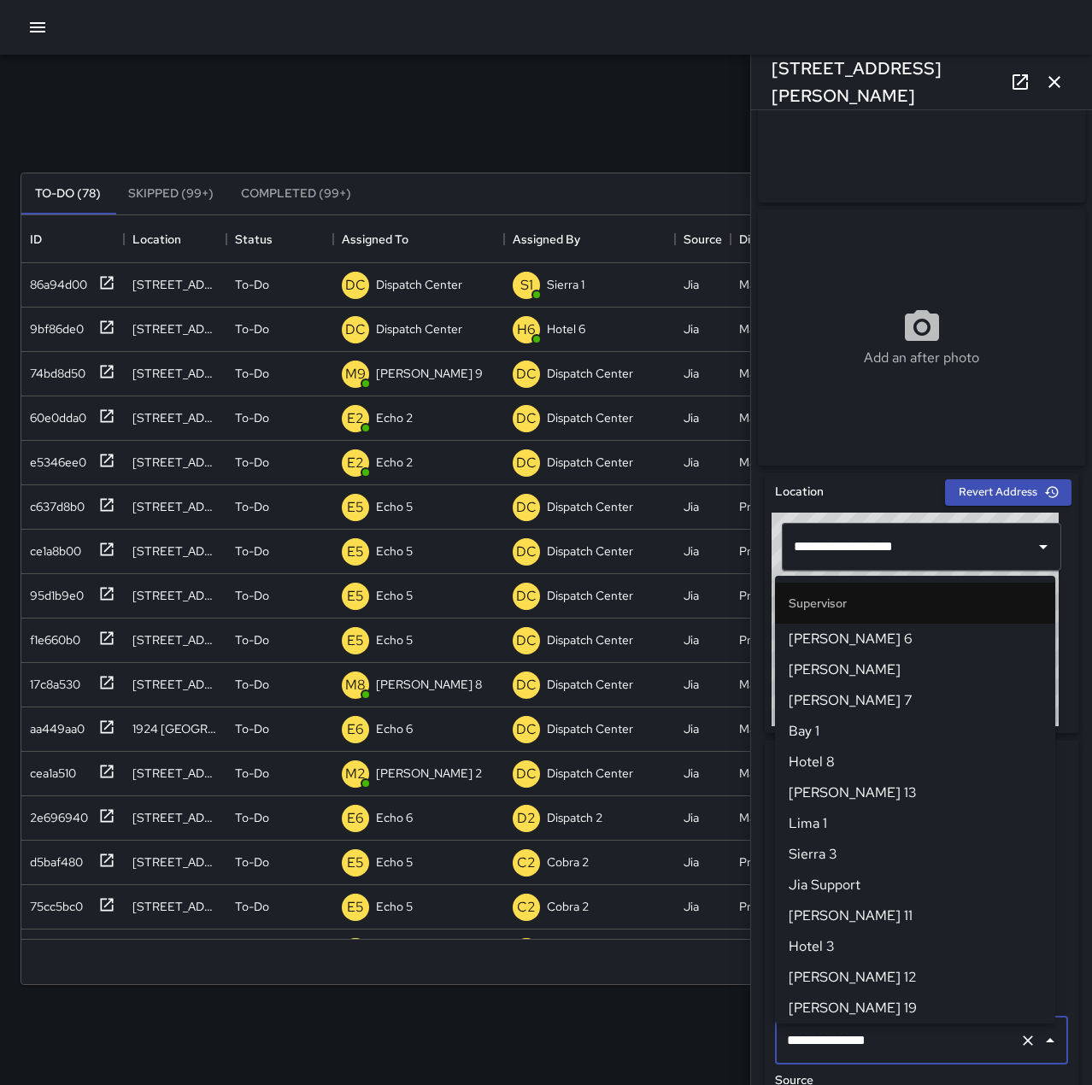
scroll to position [1630, 0]
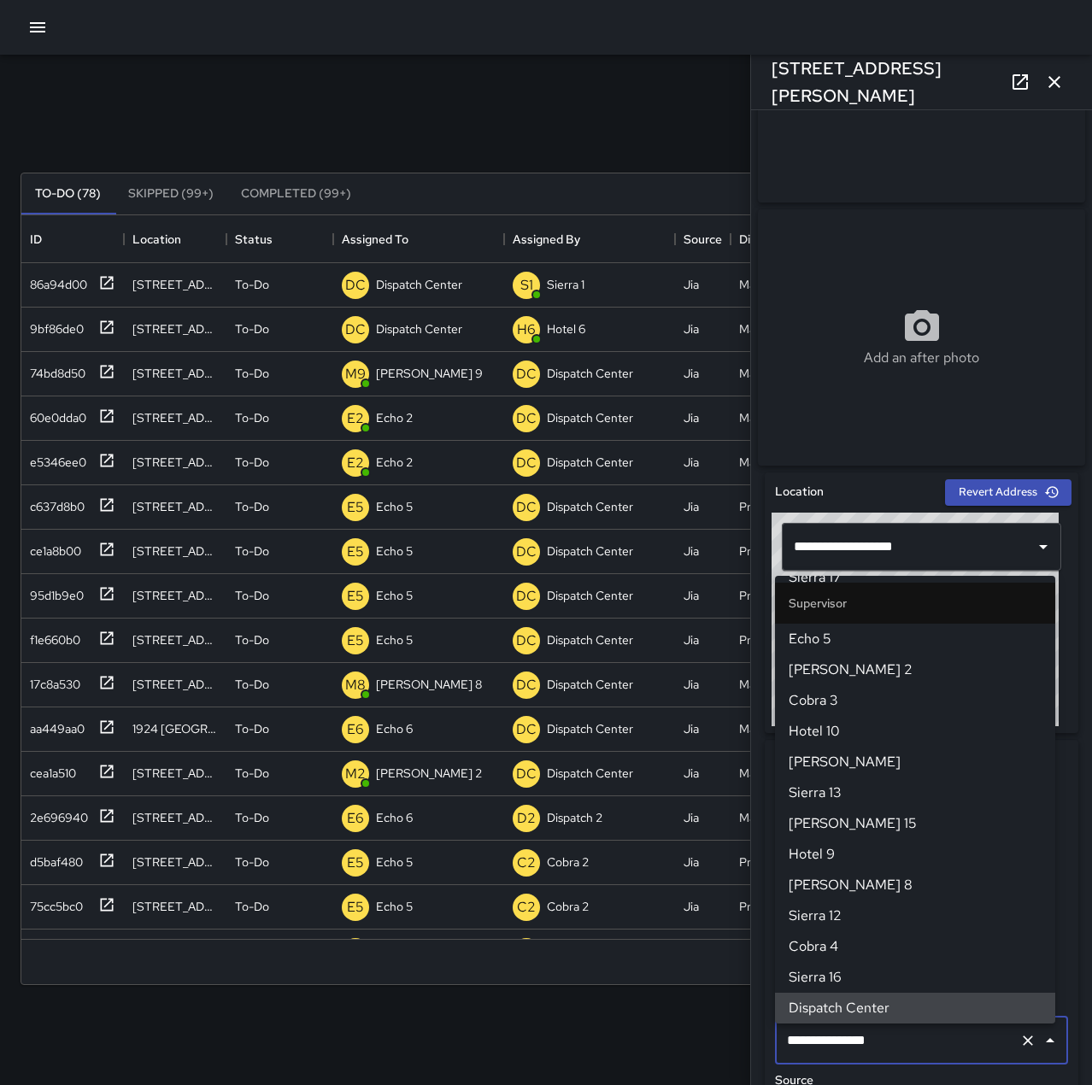
click at [1019, 1043] on icon "Clear" at bounding box center [1027, 1040] width 17 height 17
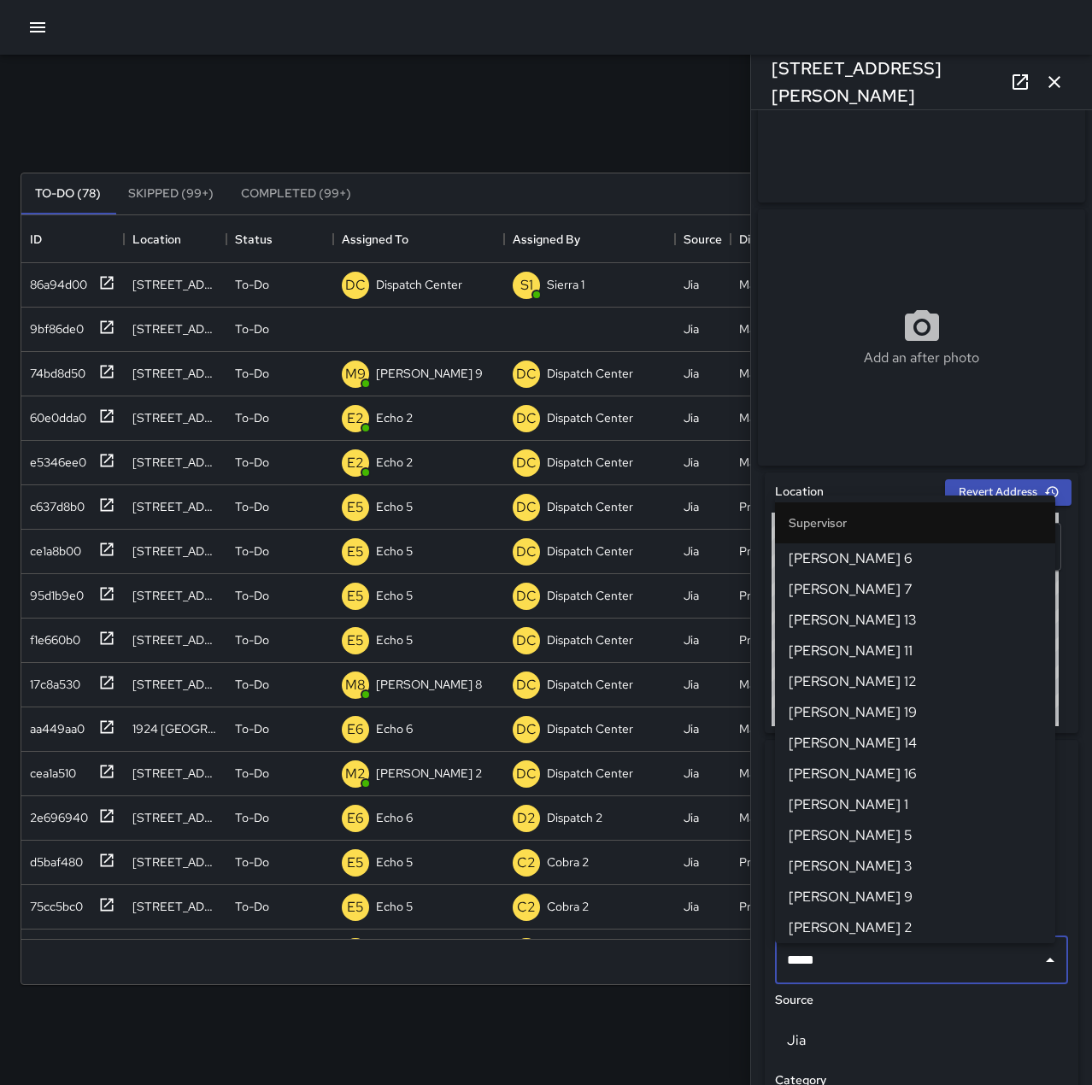
type input "******"
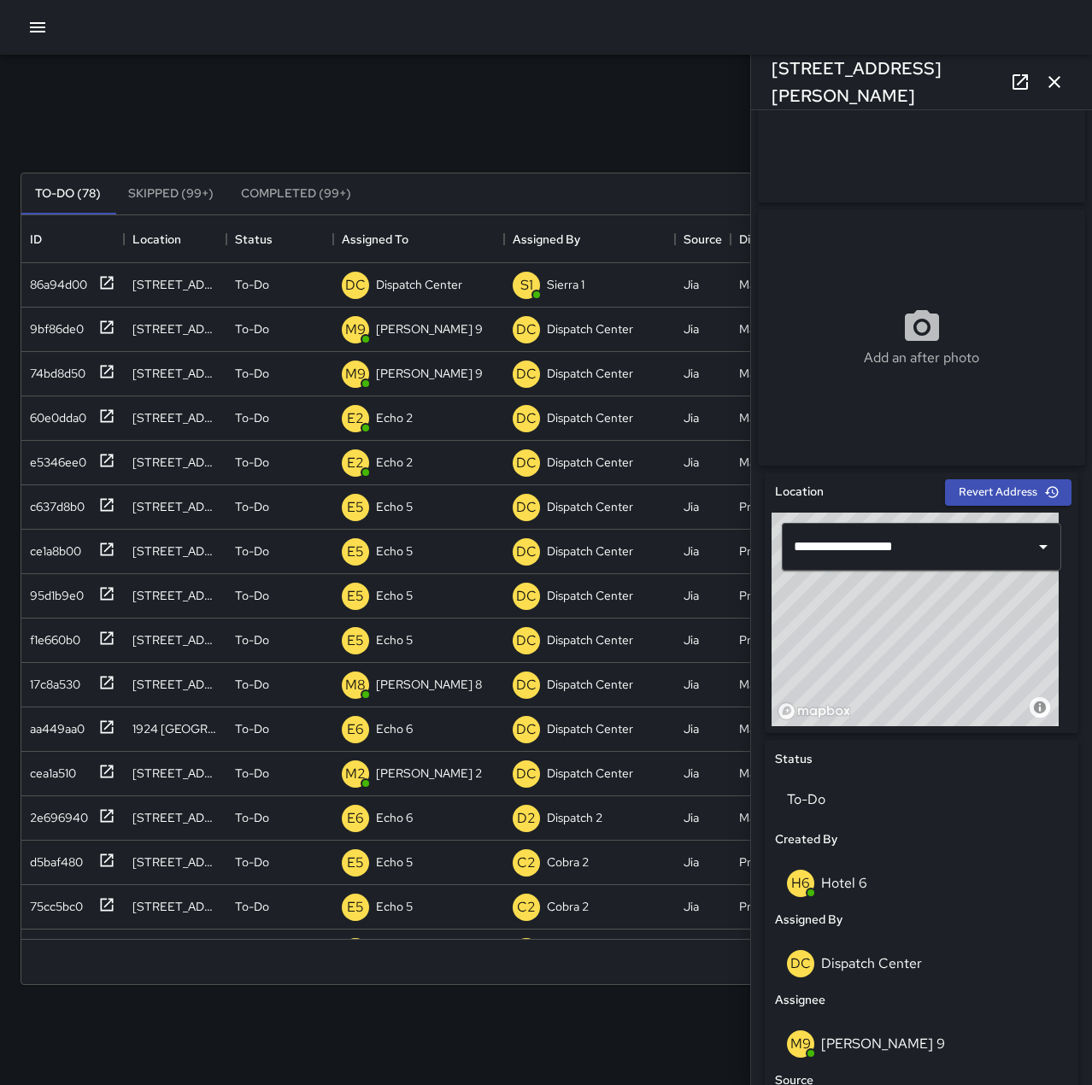
click at [1054, 83] on icon "button" at bounding box center [1054, 82] width 12 height 12
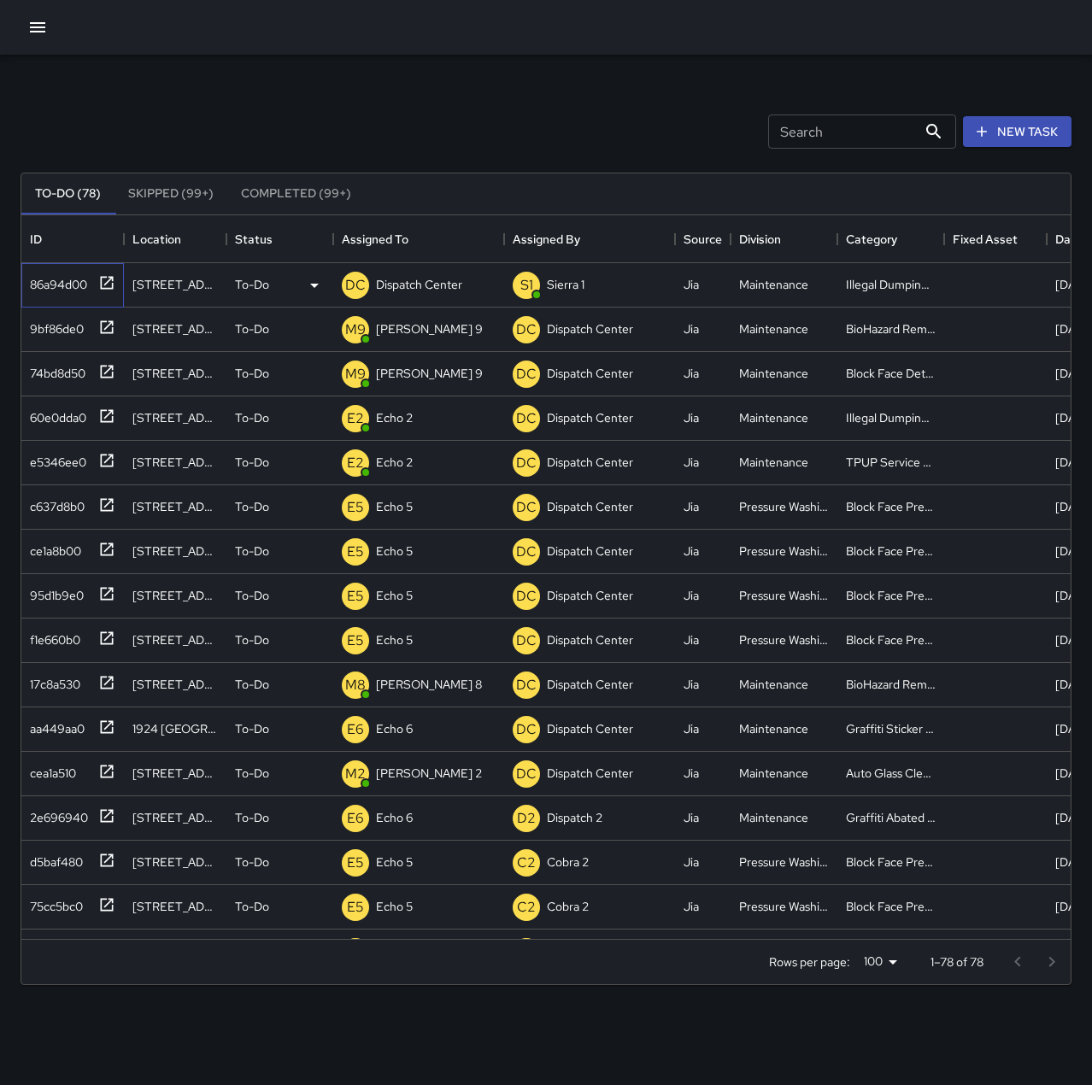
click at [51, 287] on div "86a94d00" at bounding box center [55, 281] width 64 height 24
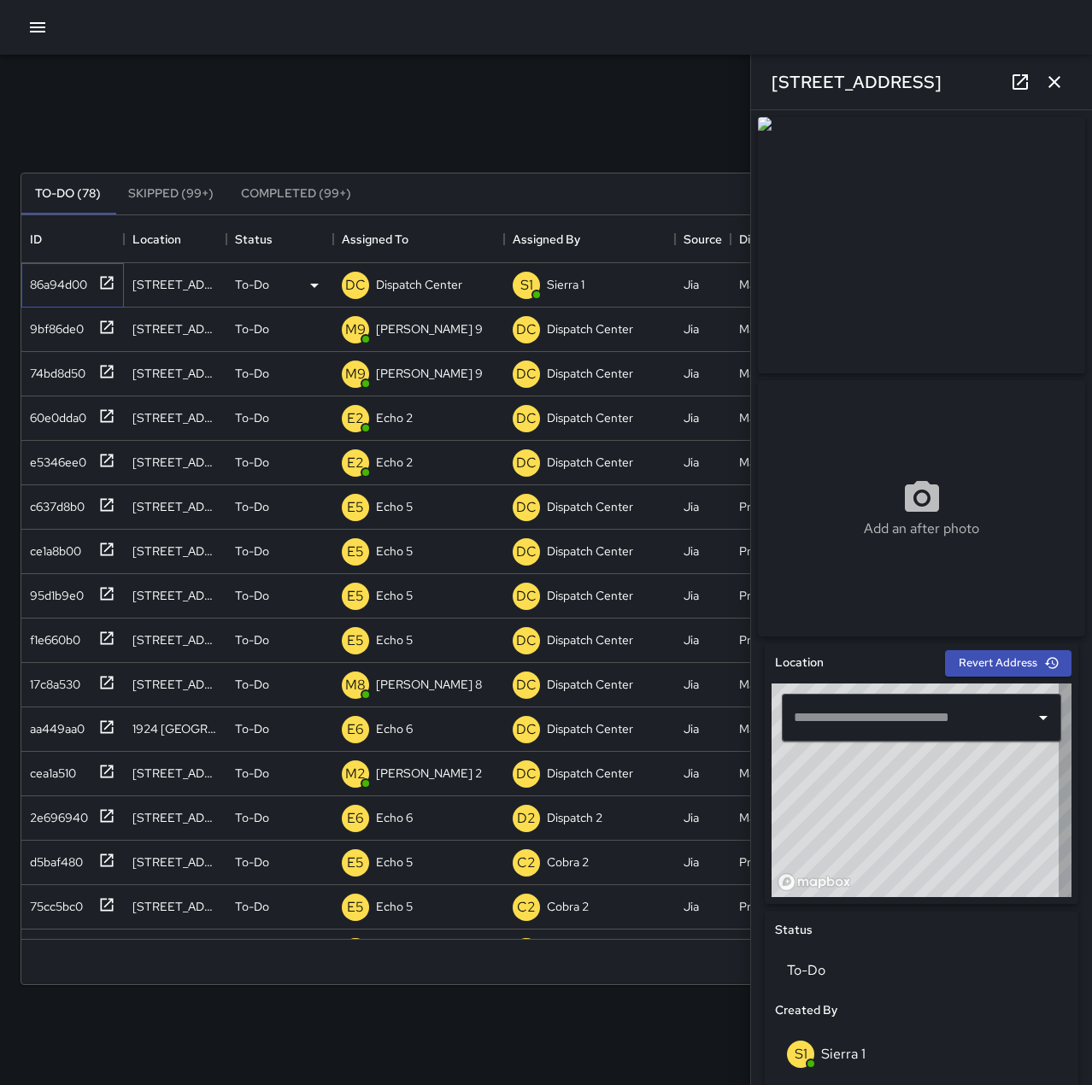
type input "**********"
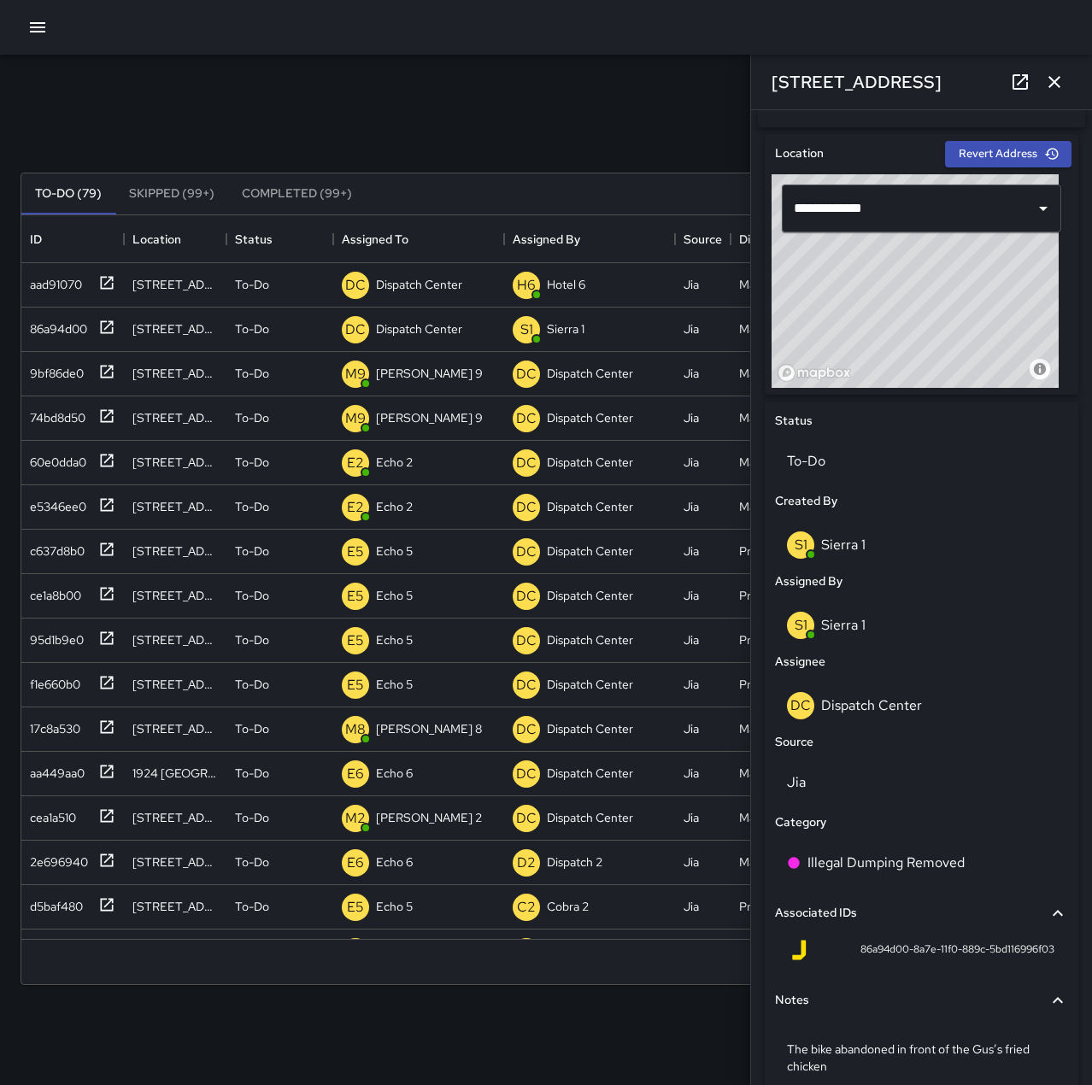
scroll to position [424, 0]
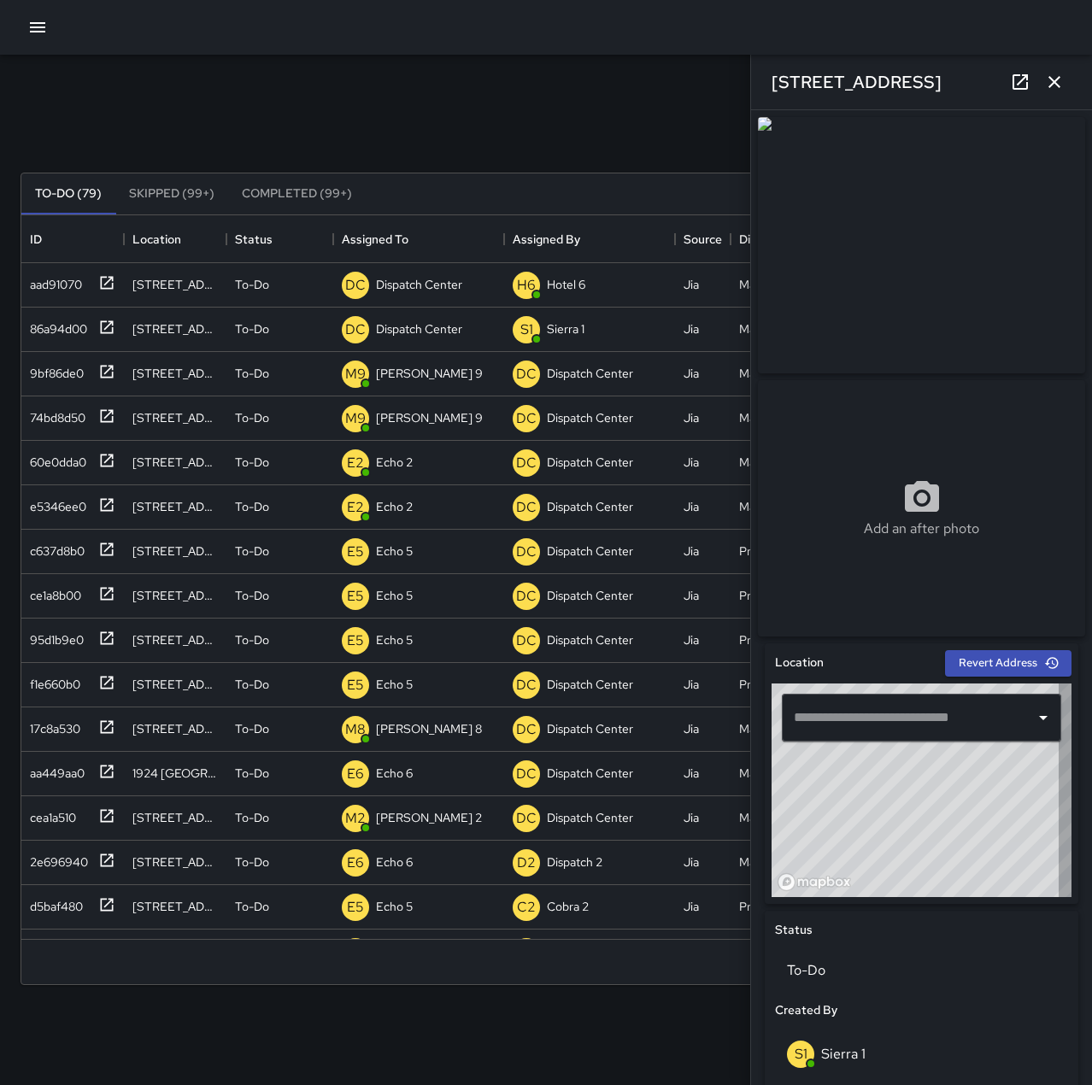
type input "**********"
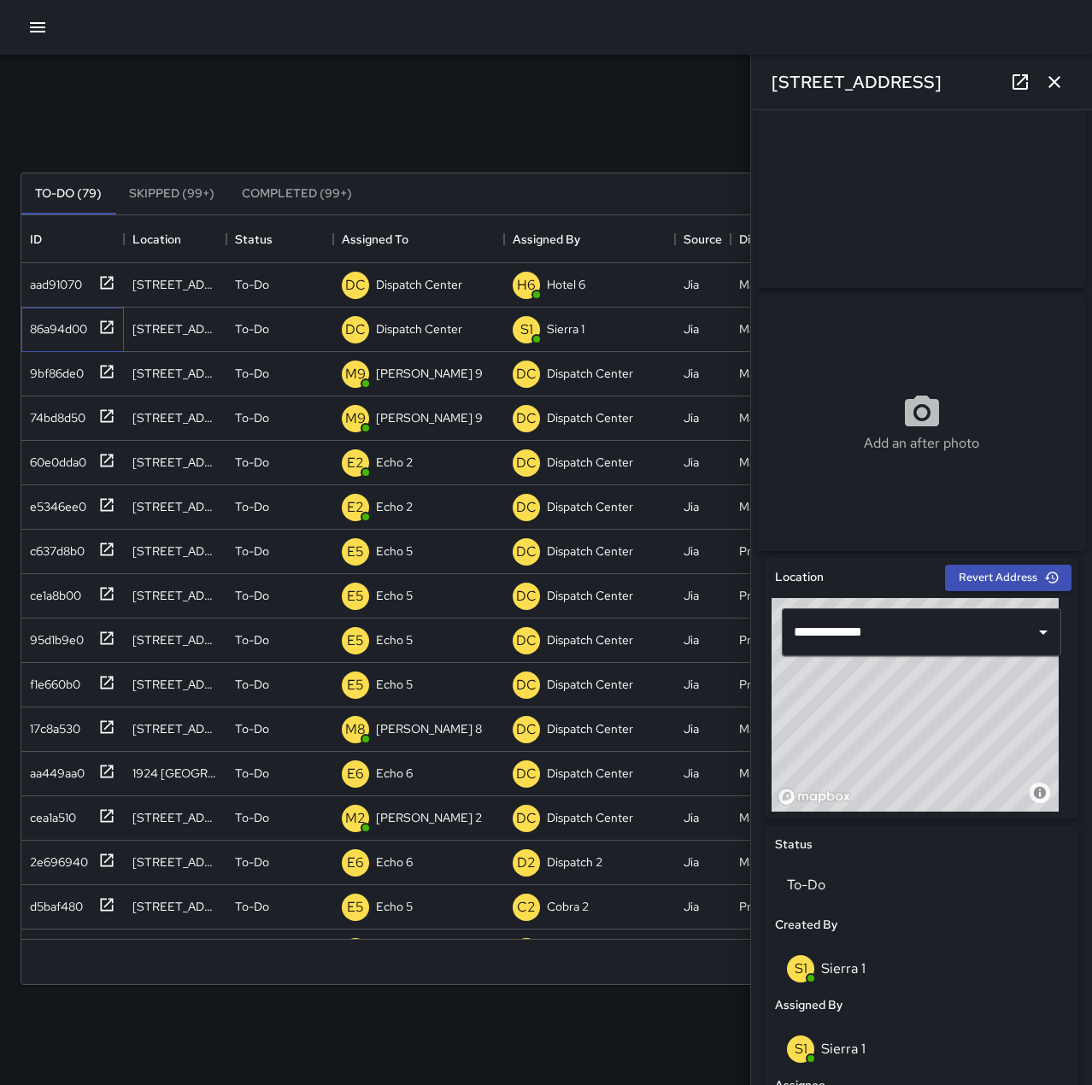
scroll to position [171, 0]
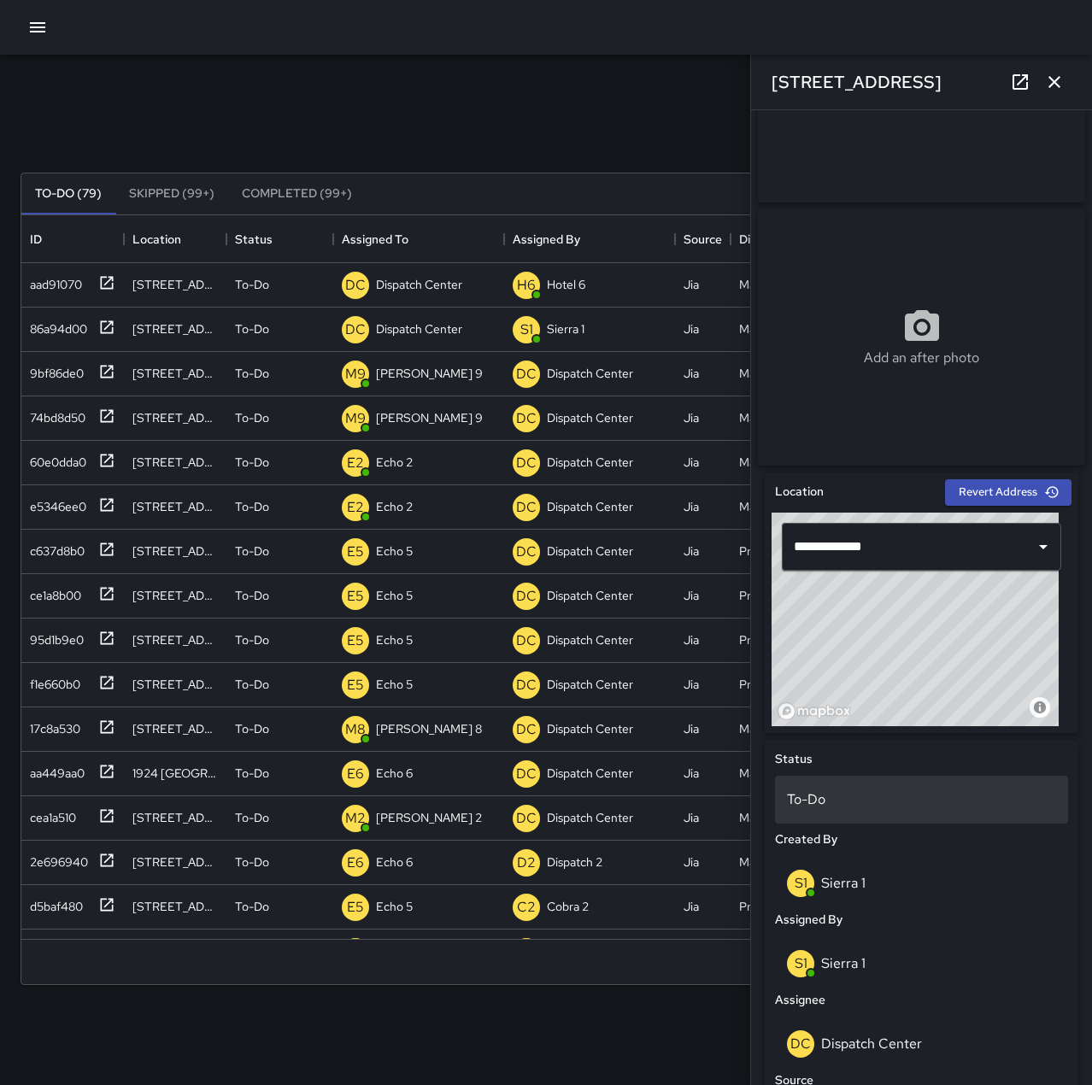
click at [814, 810] on p "To-Do" at bounding box center [921, 800] width 269 height 21
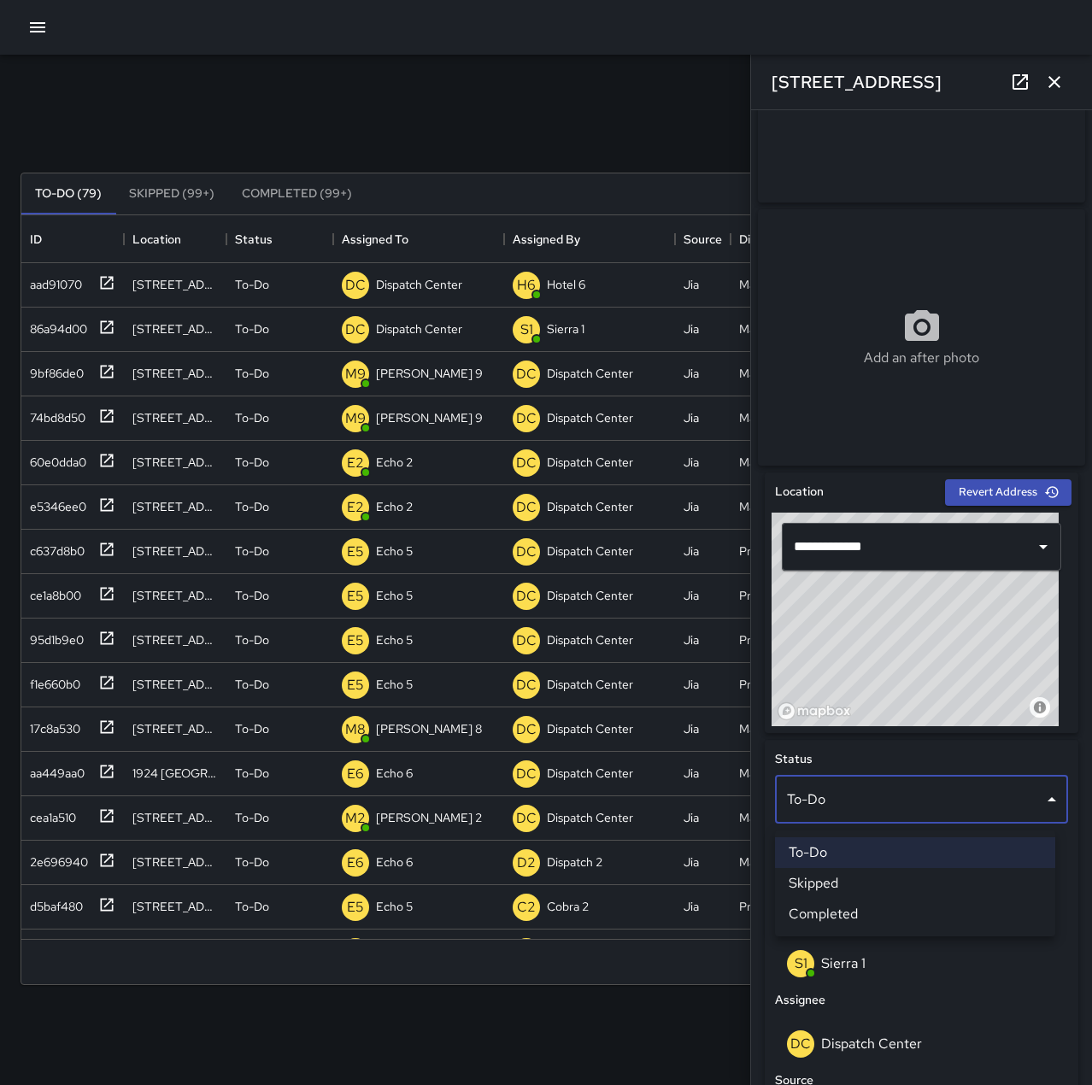
click at [835, 885] on li "Skipped" at bounding box center [915, 883] width 280 height 31
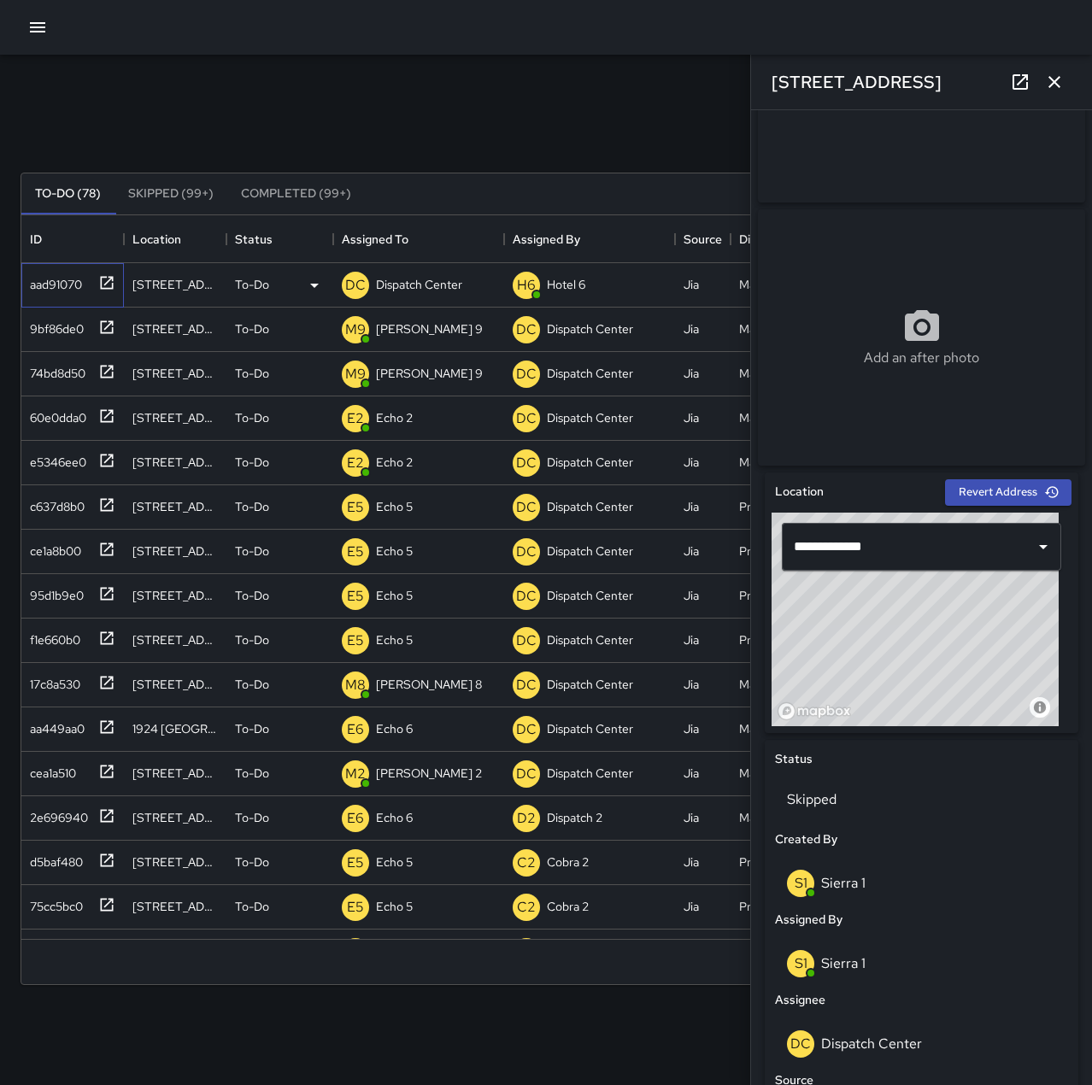
click at [69, 280] on div "aad91070" at bounding box center [52, 281] width 59 height 24
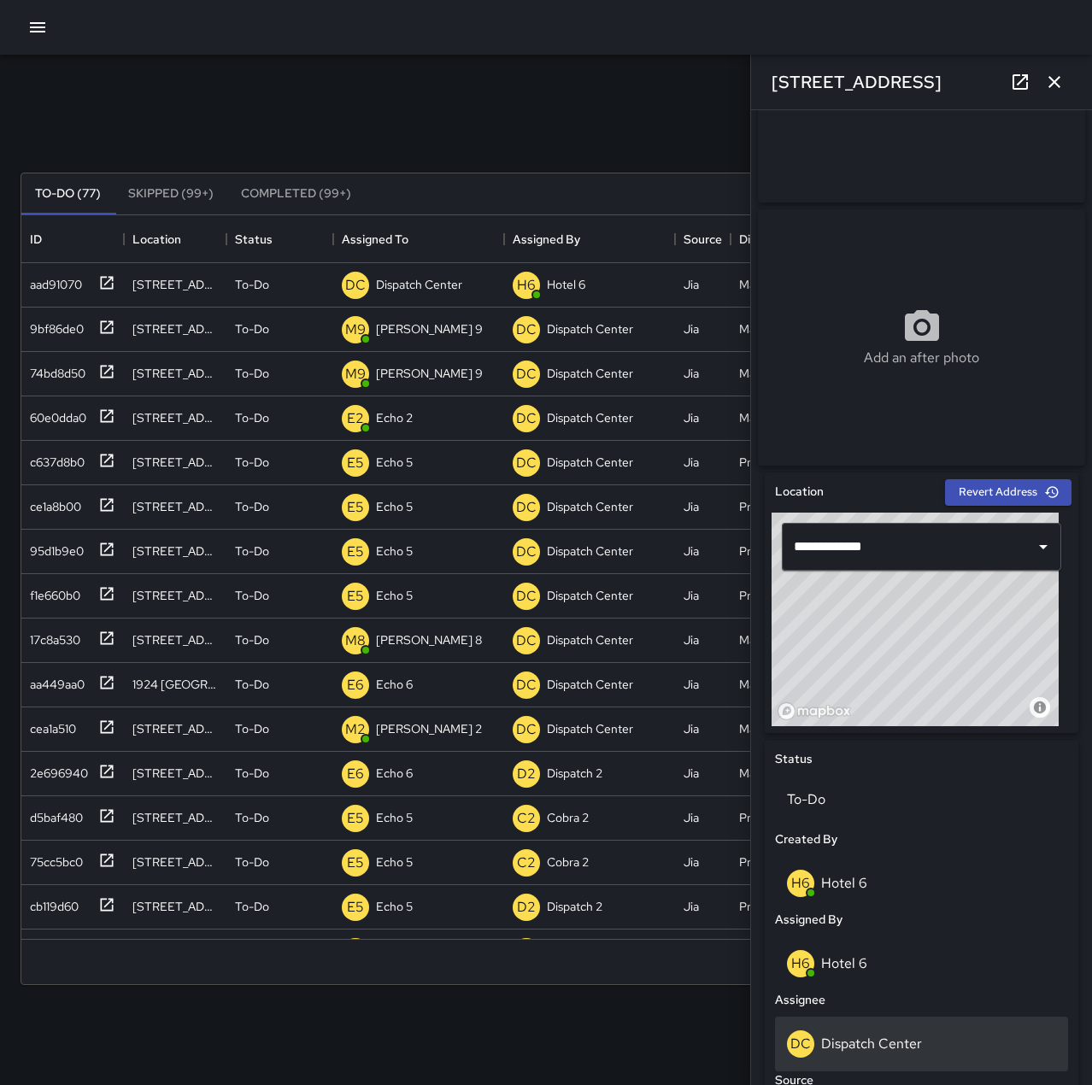
click at [927, 1038] on div "DC Dispatch Center" at bounding box center [921, 1044] width 269 height 27
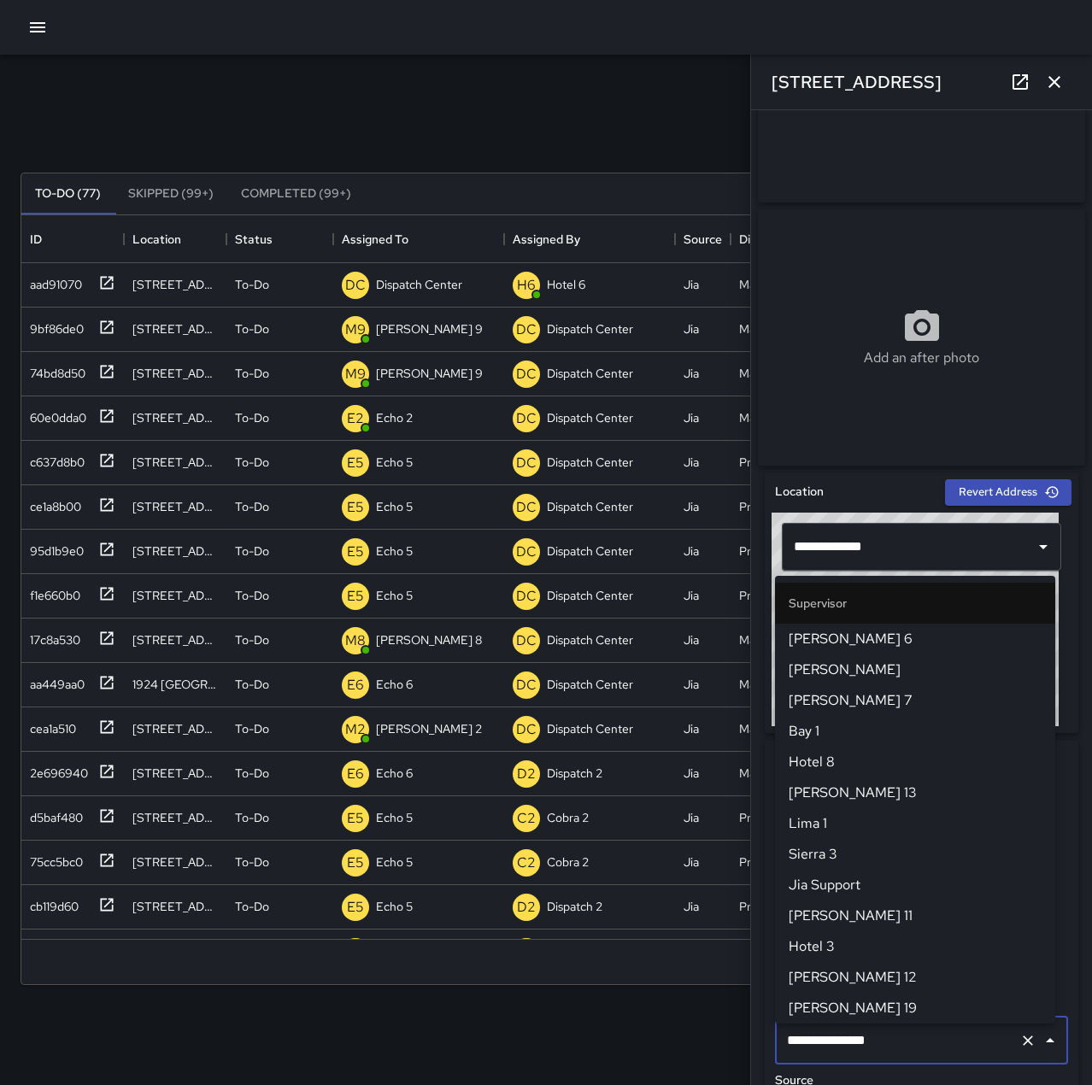
scroll to position [1630, 0]
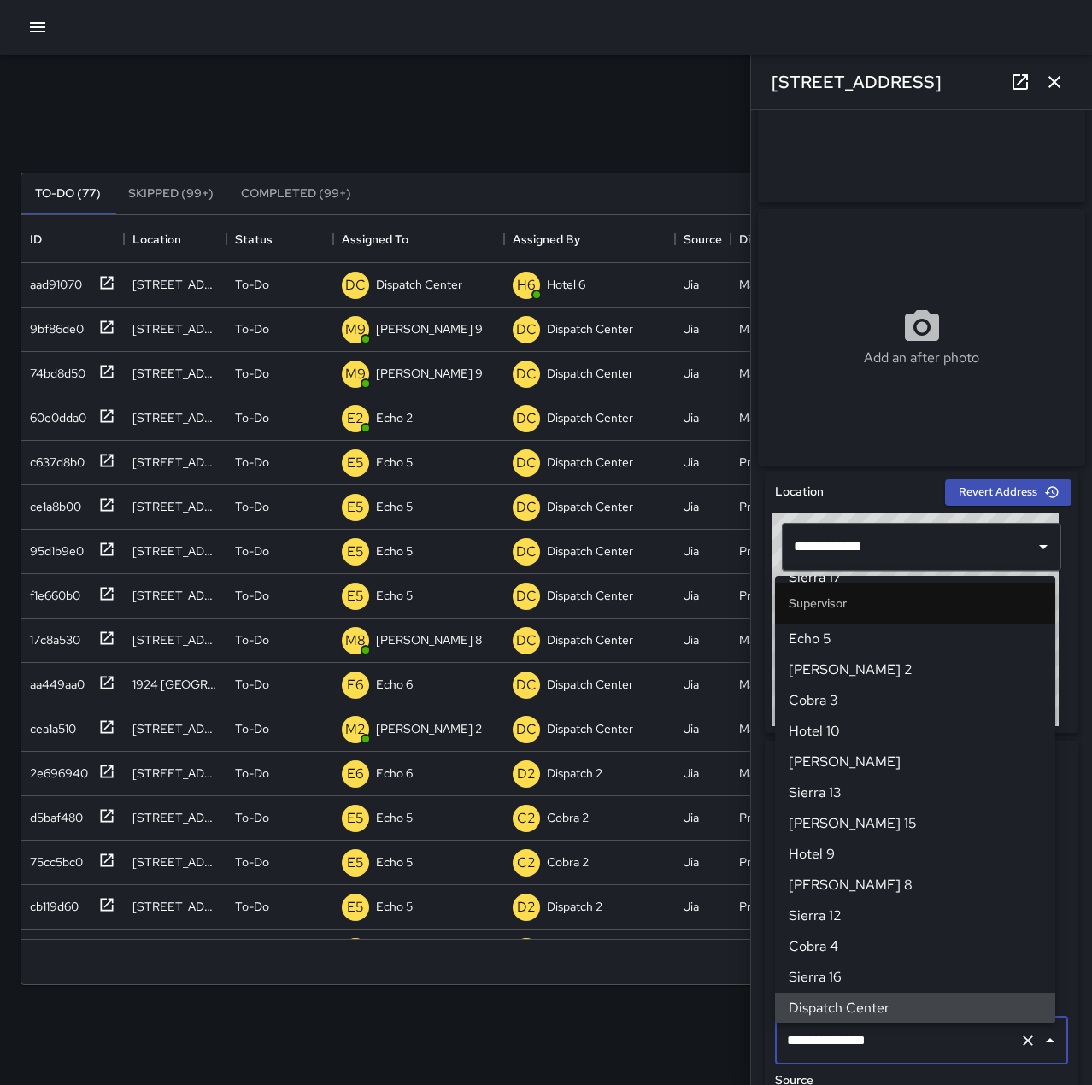
click at [1023, 1046] on icon "Clear" at bounding box center [1028, 1041] width 10 height 10
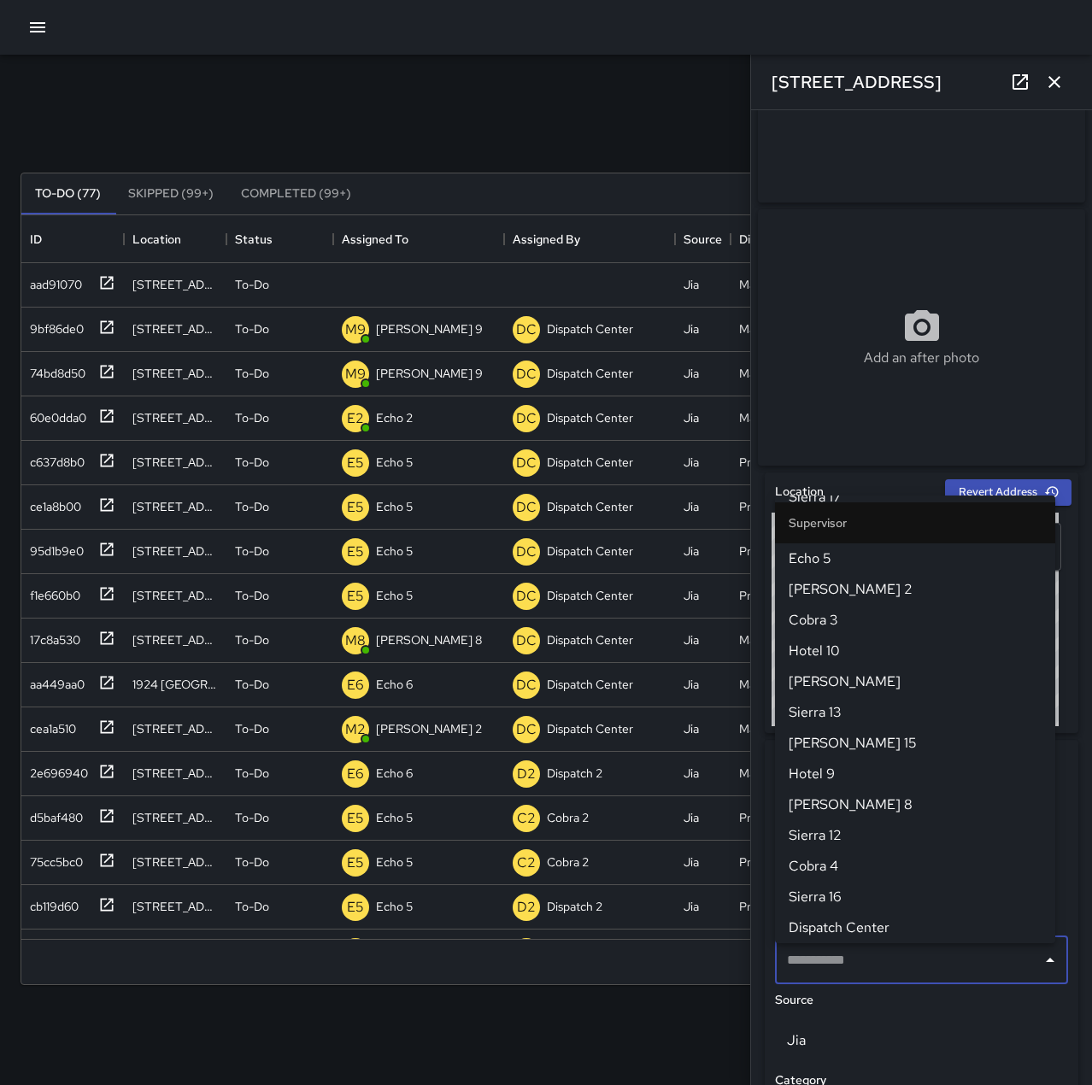
scroll to position [0, 0]
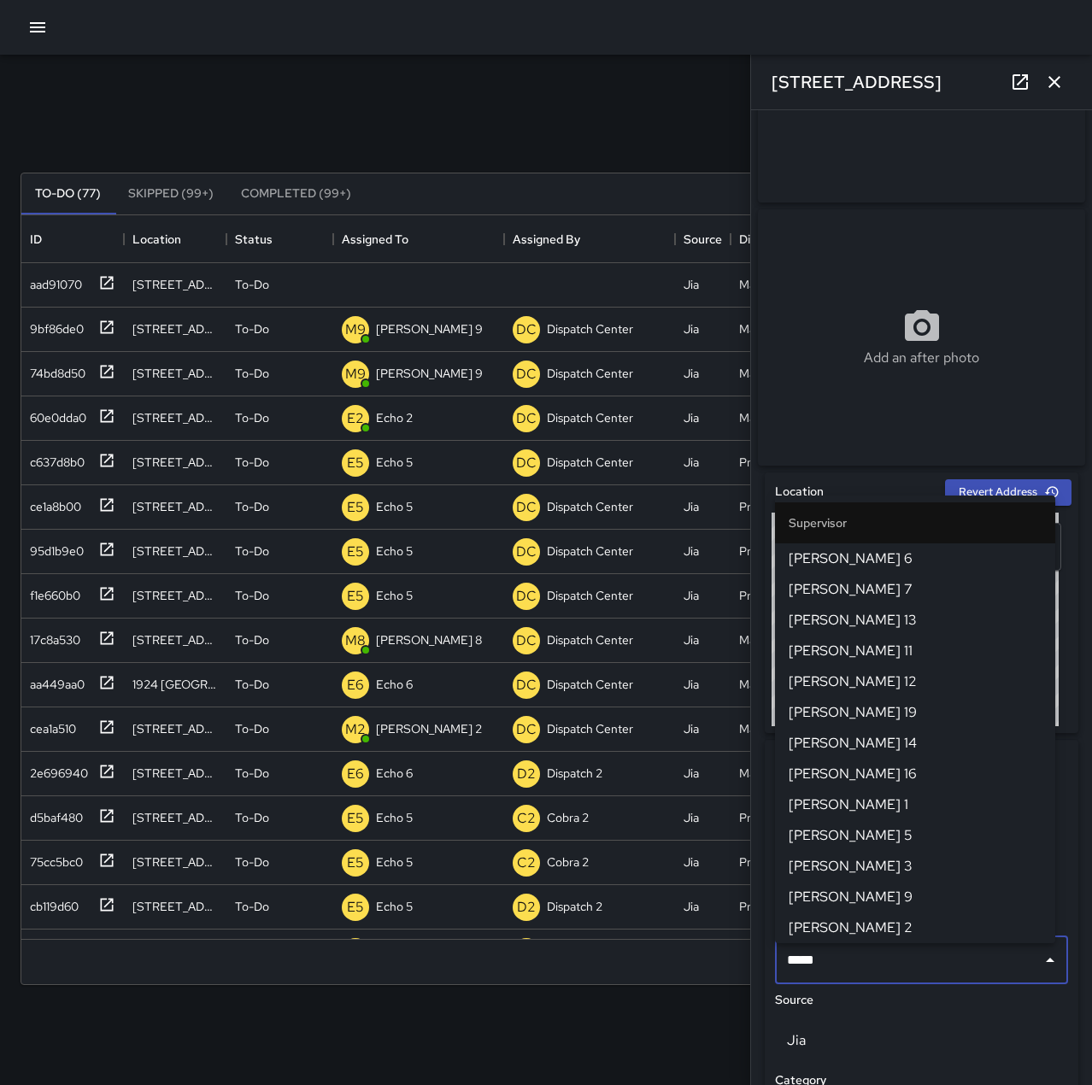
type input "******"
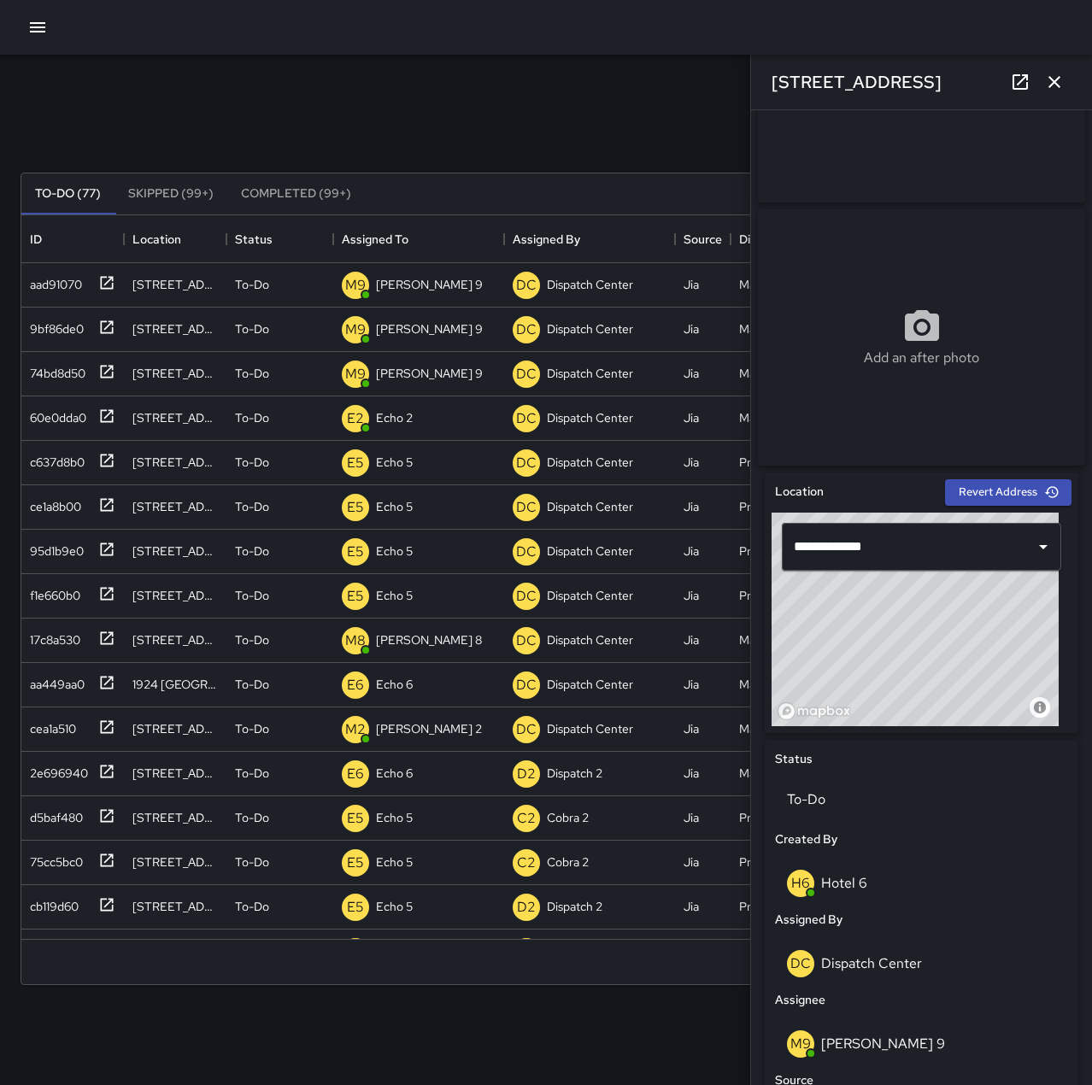
click at [1045, 80] on icon "button" at bounding box center [1054, 82] width 21 height 21
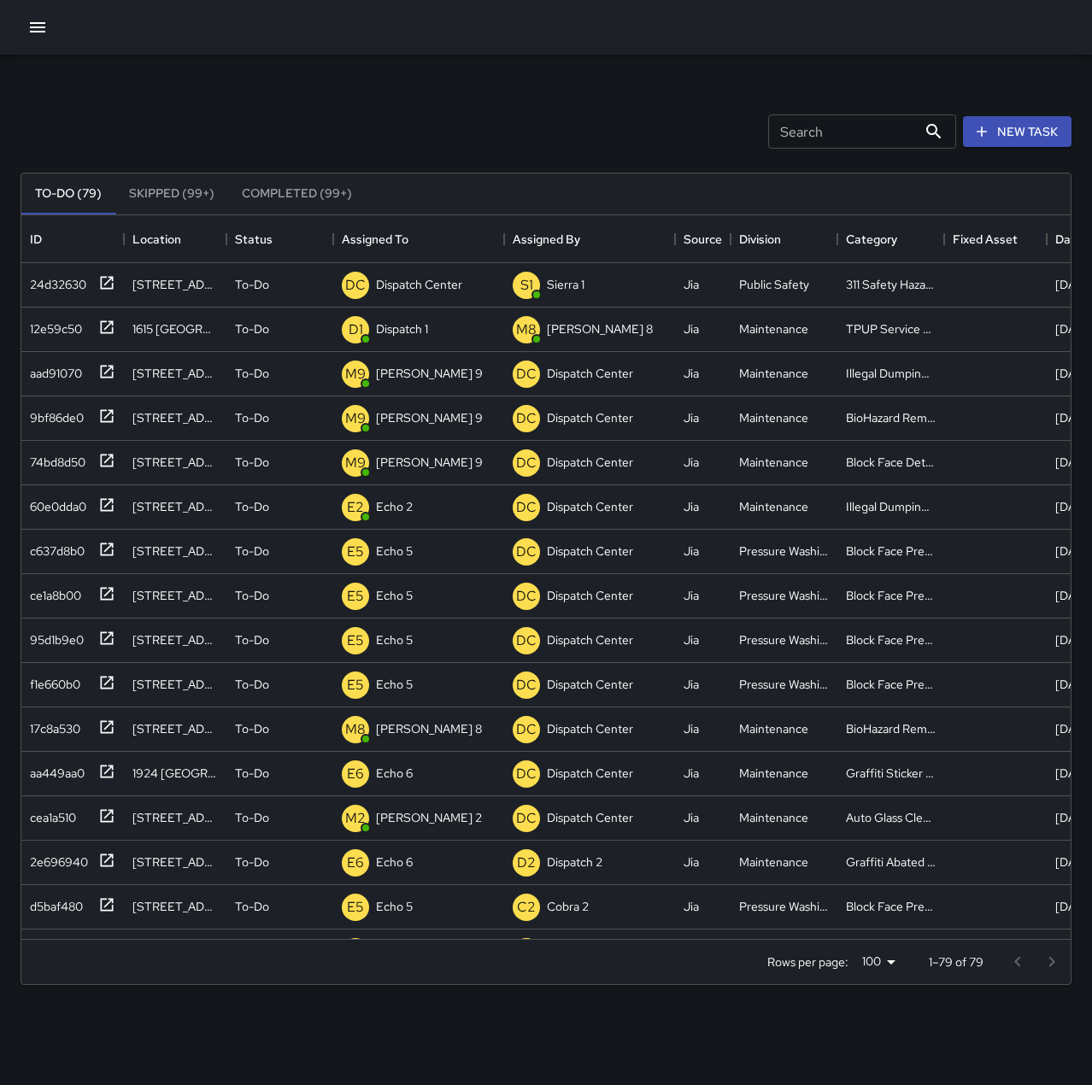
click at [39, 26] on icon "button" at bounding box center [37, 27] width 15 height 10
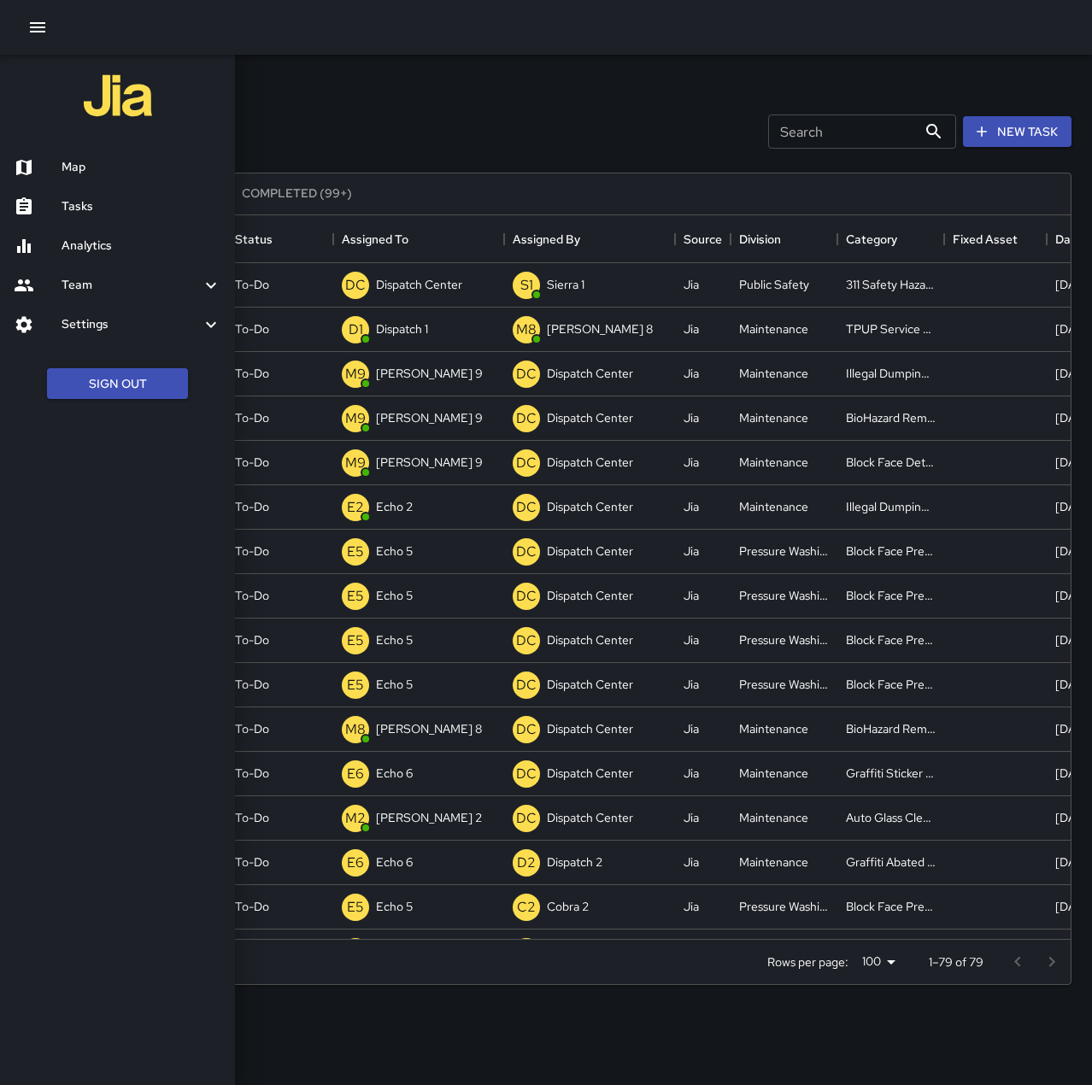
click at [316, 89] on div at bounding box center [546, 542] width 1092 height 1085
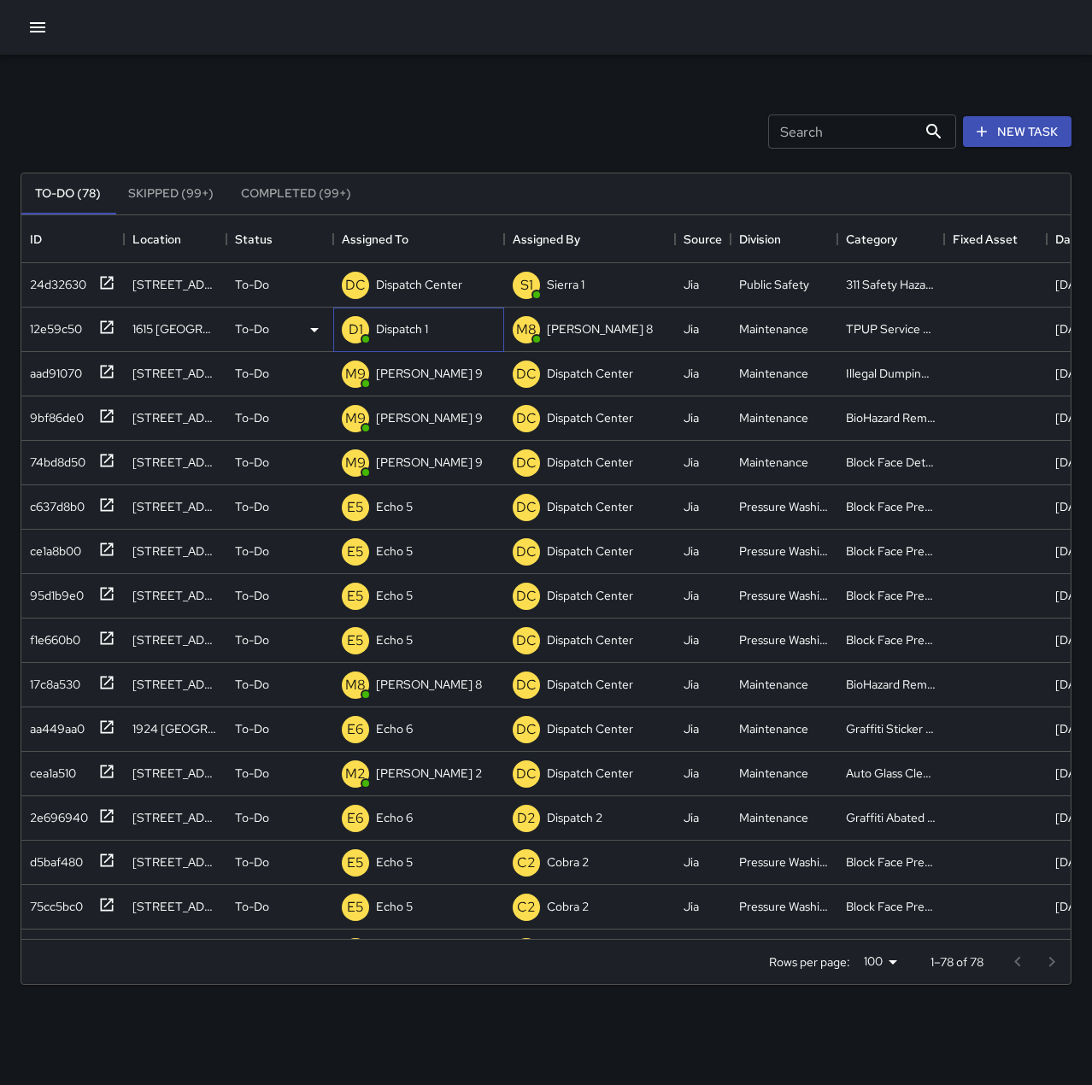
click at [405, 329] on p "Dispatch 1" at bounding box center [402, 328] width 52 height 17
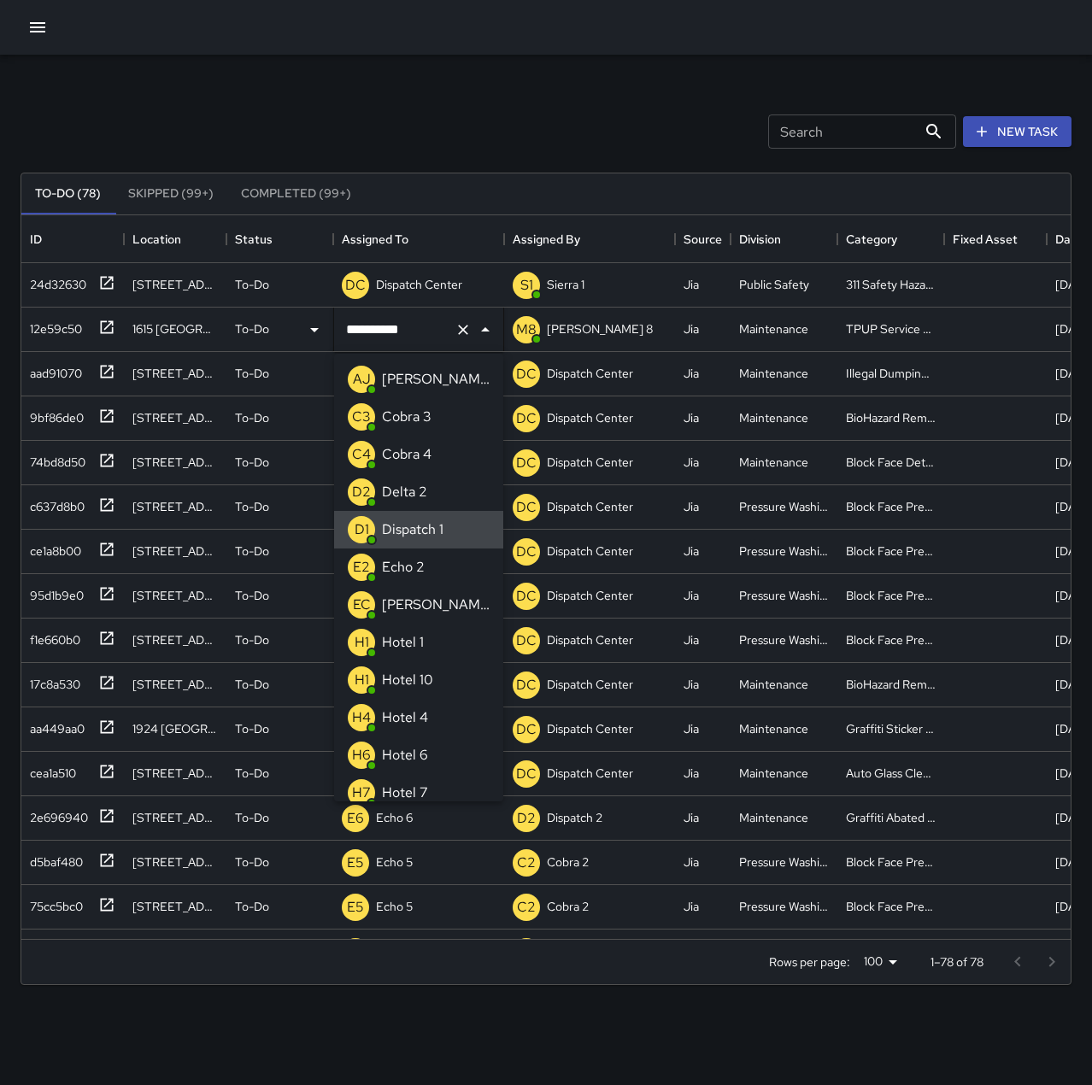
click at [460, 332] on icon "Clear" at bounding box center [463, 329] width 17 height 17
click at [419, 562] on p "Echo 2" at bounding box center [403, 567] width 43 height 21
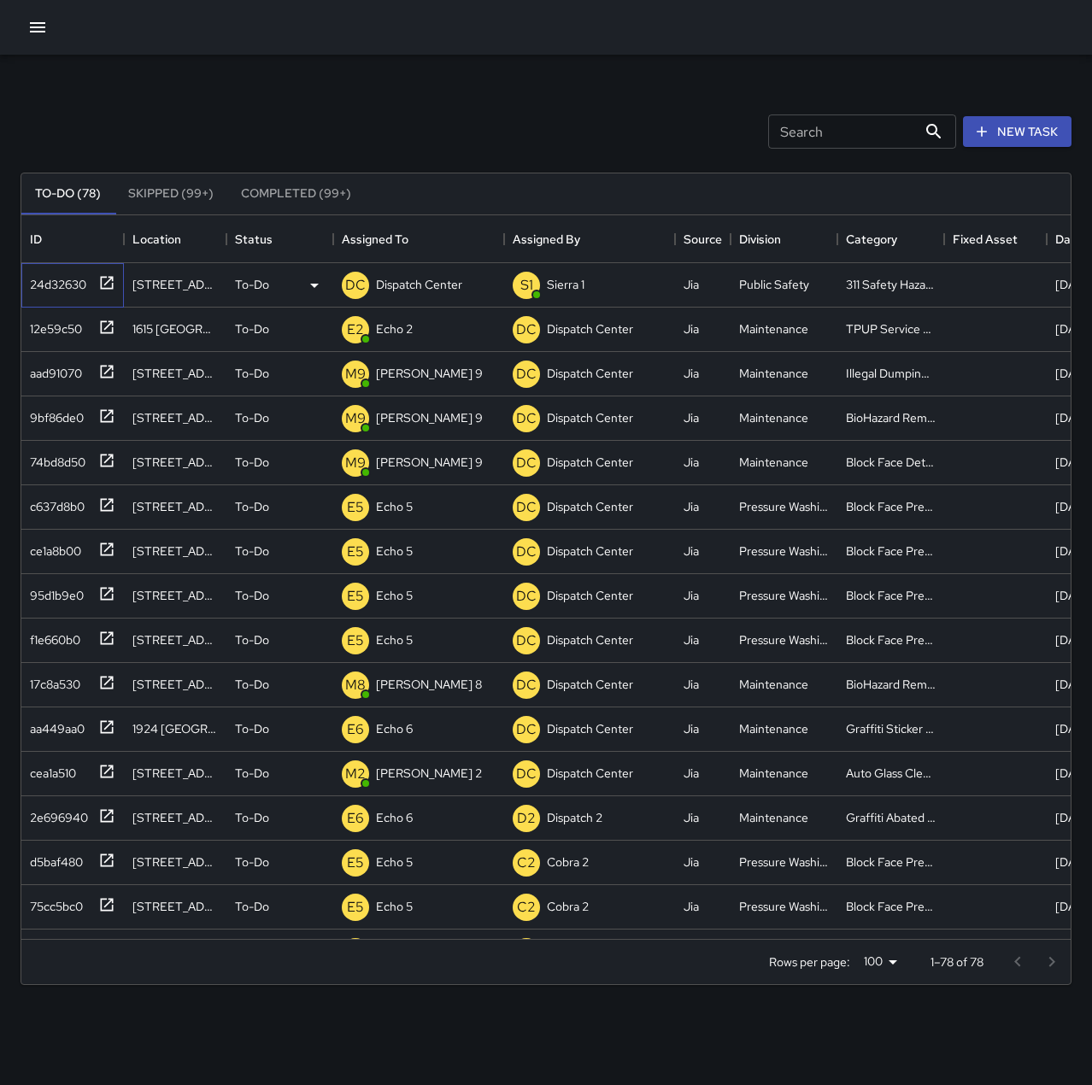
click at [86, 275] on div "24d32630" at bounding box center [54, 281] width 63 height 24
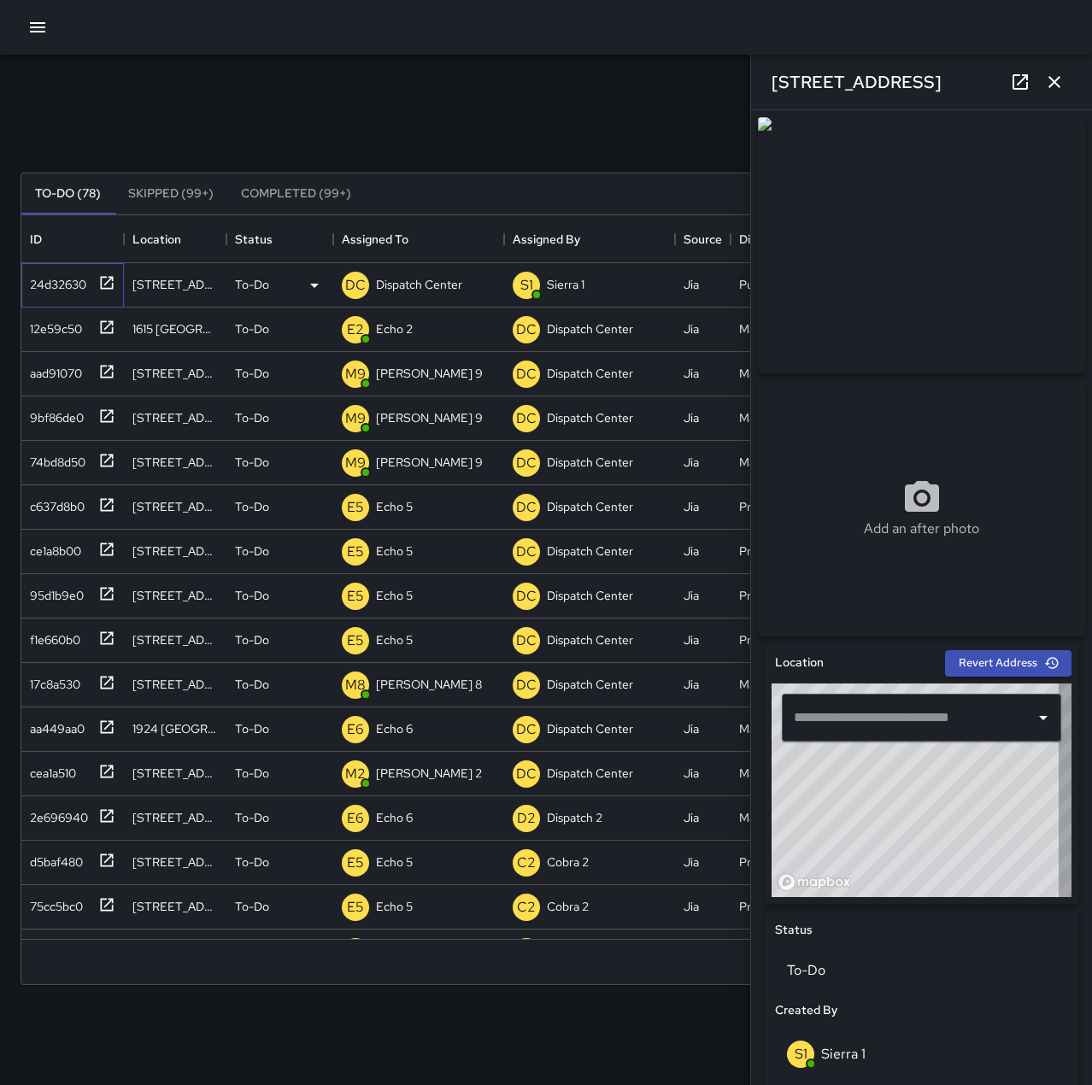
type input "**********"
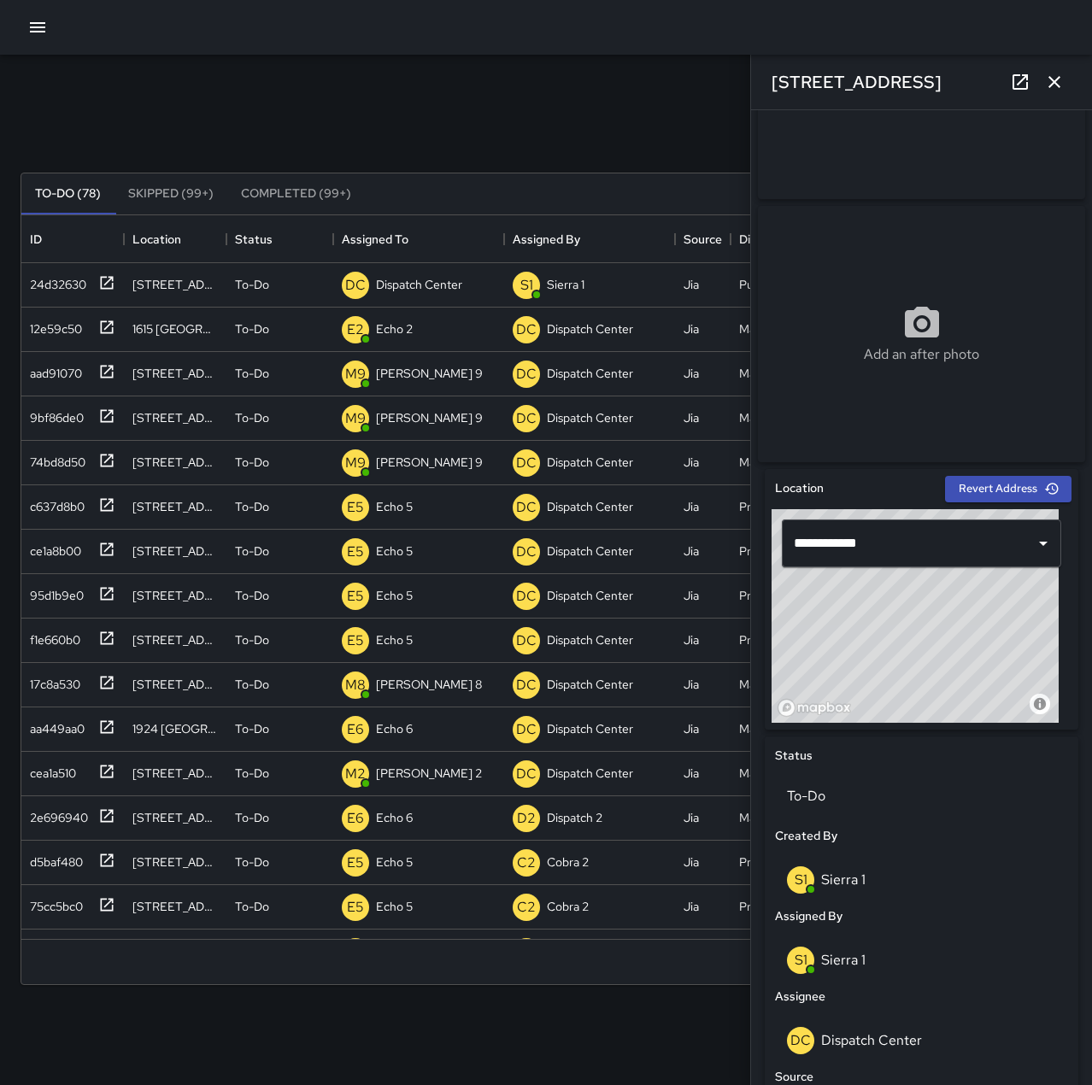
scroll to position [171, 0]
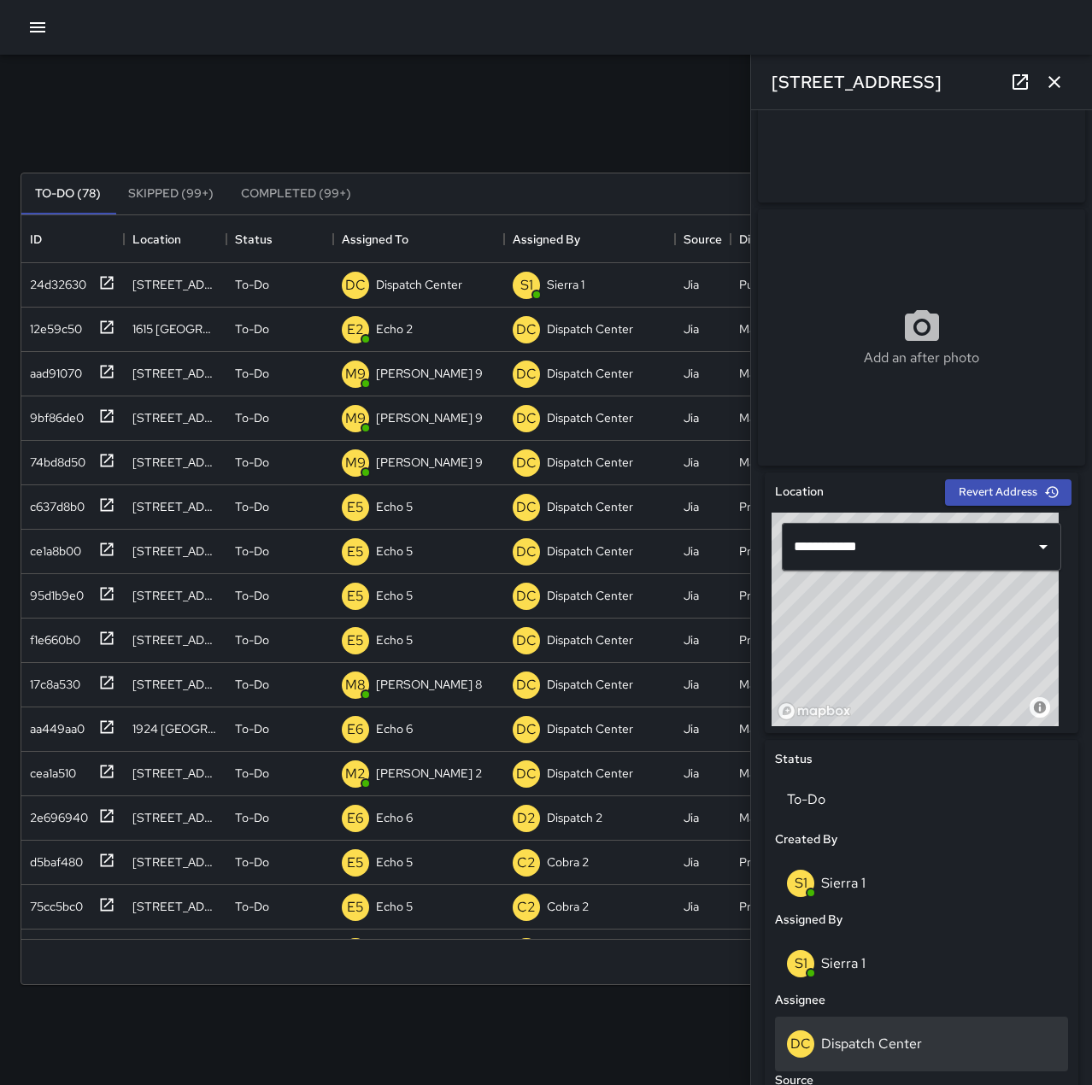
click at [906, 1043] on p "Dispatch Center" at bounding box center [871, 1044] width 101 height 18
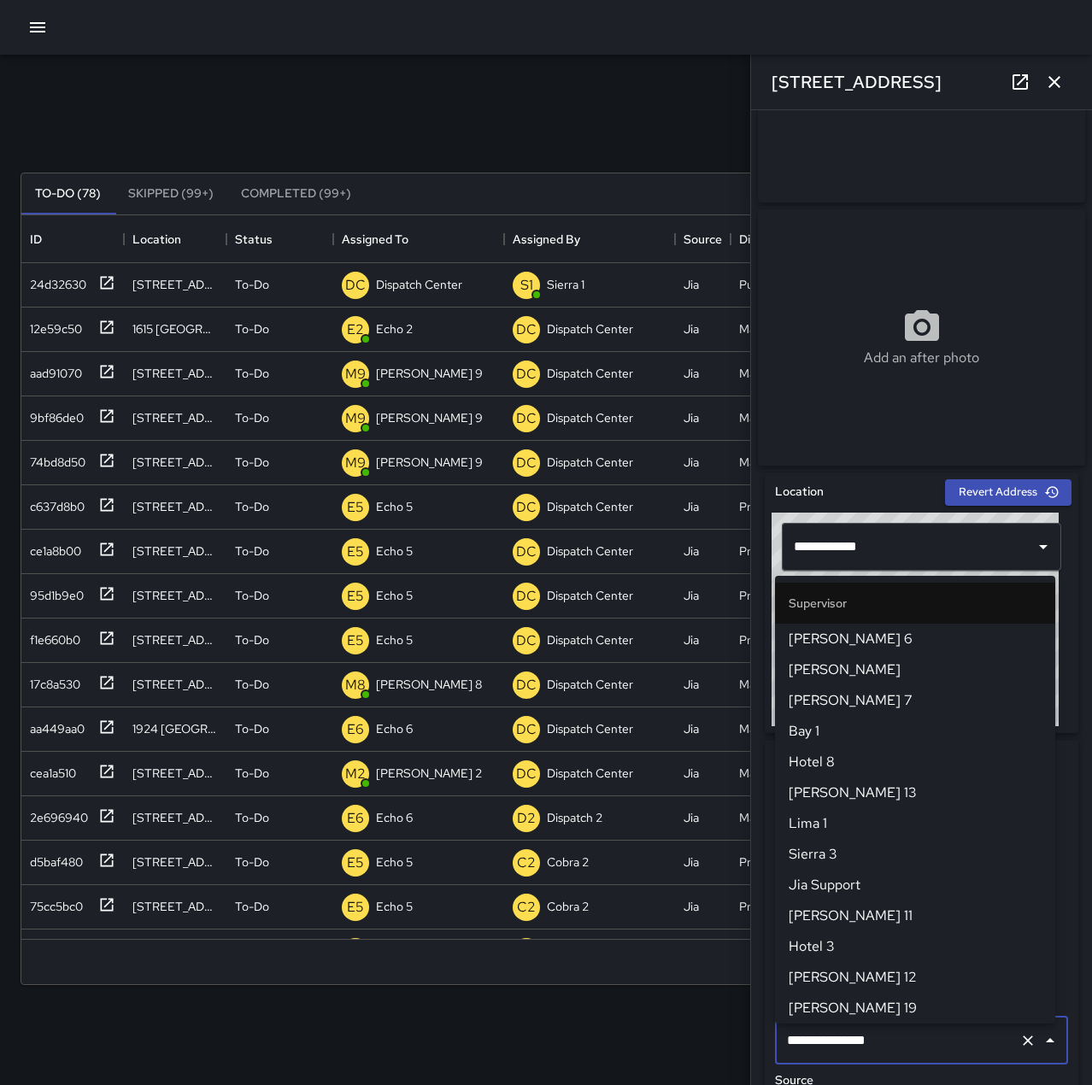
scroll to position [1630, 0]
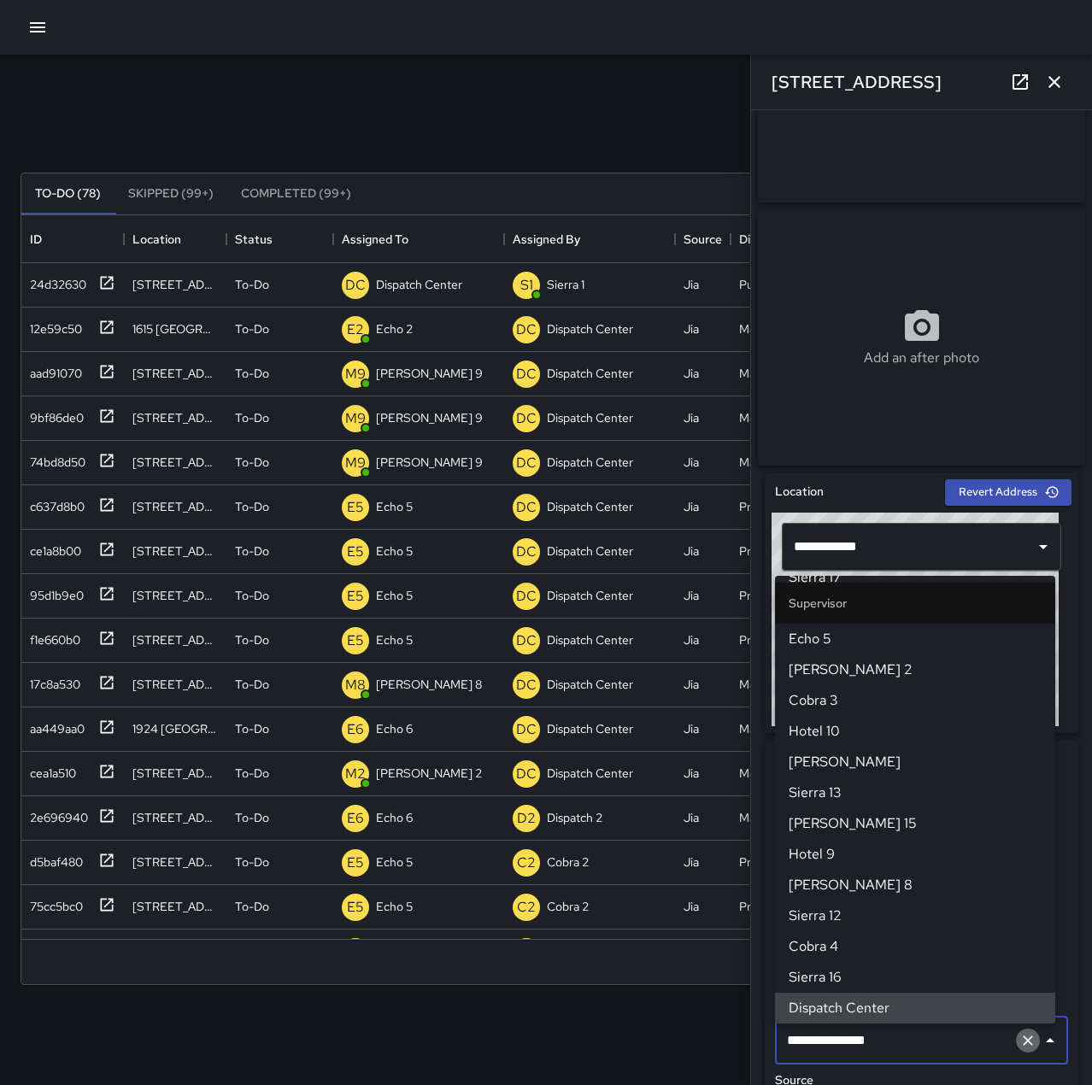
click at [1019, 1048] on icon "Clear" at bounding box center [1027, 1040] width 17 height 17
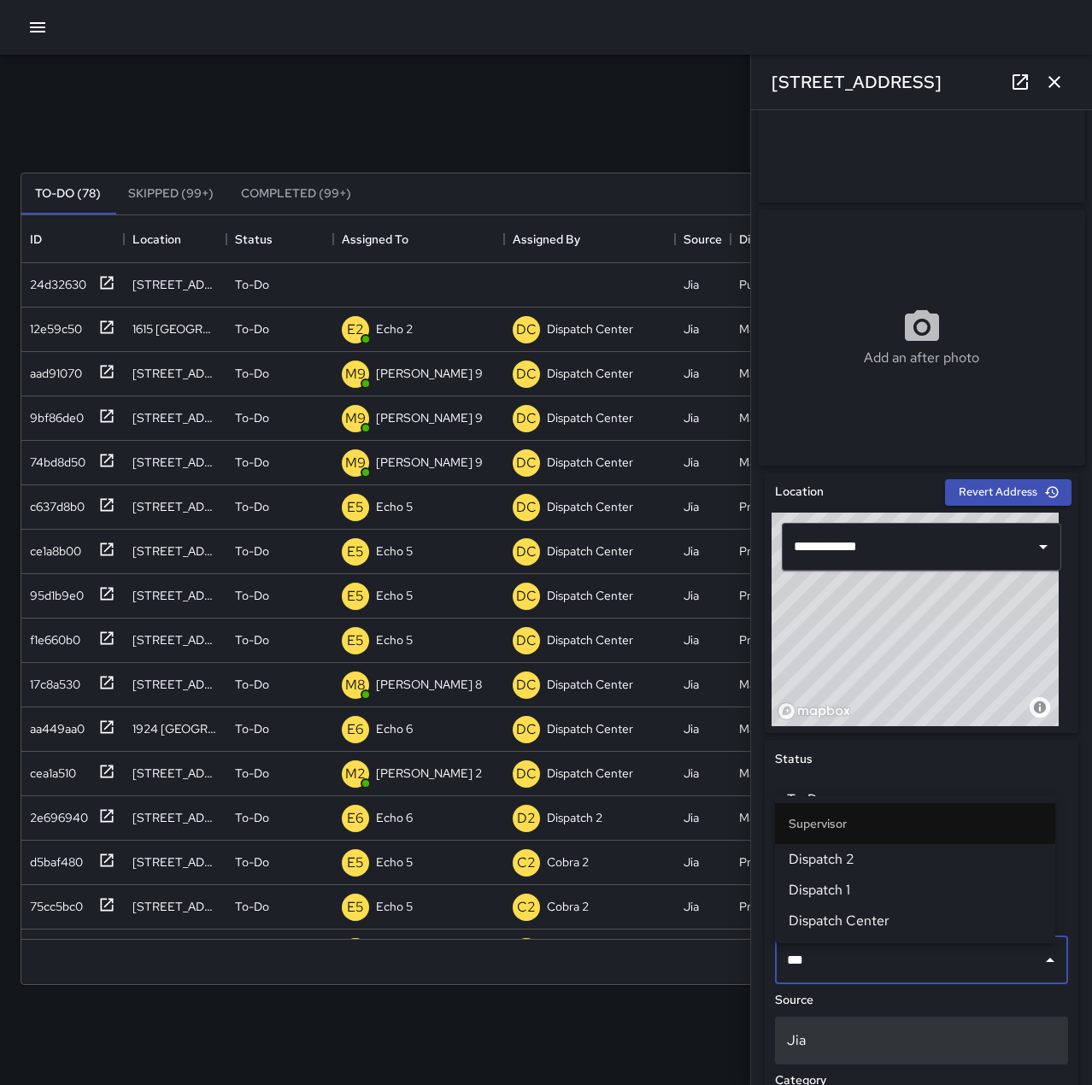
type input "****"
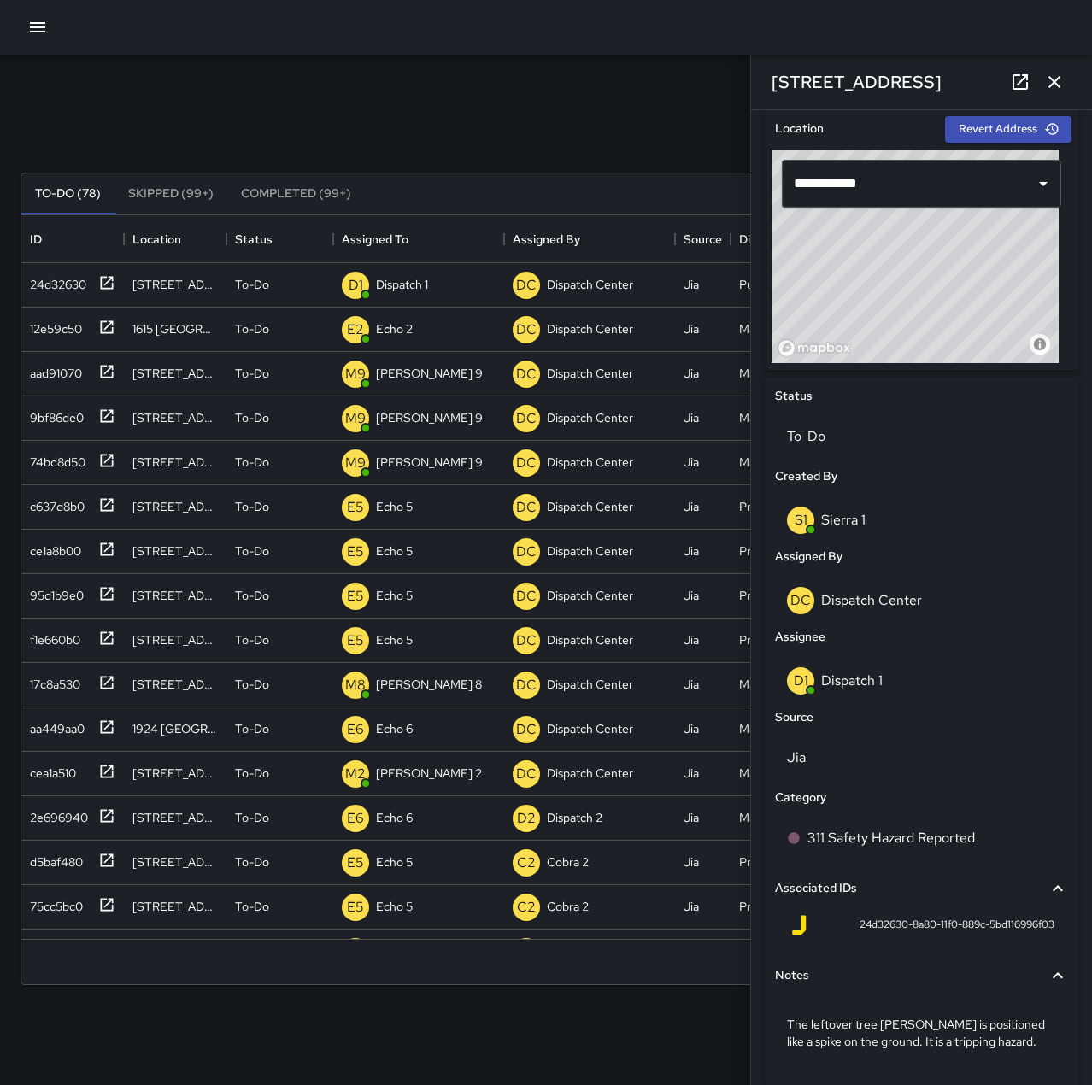
scroll to position [595, 0]
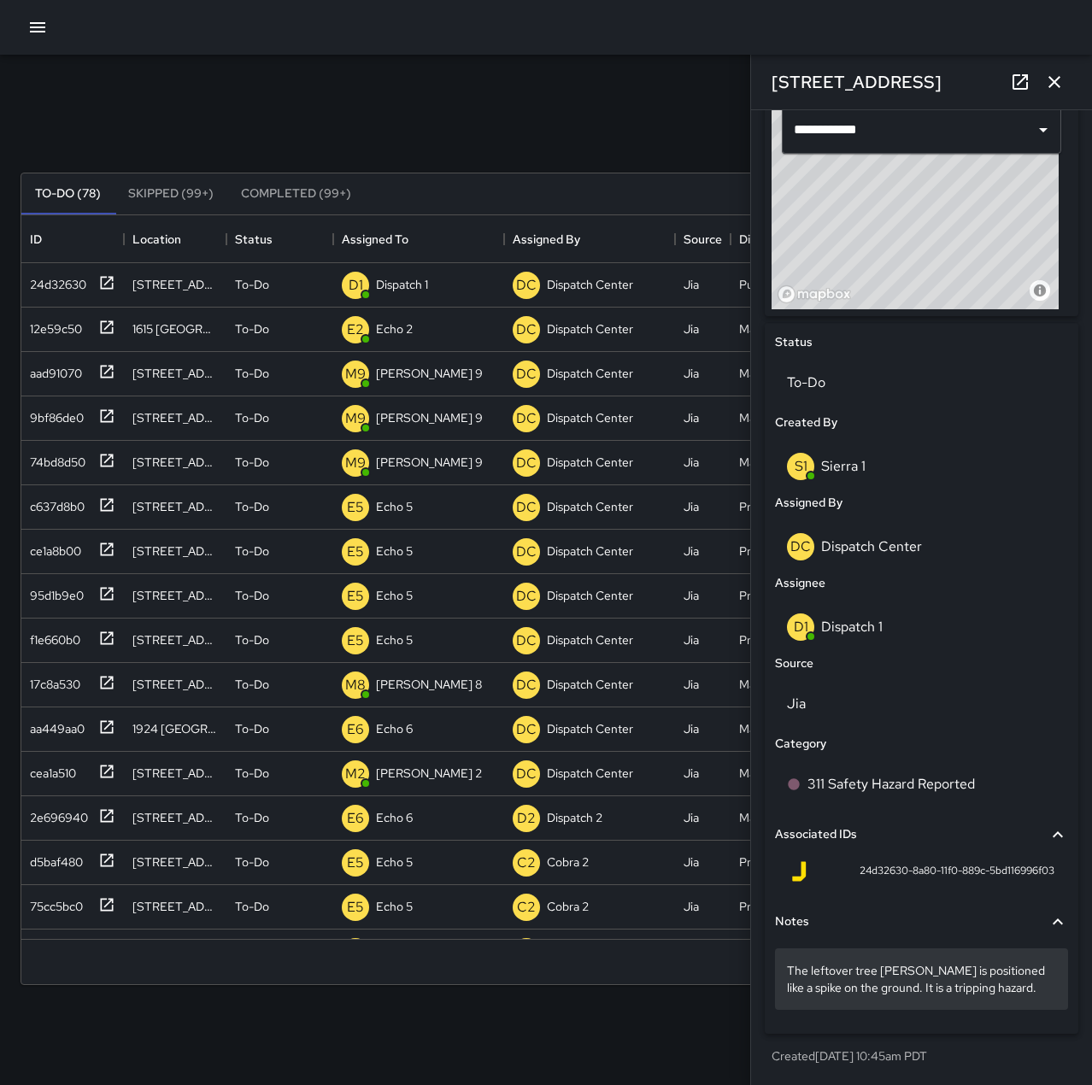
click at [907, 968] on p "The leftover tree [PERSON_NAME] is positioned like a spike on the ground. It is…" at bounding box center [921, 979] width 269 height 34
drag, startPoint x: 784, startPoint y: 972, endPoint x: 987, endPoint y: 985, distance: 202.9
copy p "The leftover tree [PERSON_NAME] is positioned like a spike on the ground. It is…"
click at [997, 996] on p "The leftover tree [PERSON_NAME] is positioned like a spike on the ground. It is…" at bounding box center [921, 979] width 269 height 34
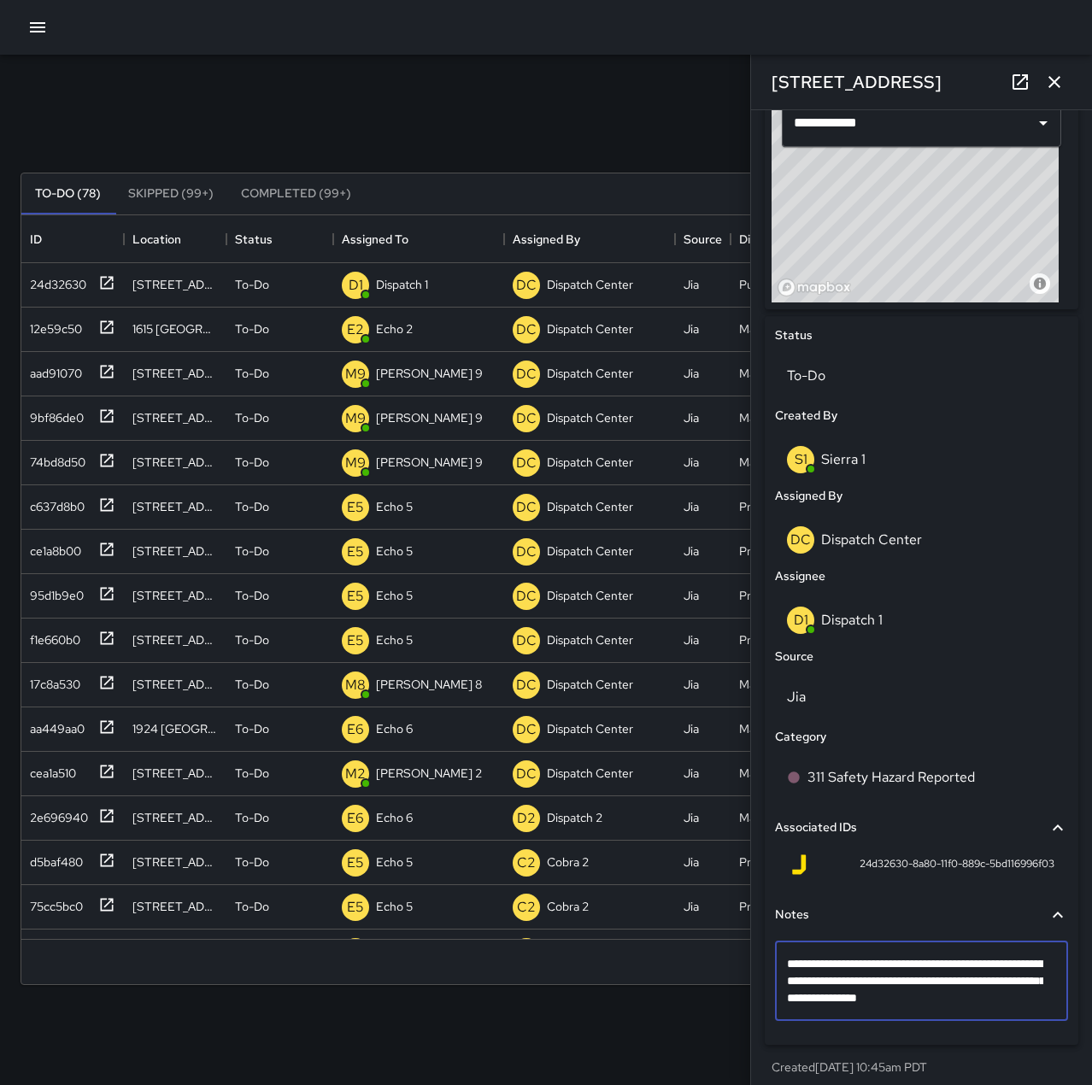
type textarea "**********"
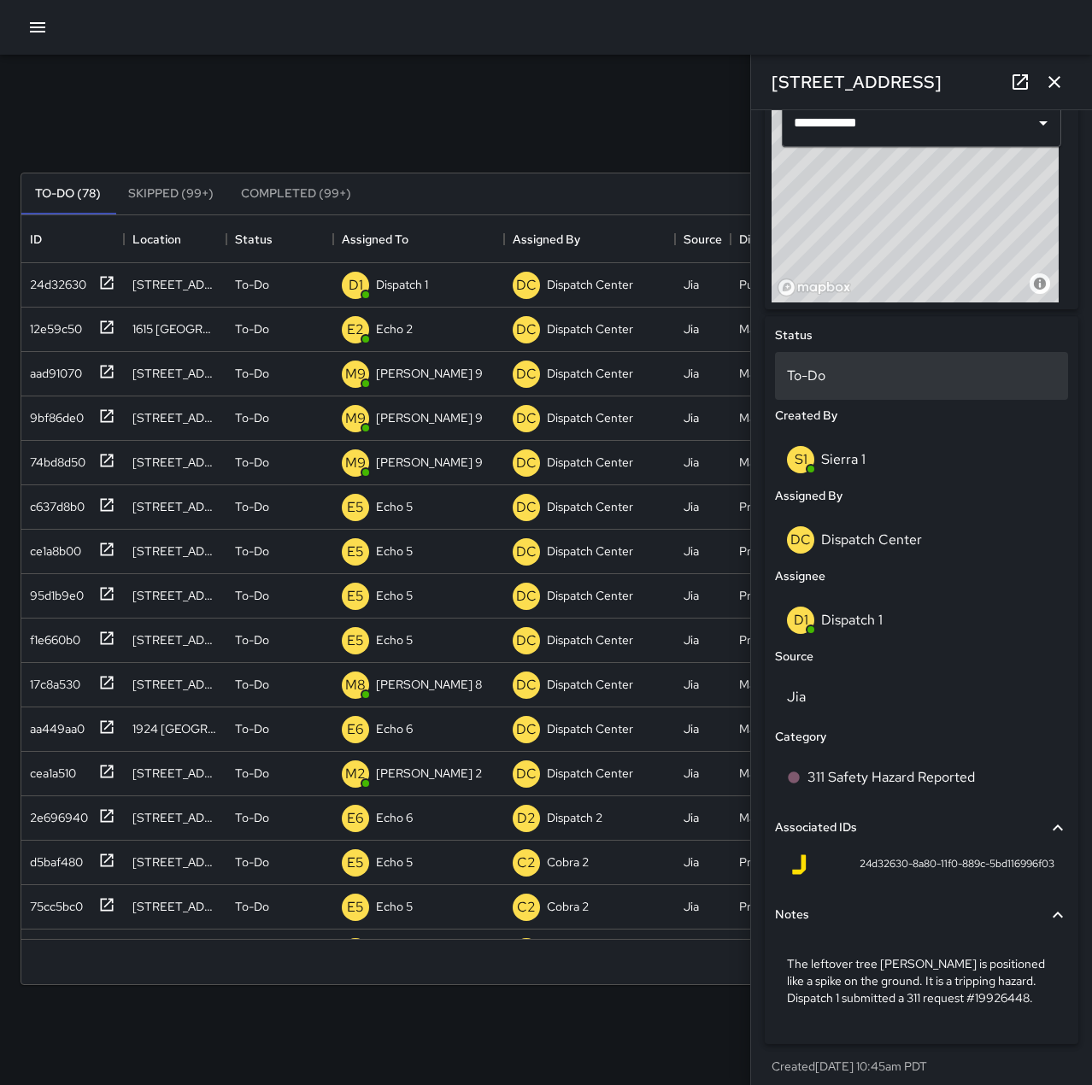
click at [925, 379] on p "To-Do" at bounding box center [921, 376] width 269 height 21
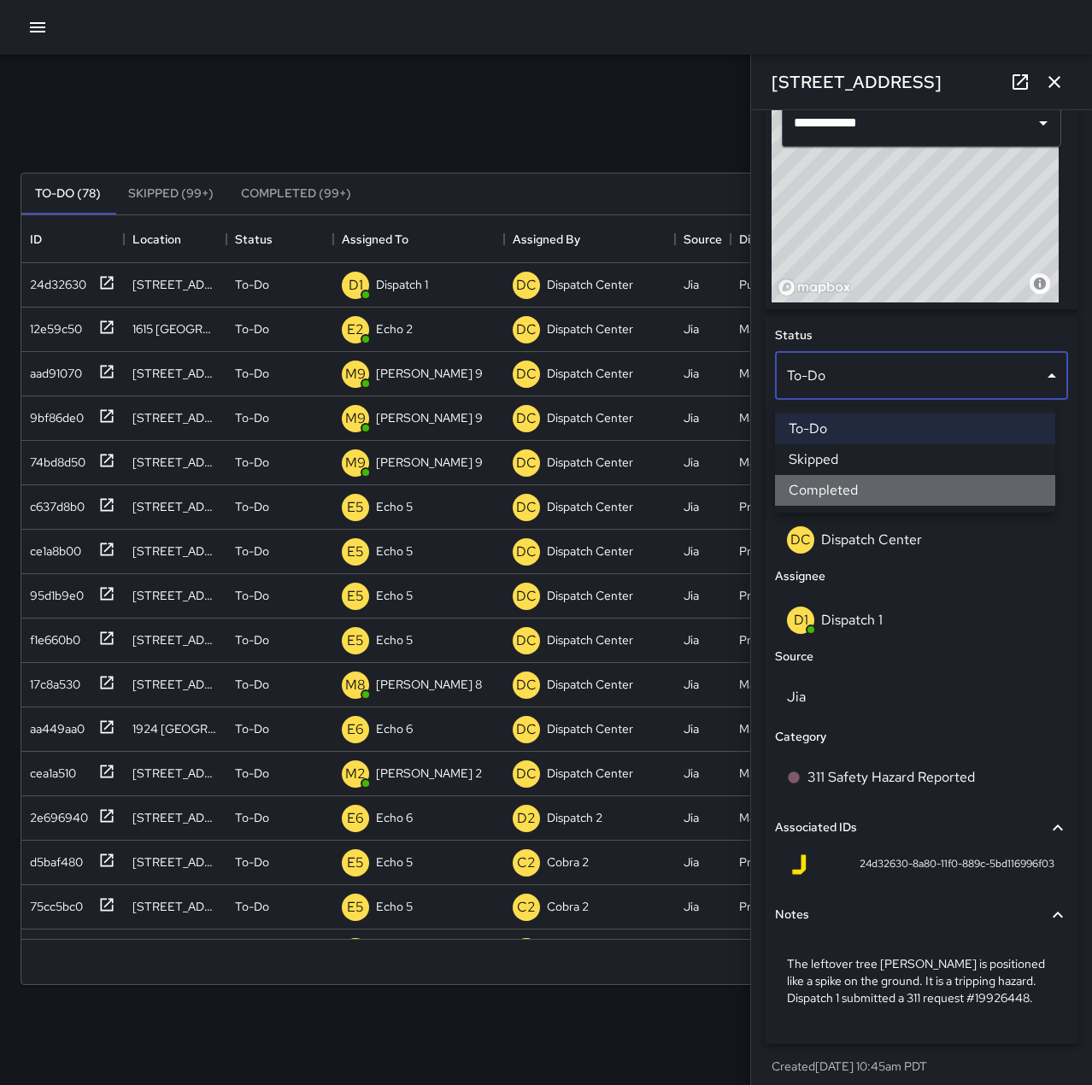
click at [905, 485] on li "Completed" at bounding box center [915, 490] width 280 height 31
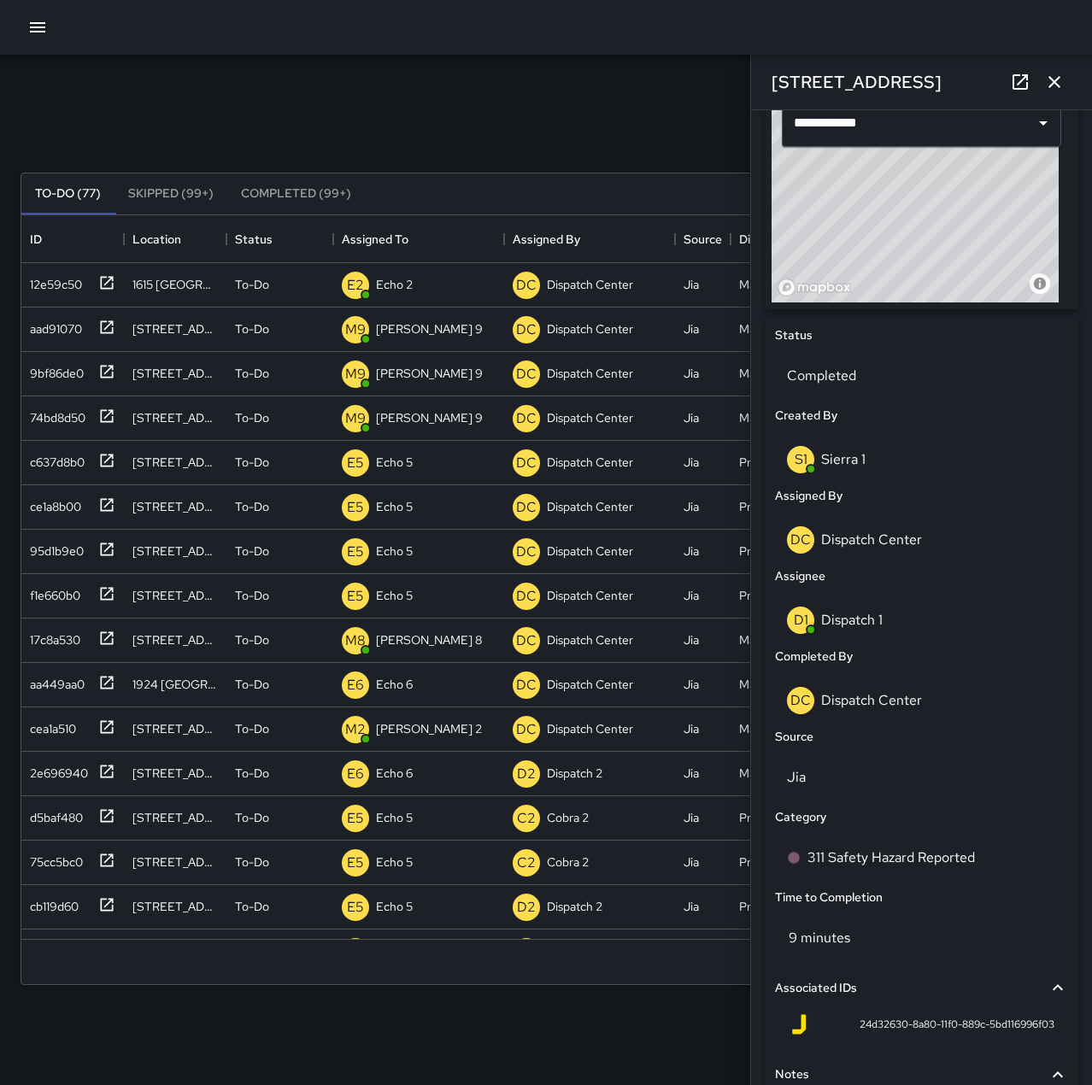
click at [32, 24] on icon "button" at bounding box center [37, 27] width 15 height 10
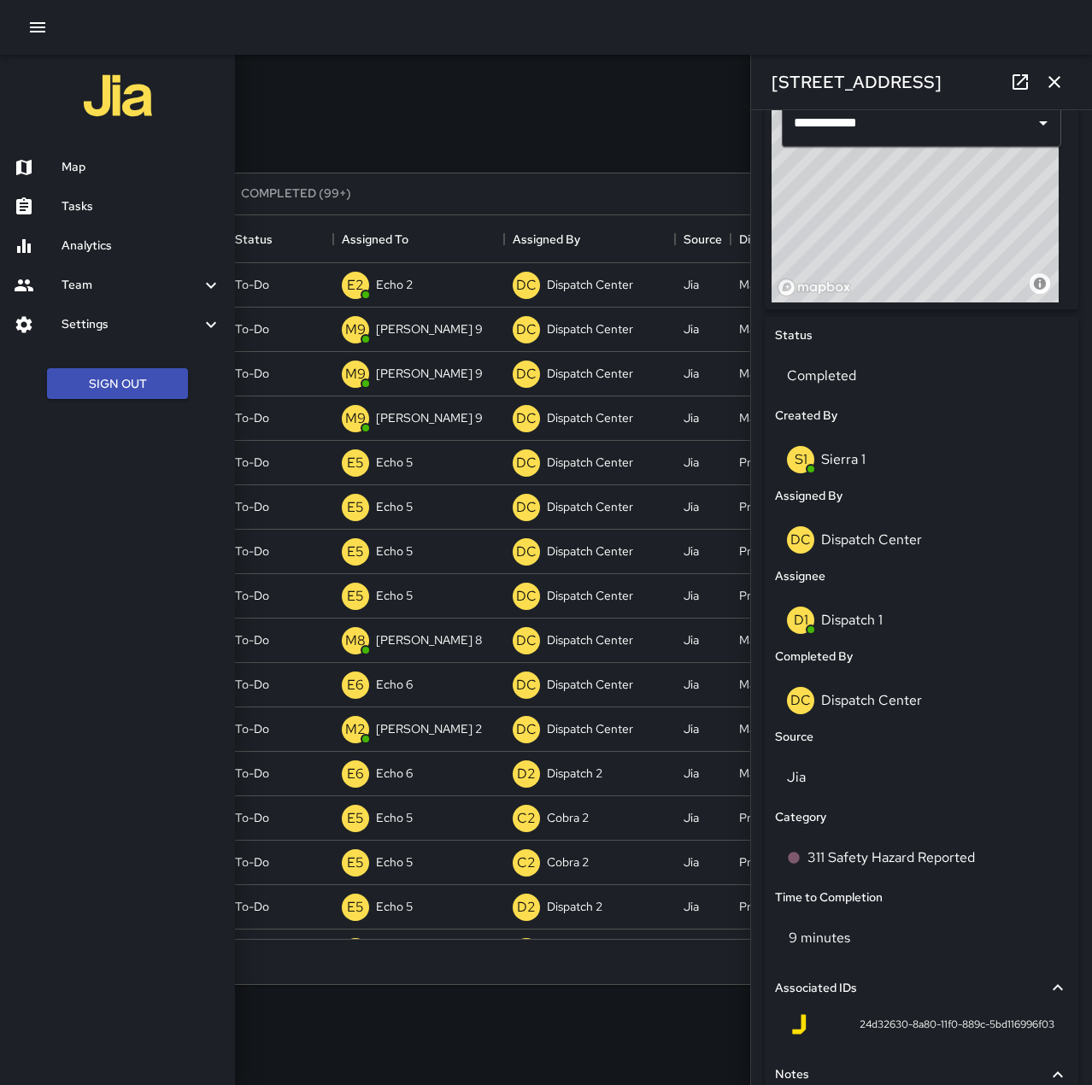
click at [77, 165] on h6 "Map" at bounding box center [142, 167] width 160 height 19
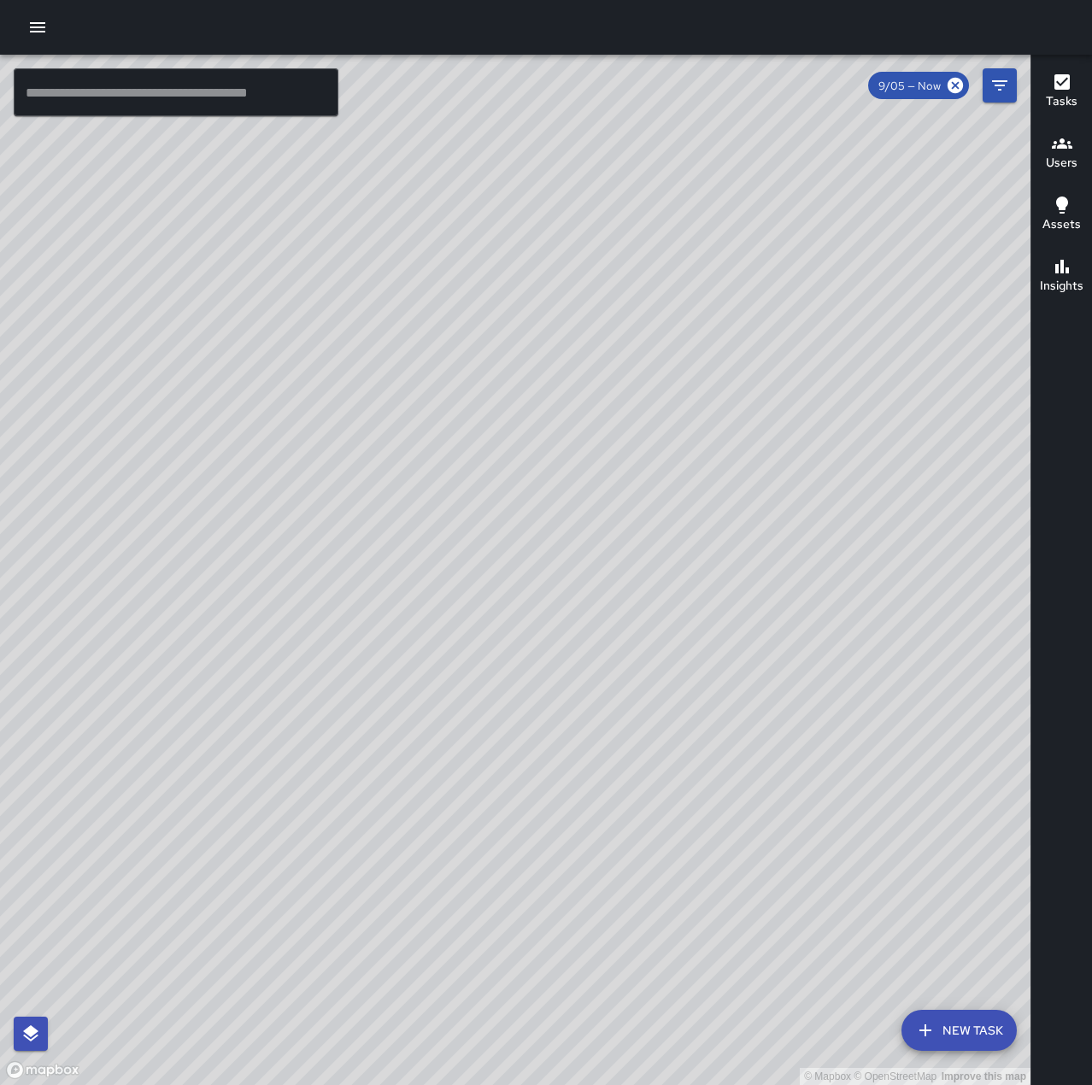
drag, startPoint x: 378, startPoint y: 836, endPoint x: 641, endPoint y: 821, distance: 263.6
click at [641, 821] on div "© Mapbox © OpenStreetMap Improve this map" at bounding box center [515, 570] width 1031 height 1031
drag, startPoint x: 717, startPoint y: 755, endPoint x: 622, endPoint y: 771, distance: 96.1
click at [622, 771] on div "© Mapbox © OpenStreetMap Improve this map" at bounding box center [515, 570] width 1031 height 1031
click at [50, 19] on button "button" at bounding box center [38, 27] width 34 height 34
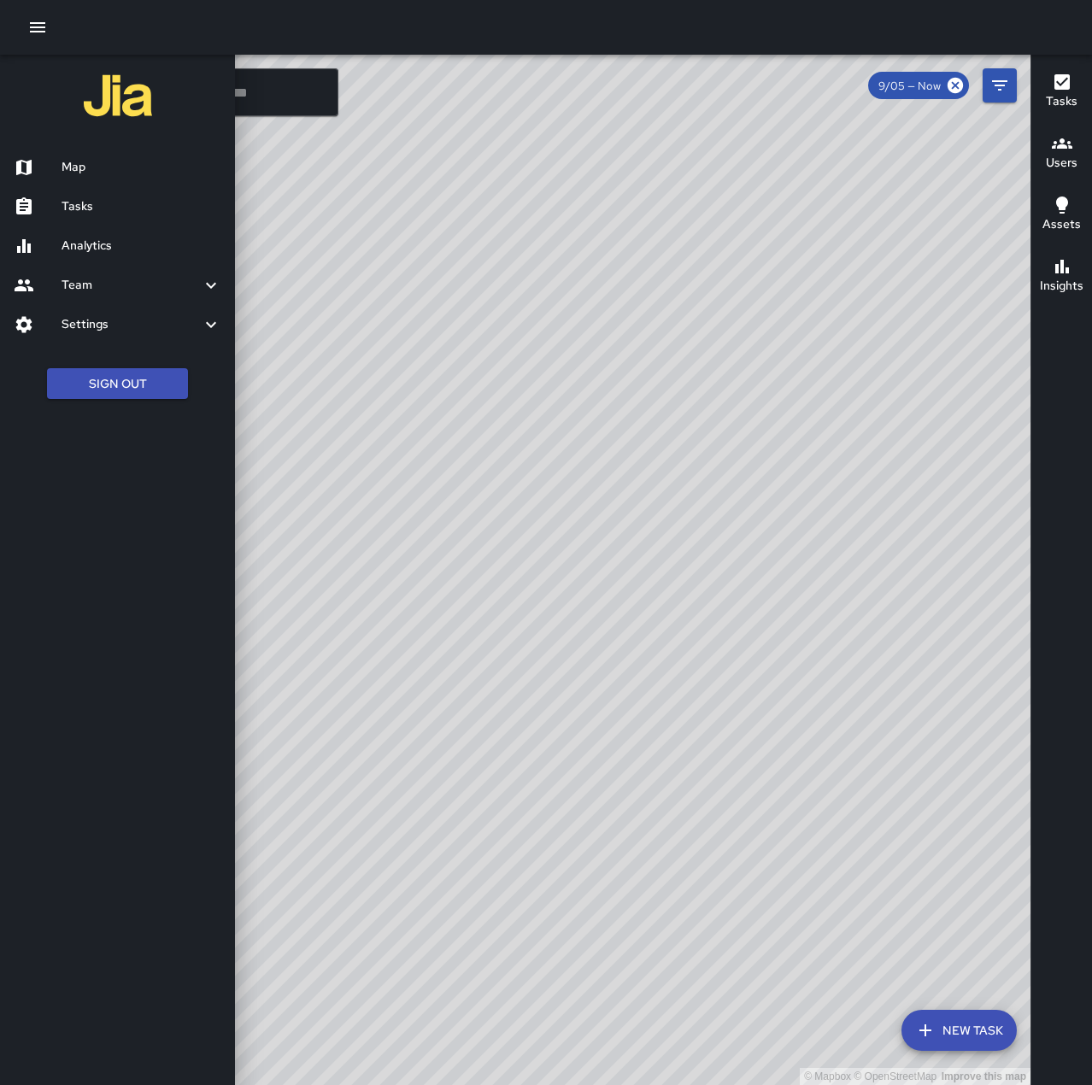
click at [103, 201] on h6 "Tasks" at bounding box center [142, 206] width 160 height 19
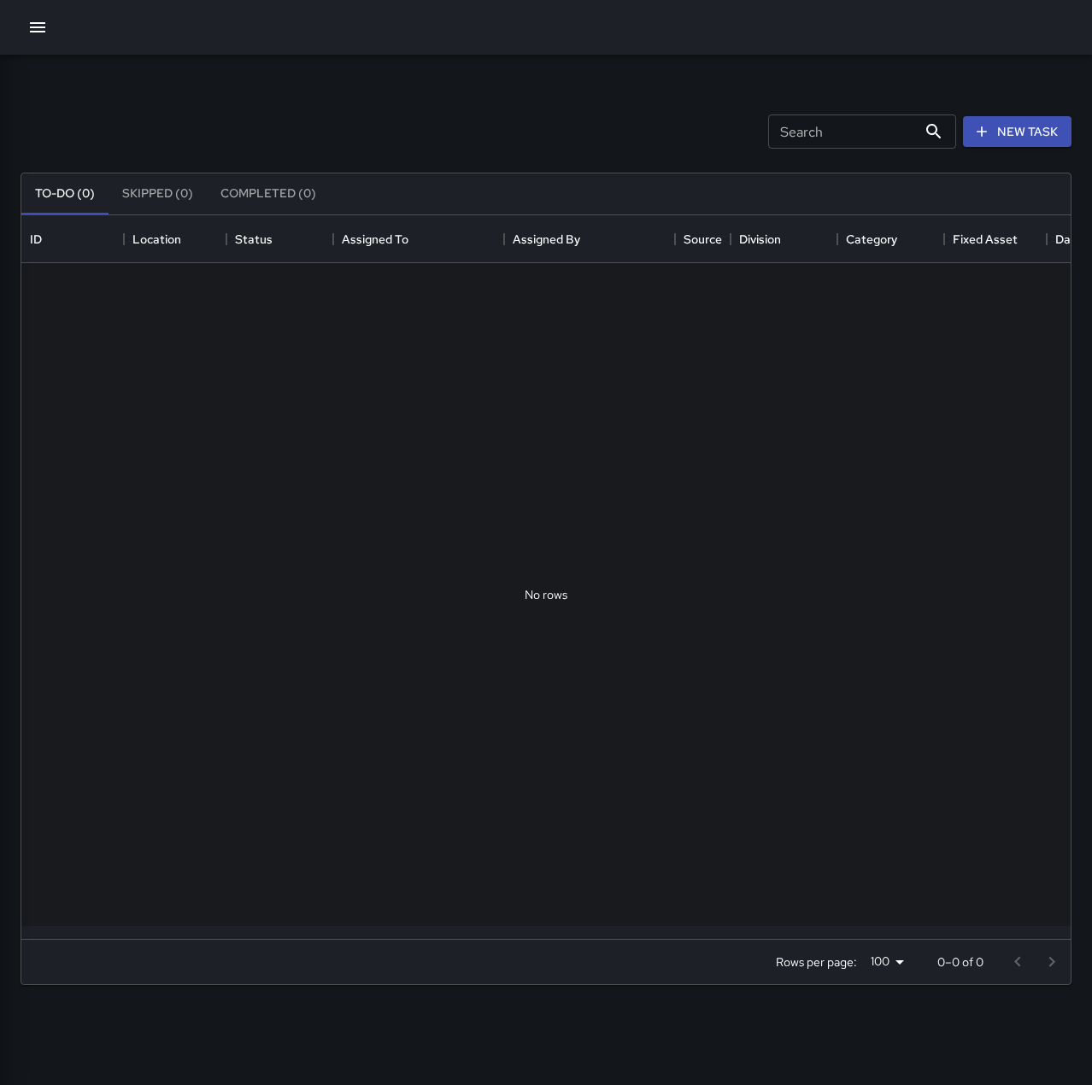
scroll to position [14, 14]
